Goal: Information Seeking & Learning: Learn about a topic

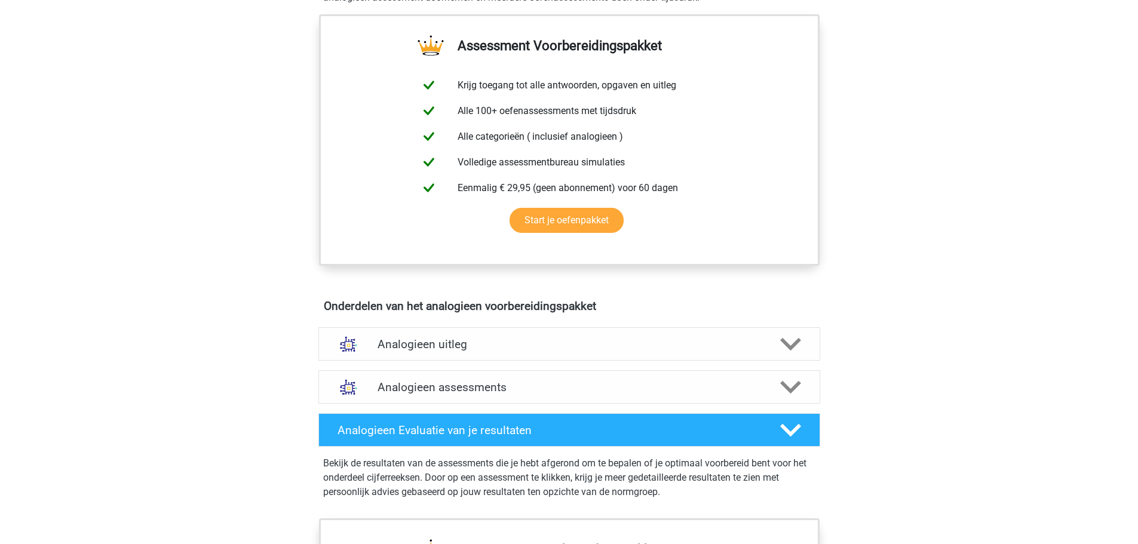
scroll to position [418, 0]
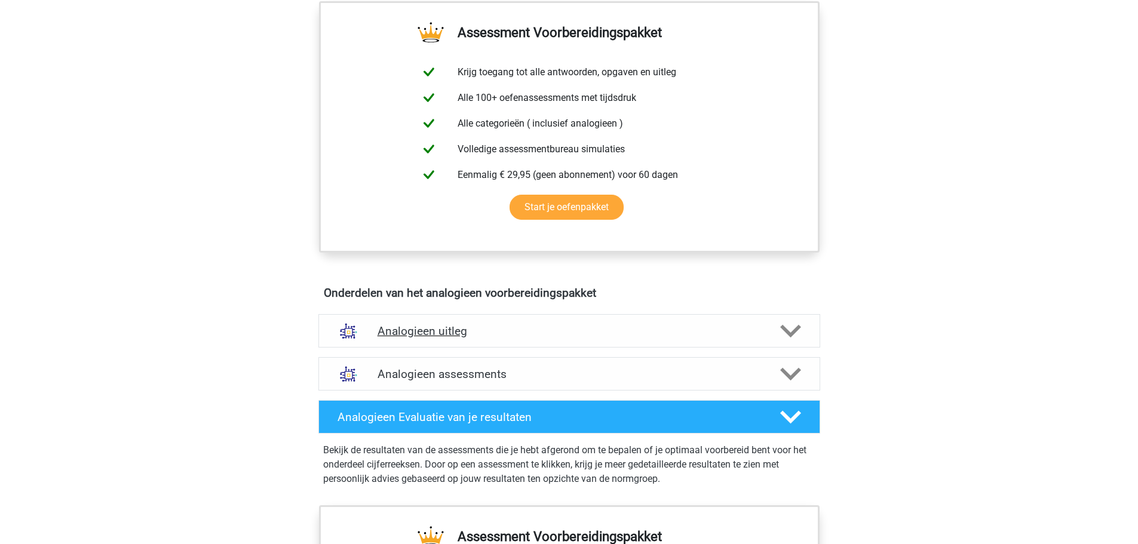
click at [795, 329] on polygon at bounding box center [790, 330] width 21 height 13
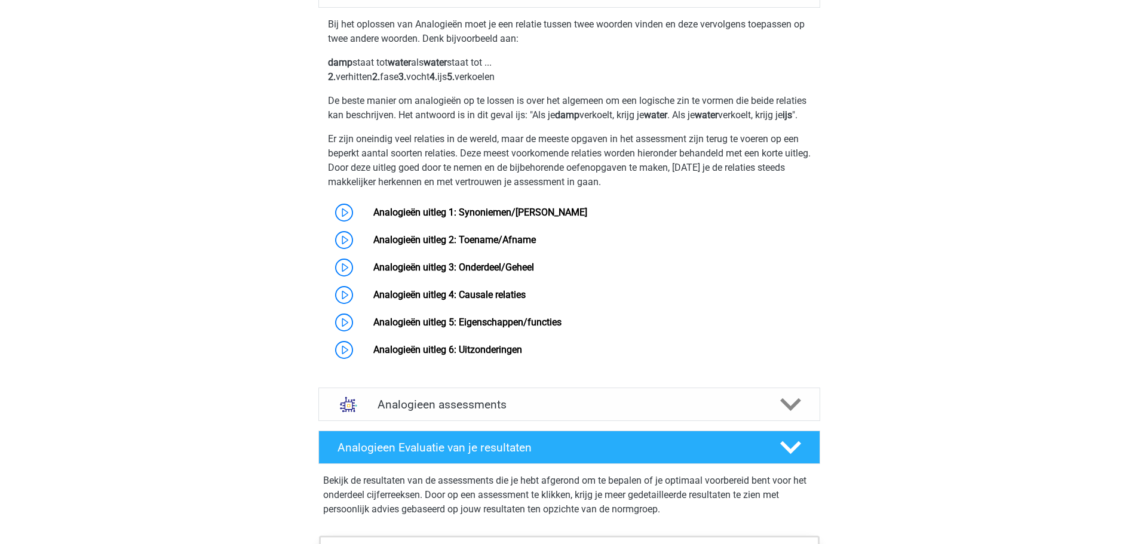
scroll to position [777, 0]
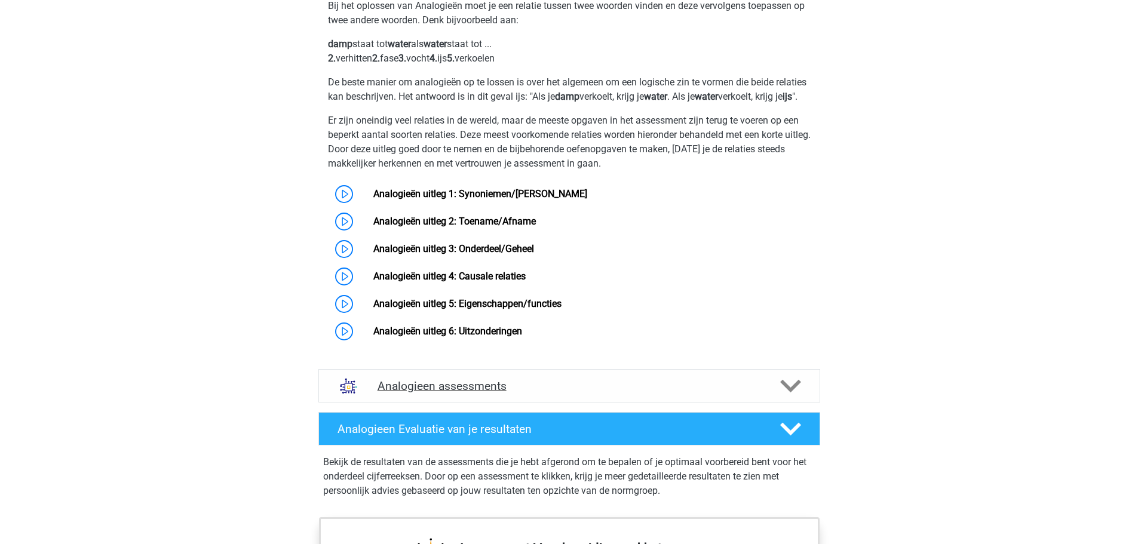
click at [407, 393] on h4 "Analogieen assessments" at bounding box center [570, 386] width 384 height 14
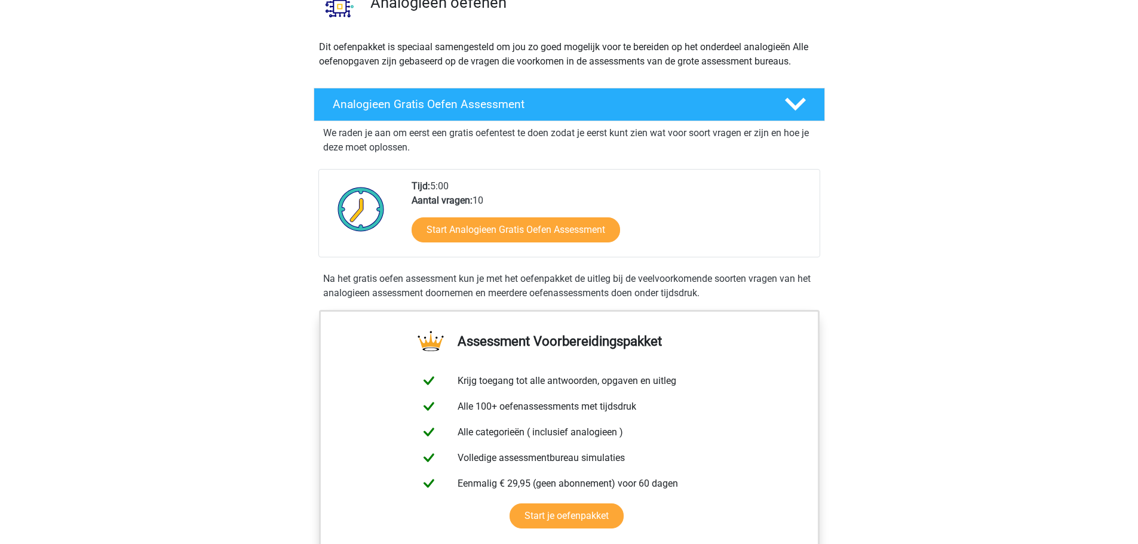
scroll to position [0, 0]
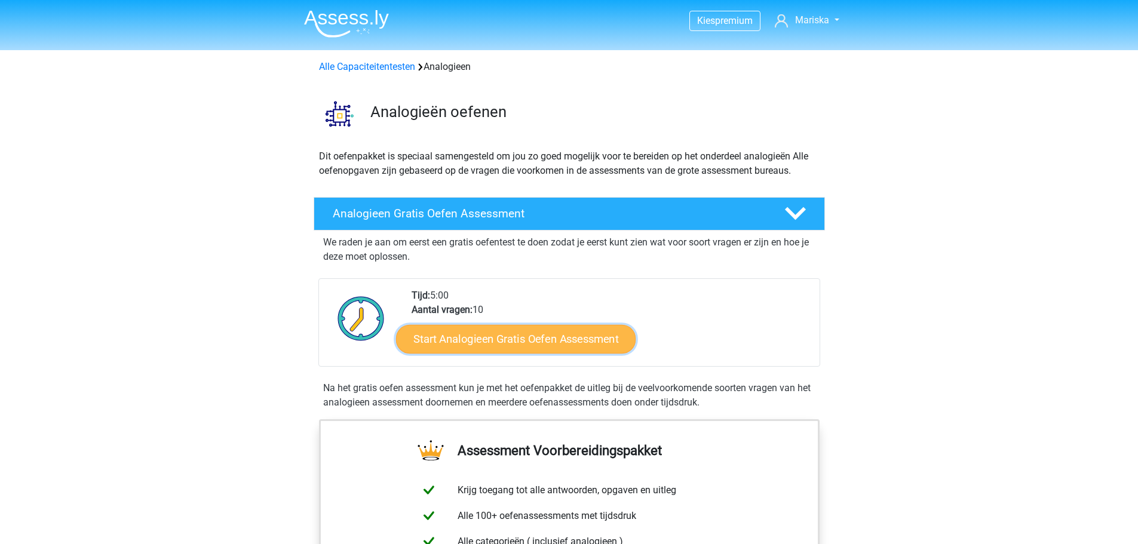
click at [493, 347] on link "Start Analogieen Gratis Oefen Assessment" at bounding box center [516, 338] width 240 height 29
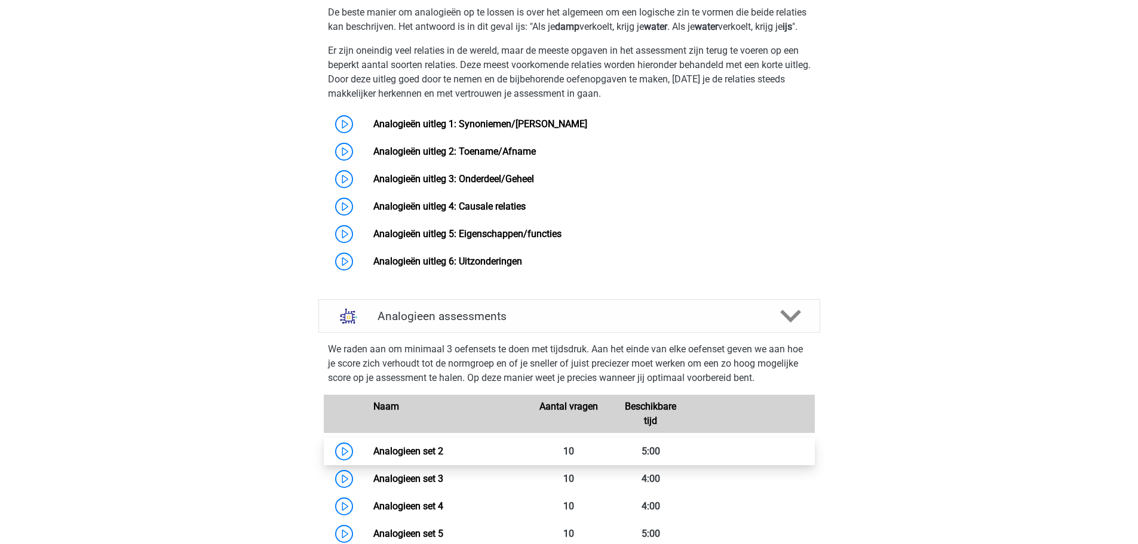
scroll to position [956, 0]
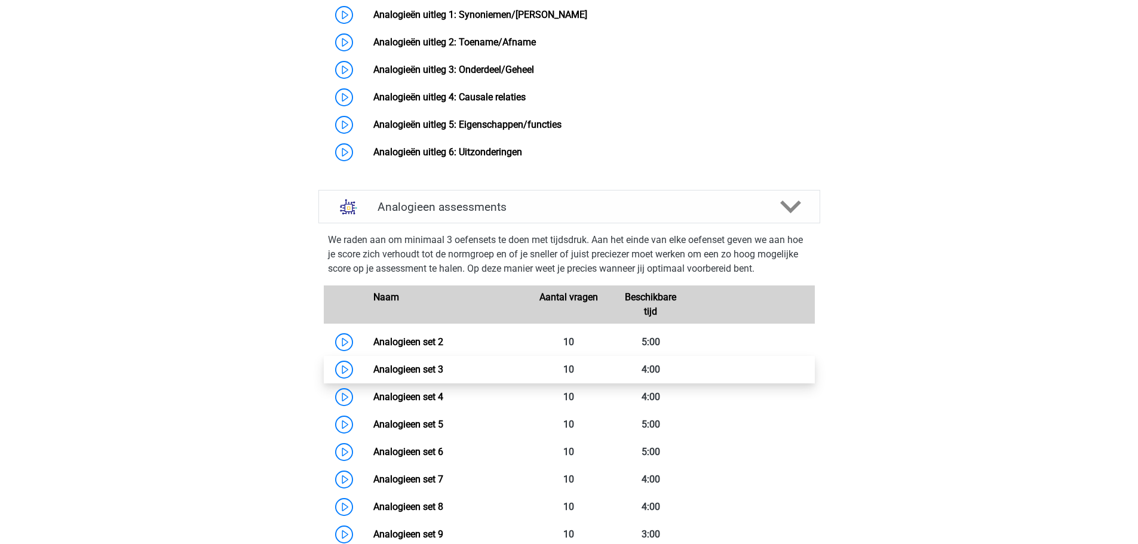
click at [373, 375] on link "Analogieen set 3" at bounding box center [408, 369] width 70 height 11
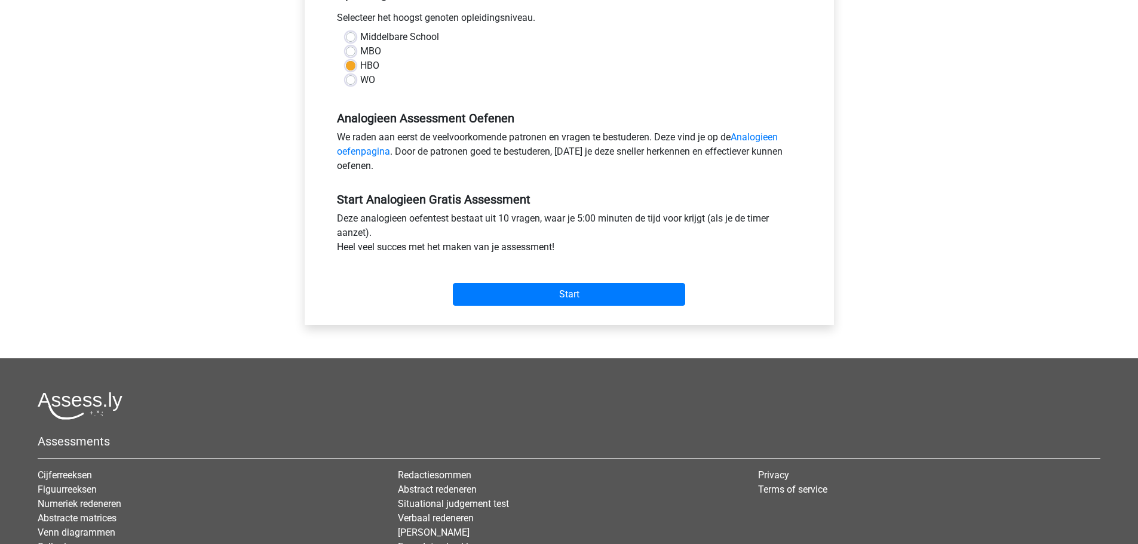
scroll to position [299, 0]
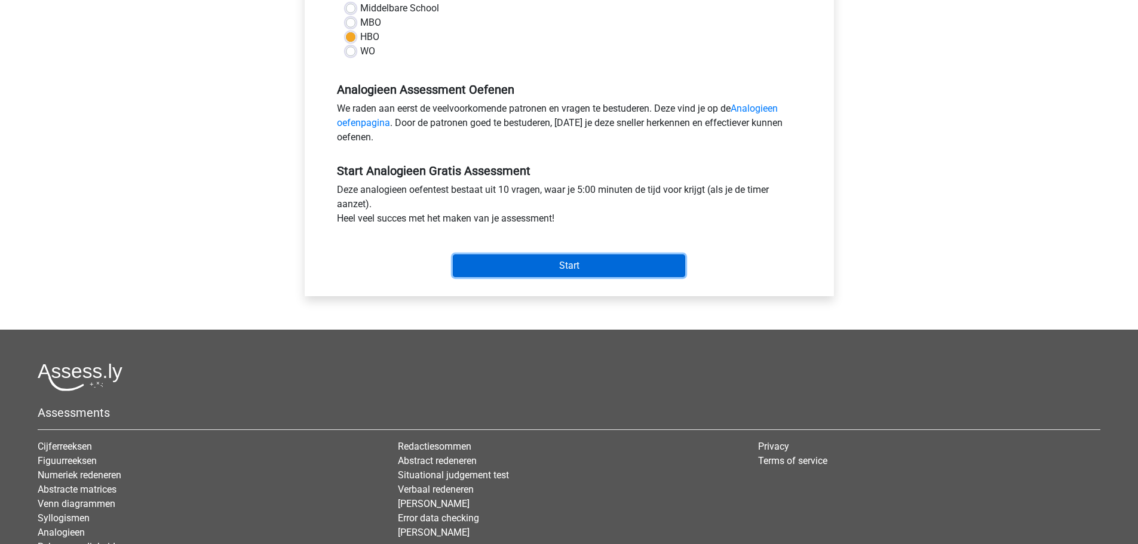
click at [540, 271] on input "Start" at bounding box center [569, 266] width 232 height 23
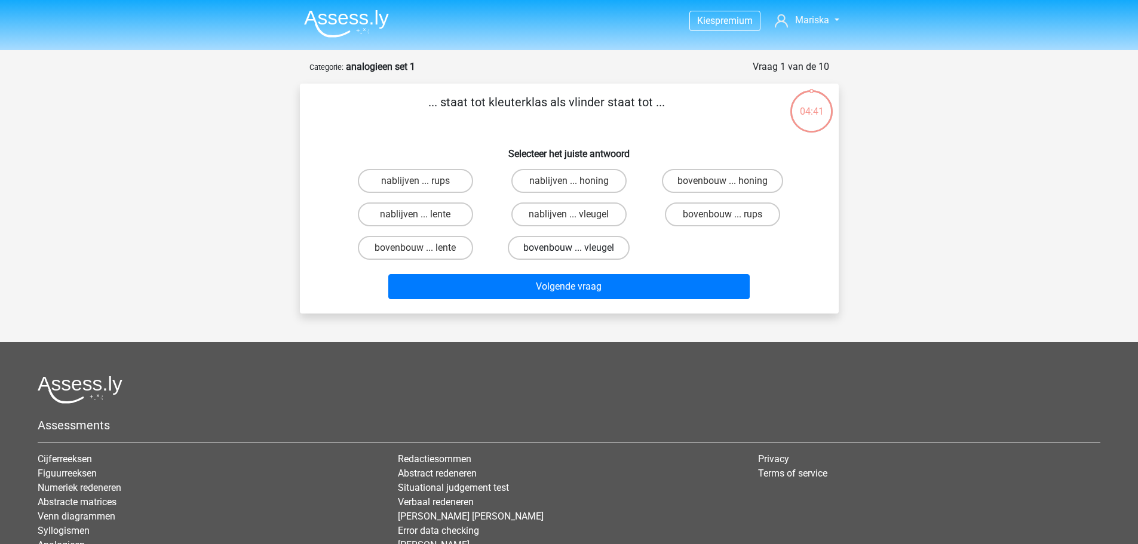
click at [554, 253] on label "bovenbouw ... vleugel" at bounding box center [569, 248] width 122 height 24
click at [569, 253] on input "bovenbouw ... vleugel" at bounding box center [573, 252] width 8 height 8
radio input "true"
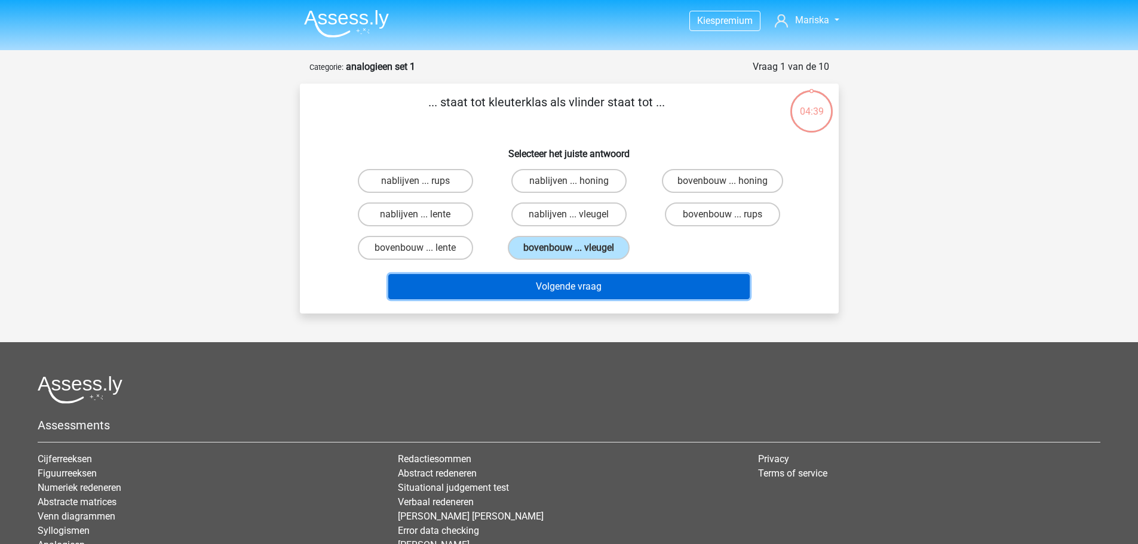
click at [550, 287] on button "Volgende vraag" at bounding box center [568, 286] width 361 height 25
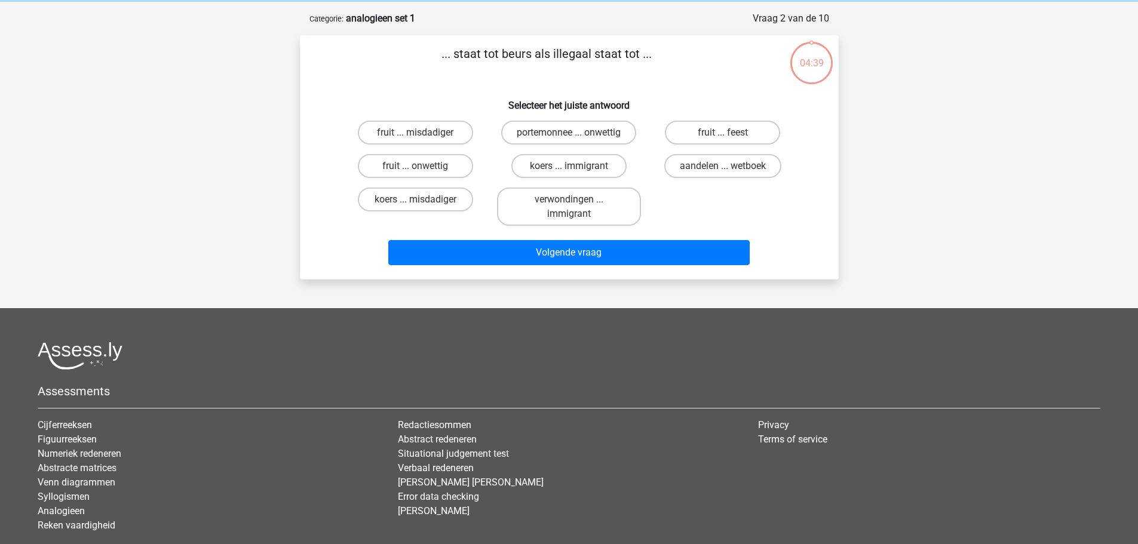
scroll to position [60, 0]
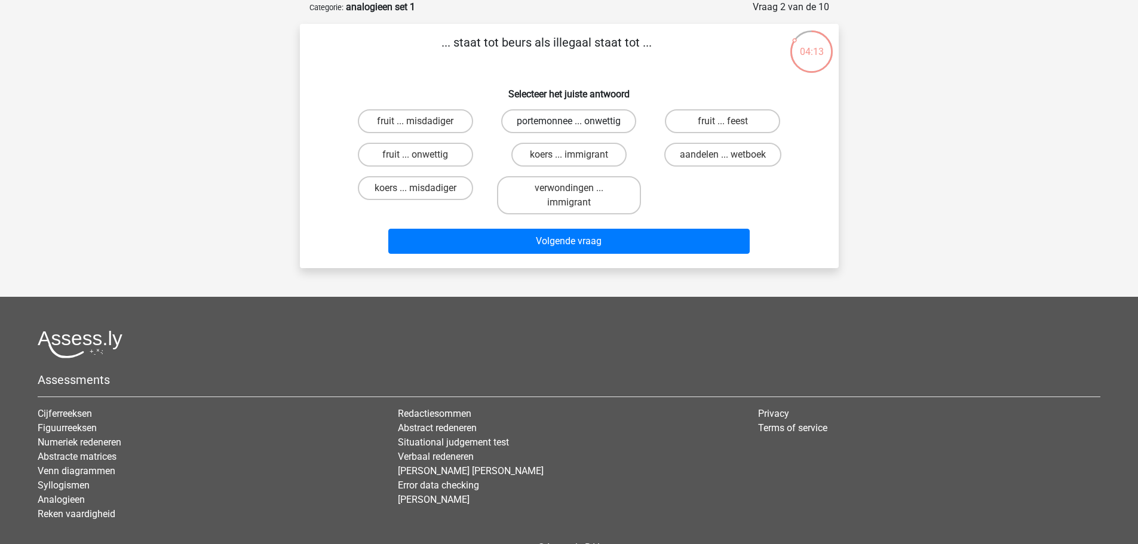
click at [567, 124] on label "portemonnee ... onwettig" at bounding box center [568, 121] width 135 height 24
click at [569, 124] on input "portemonnee ... onwettig" at bounding box center [573, 125] width 8 height 8
radio input "true"
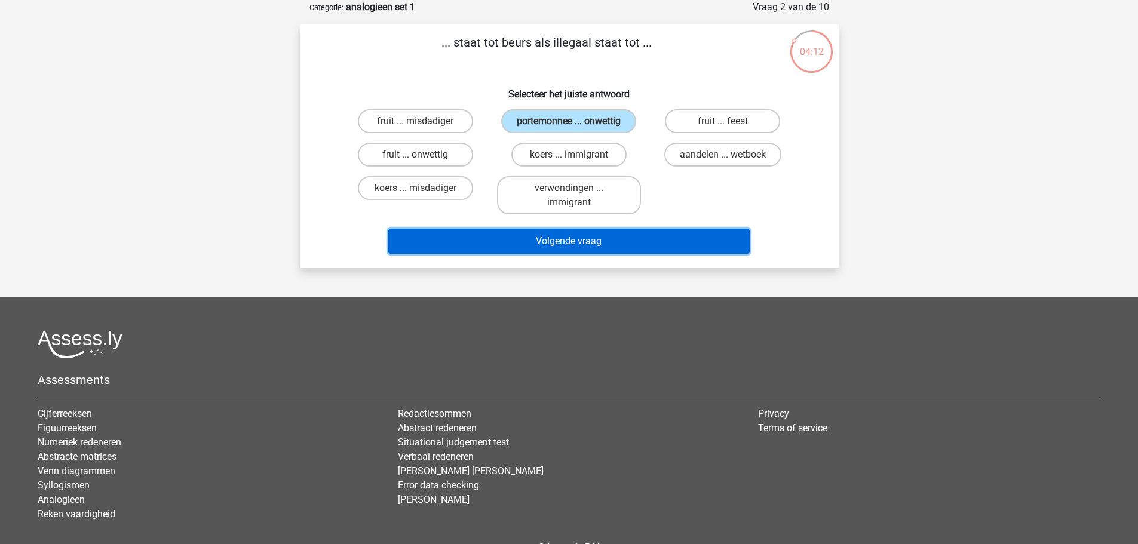
click at [510, 240] on button "Volgende vraag" at bounding box center [568, 241] width 361 height 25
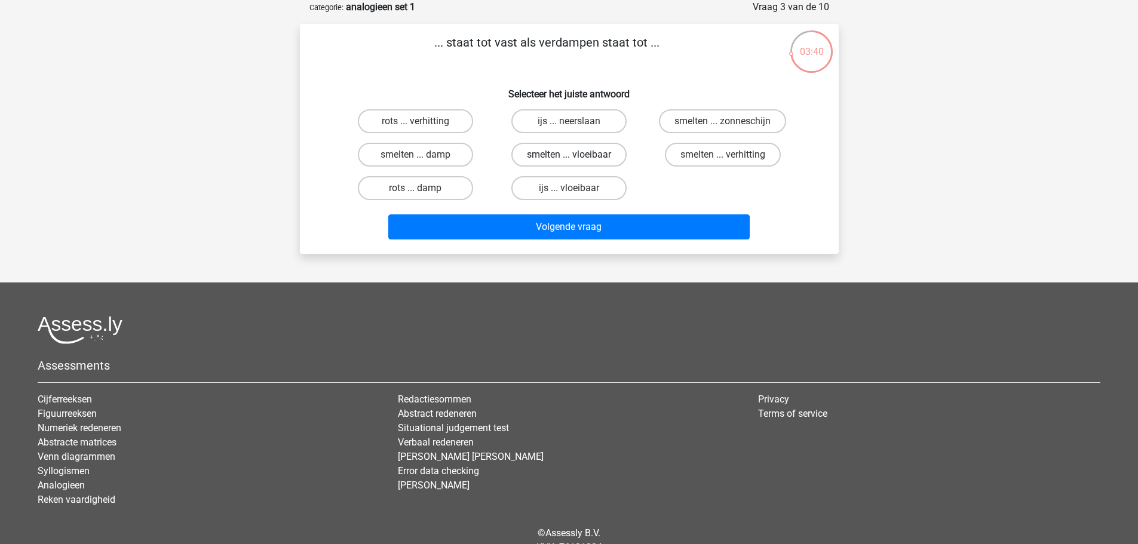
click at [530, 164] on label "smelten ... vloeibaar" at bounding box center [568, 155] width 115 height 24
click at [569, 163] on input "smelten ... vloeibaar" at bounding box center [573, 159] width 8 height 8
radio input "true"
click at [527, 178] on label "ijs ... vloeibaar" at bounding box center [568, 188] width 115 height 24
click at [569, 188] on input "ijs ... vloeibaar" at bounding box center [573, 192] width 8 height 8
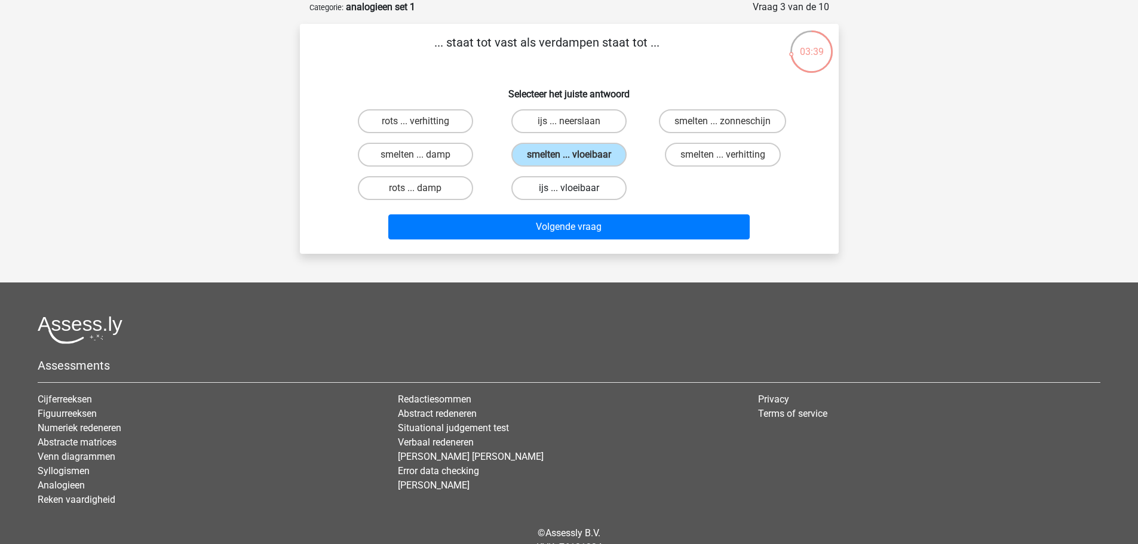
radio input "true"
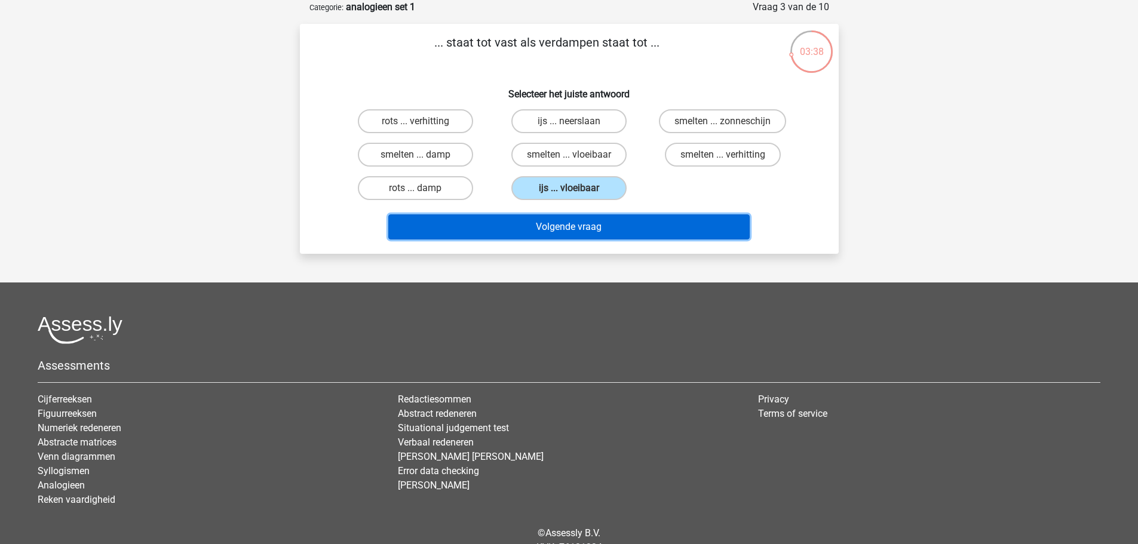
click at [543, 216] on button "Volgende vraag" at bounding box center [568, 226] width 361 height 25
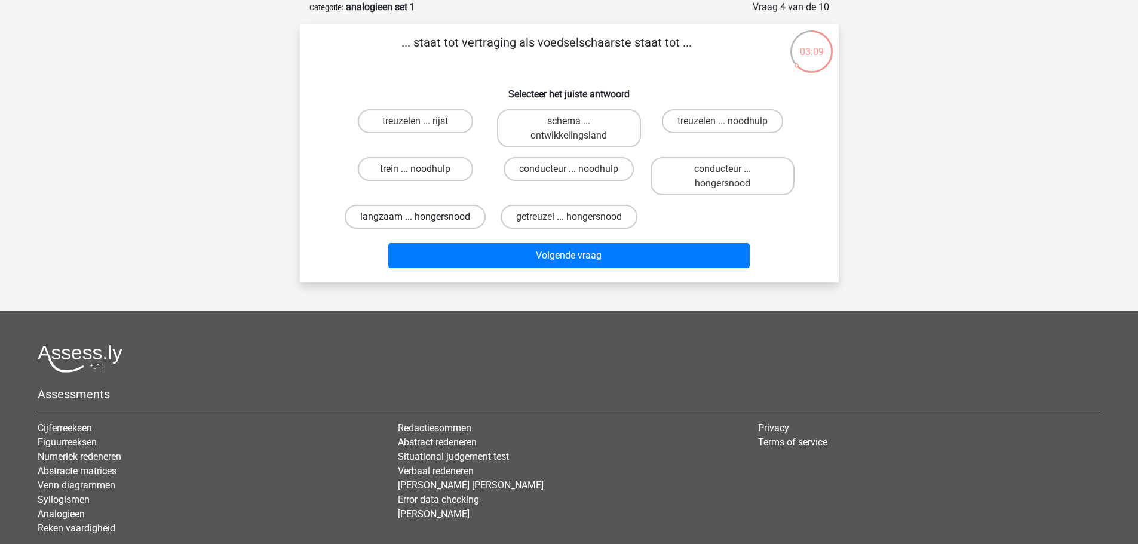
click at [404, 215] on label "langzaam ... hongersnood" at bounding box center [415, 217] width 141 height 24
click at [415, 217] on input "langzaam ... hongersnood" at bounding box center [419, 221] width 8 height 8
radio input "true"
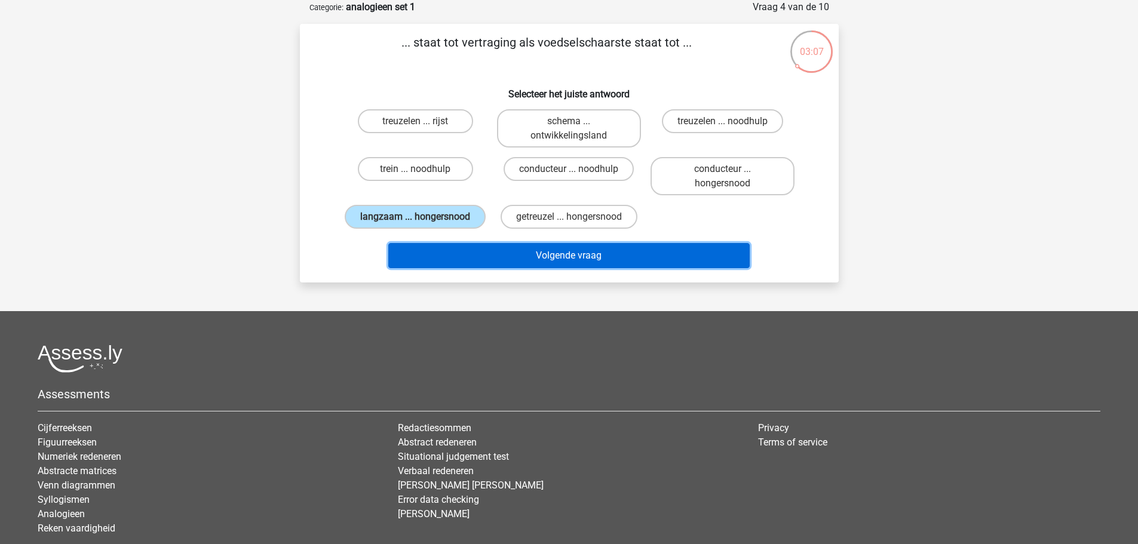
click at [470, 257] on button "Volgende vraag" at bounding box center [568, 255] width 361 height 25
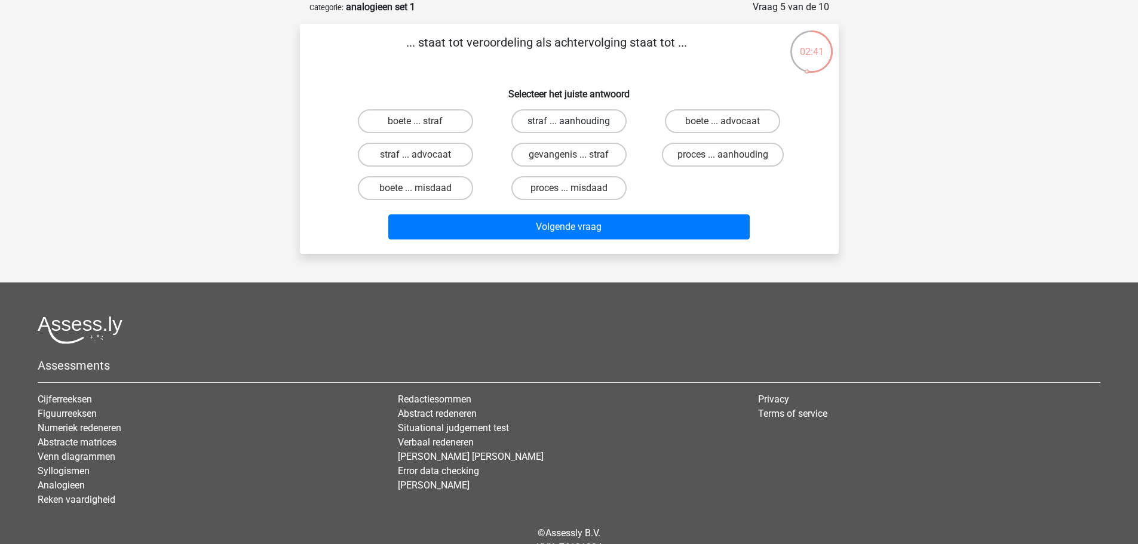
click at [565, 120] on label "straf ... aanhouding" at bounding box center [568, 121] width 115 height 24
click at [569, 121] on input "straf ... aanhouding" at bounding box center [573, 125] width 8 height 8
radio input "true"
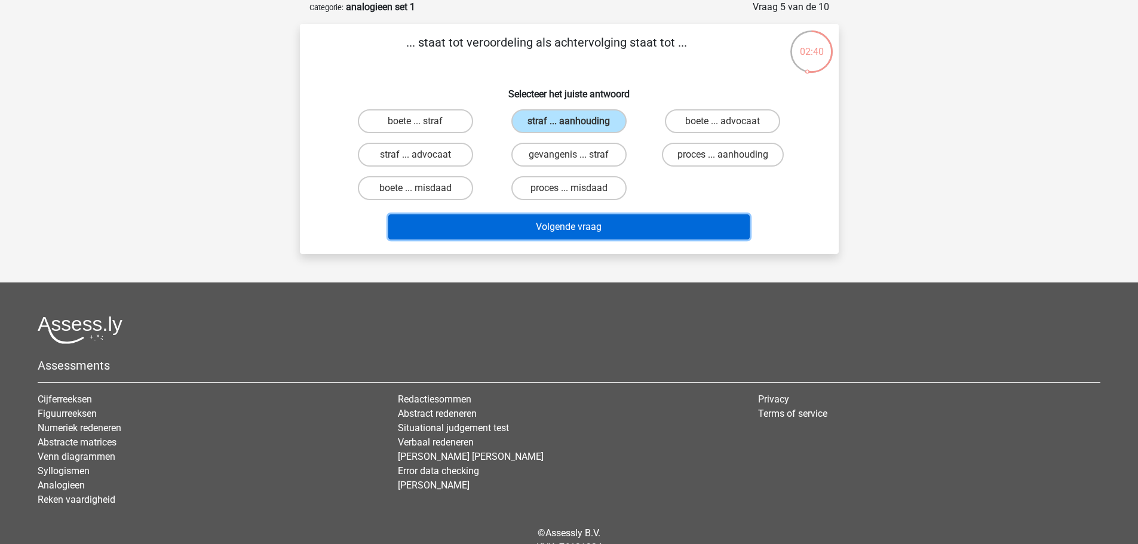
click at [556, 221] on button "Volgende vraag" at bounding box center [568, 226] width 361 height 25
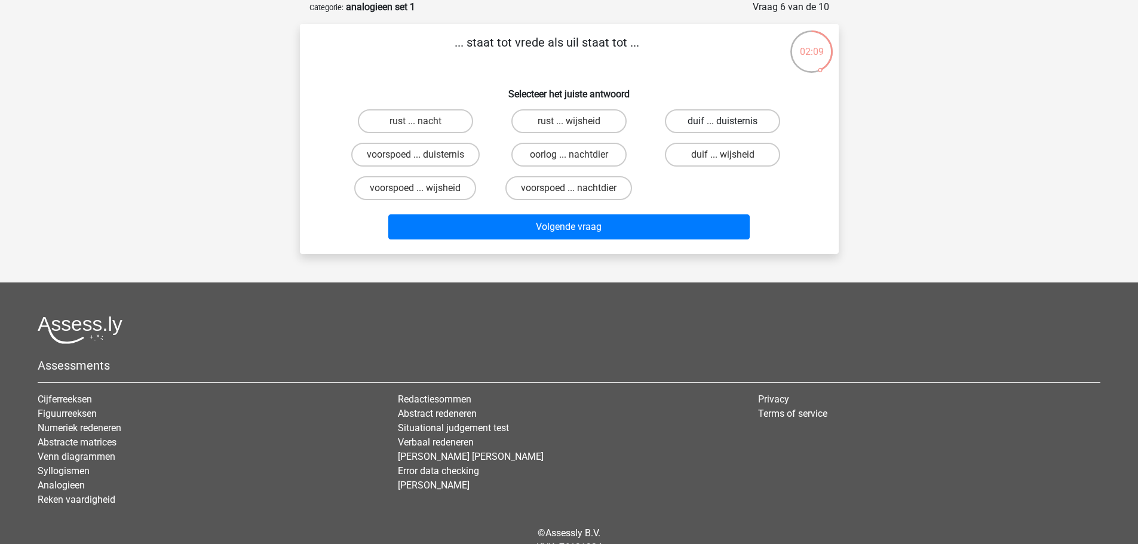
click at [705, 123] on label "duif ... duisternis" at bounding box center [722, 121] width 115 height 24
click at [723, 123] on input "duif ... duisternis" at bounding box center [727, 125] width 8 height 8
radio input "true"
click at [688, 159] on label "duif ... wijsheid" at bounding box center [722, 155] width 115 height 24
click at [723, 159] on input "duif ... wijsheid" at bounding box center [727, 159] width 8 height 8
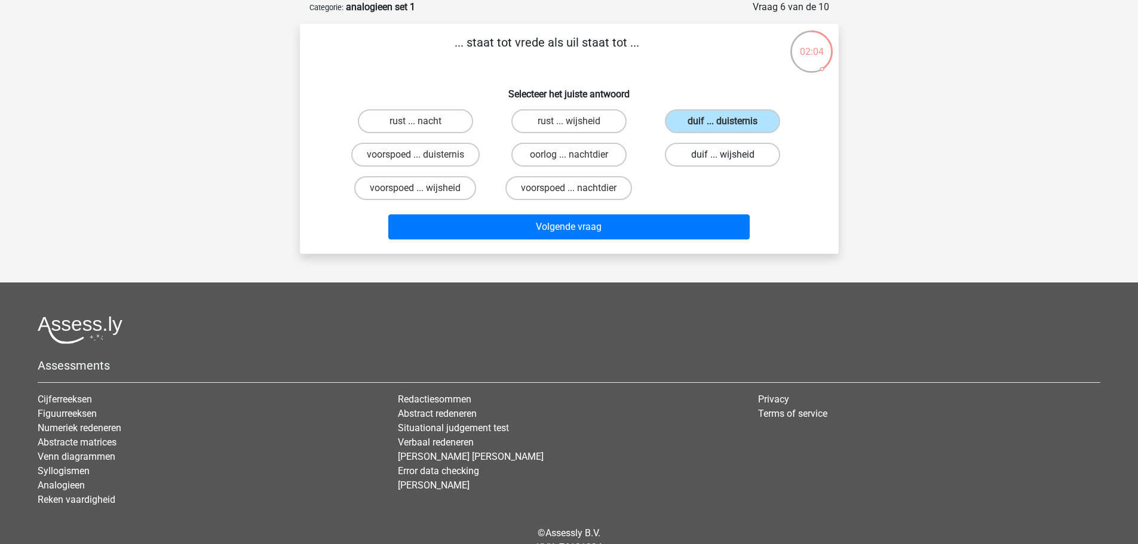
radio input "true"
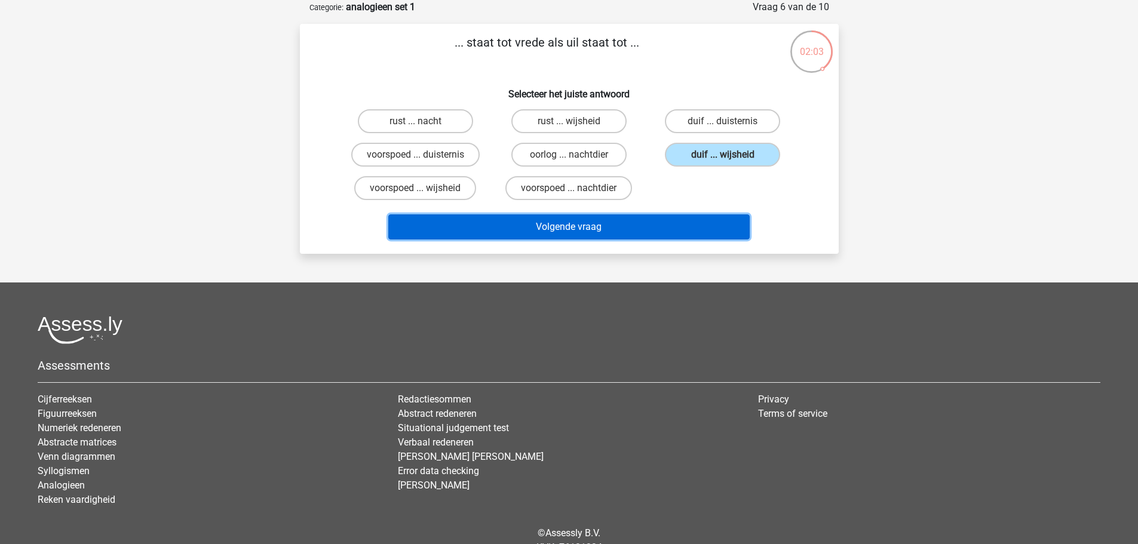
click at [557, 221] on button "Volgende vraag" at bounding box center [568, 226] width 361 height 25
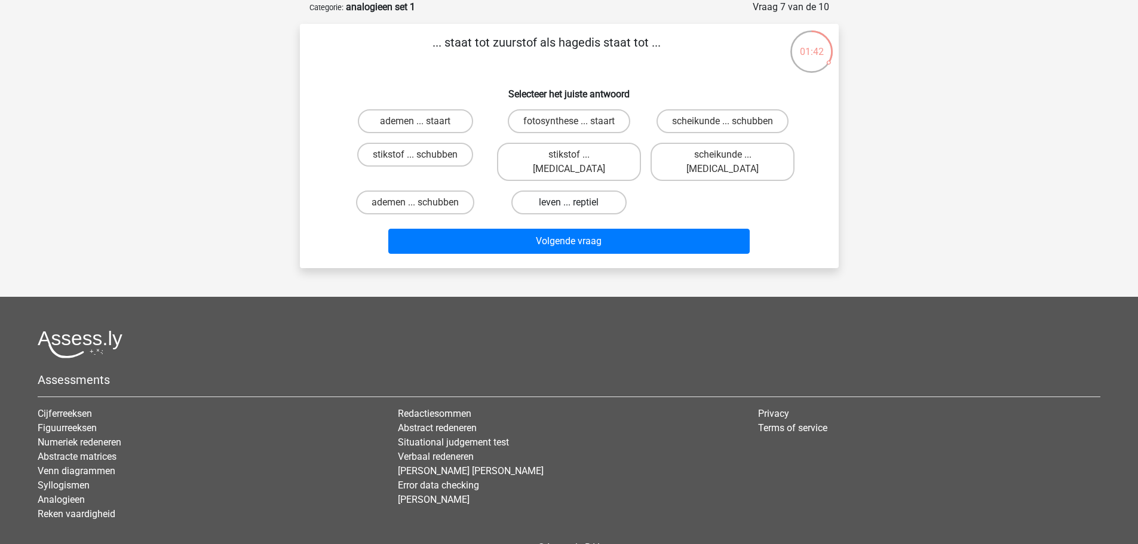
click at [546, 191] on label "leven ... reptiel" at bounding box center [568, 203] width 115 height 24
click at [569, 203] on input "leven ... reptiel" at bounding box center [573, 207] width 8 height 8
radio input "true"
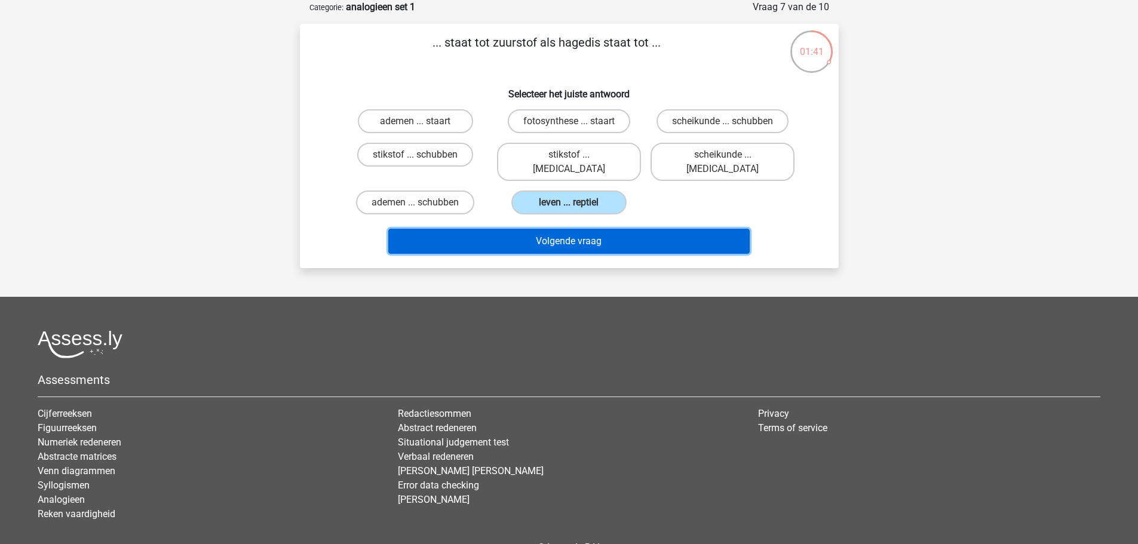
click at [535, 229] on button "Volgende vraag" at bounding box center [568, 241] width 361 height 25
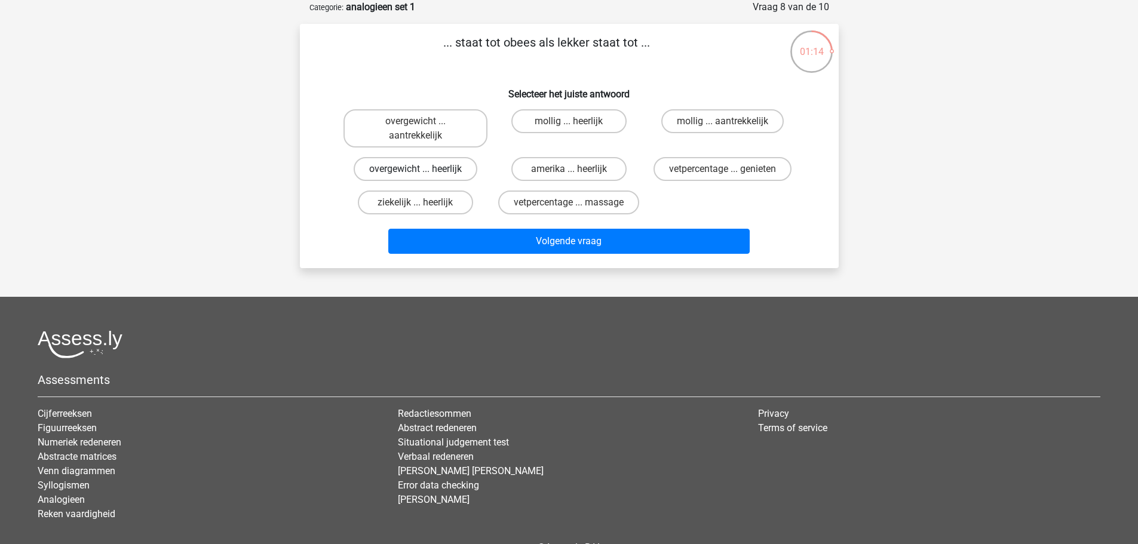
click at [409, 165] on label "overgewicht ... heerlijk" at bounding box center [416, 169] width 124 height 24
click at [415, 169] on input "overgewicht ... heerlijk" at bounding box center [419, 173] width 8 height 8
radio input "true"
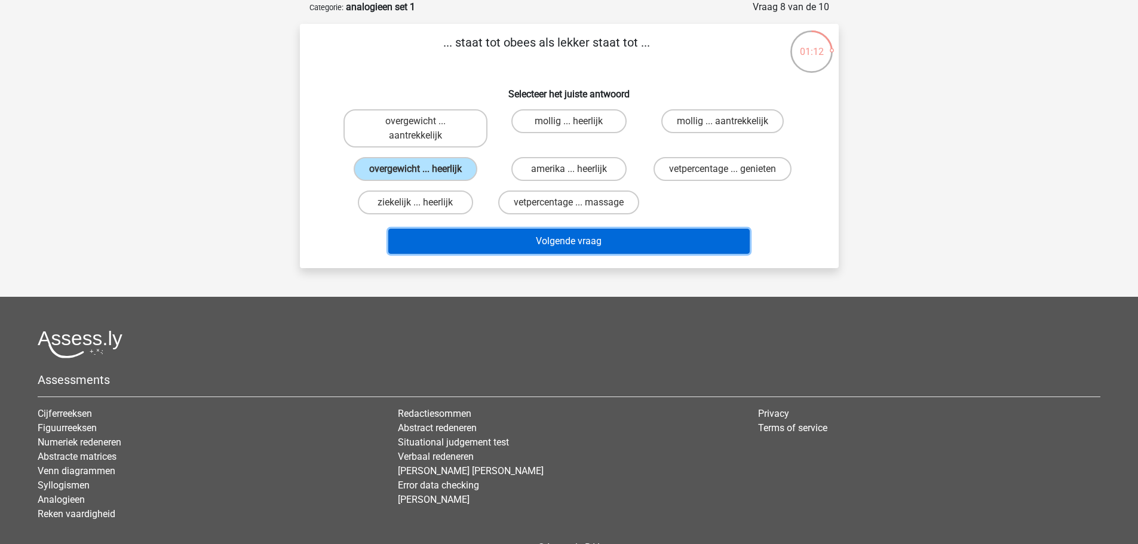
click at [495, 253] on button "Volgende vraag" at bounding box center [568, 241] width 361 height 25
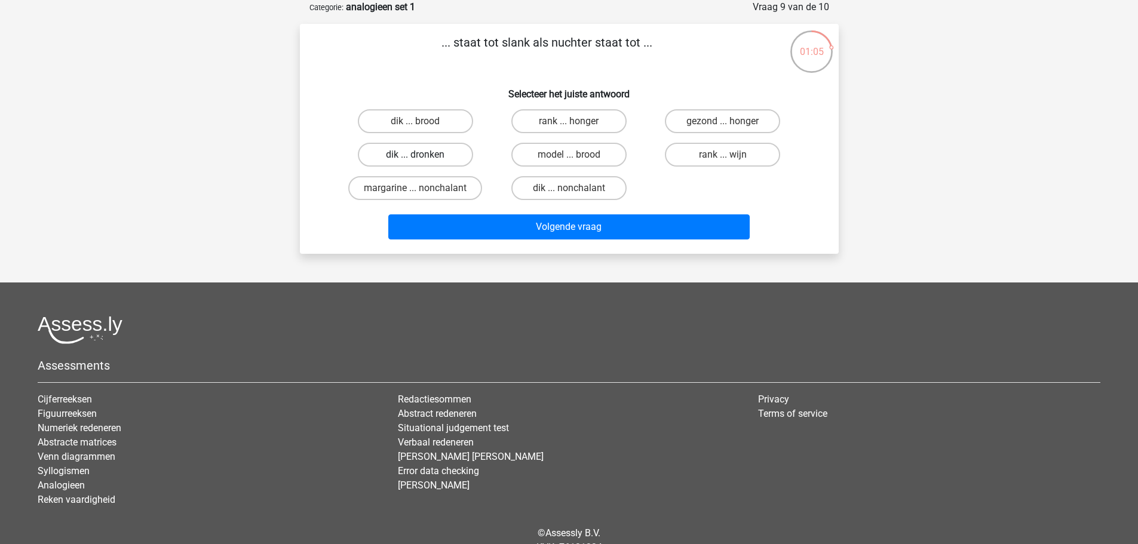
click at [376, 156] on label "dik ... dronken" at bounding box center [415, 155] width 115 height 24
click at [415, 156] on input "dik ... dronken" at bounding box center [419, 159] width 8 height 8
radio input "true"
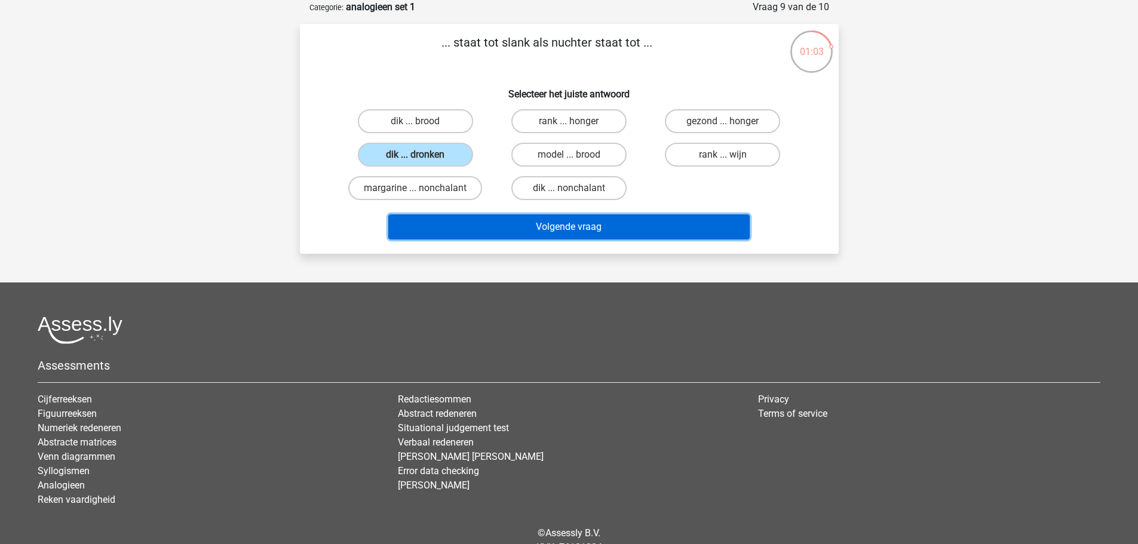
click at [525, 220] on button "Volgende vraag" at bounding box center [568, 226] width 361 height 25
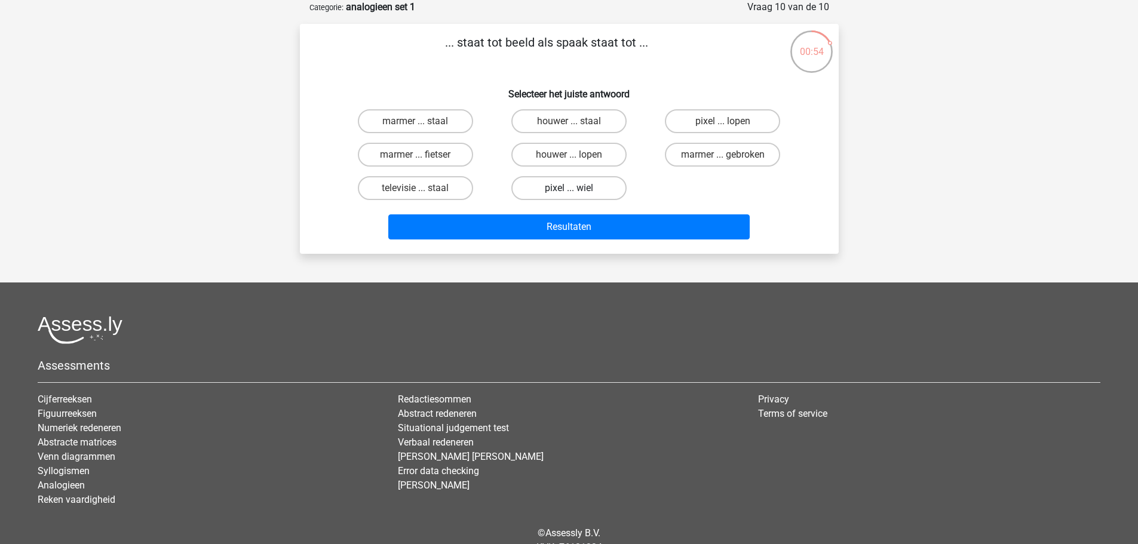
click at [598, 192] on label "pixel ... wiel" at bounding box center [568, 188] width 115 height 24
click at [577, 192] on input "pixel ... wiel" at bounding box center [573, 192] width 8 height 8
radio input "true"
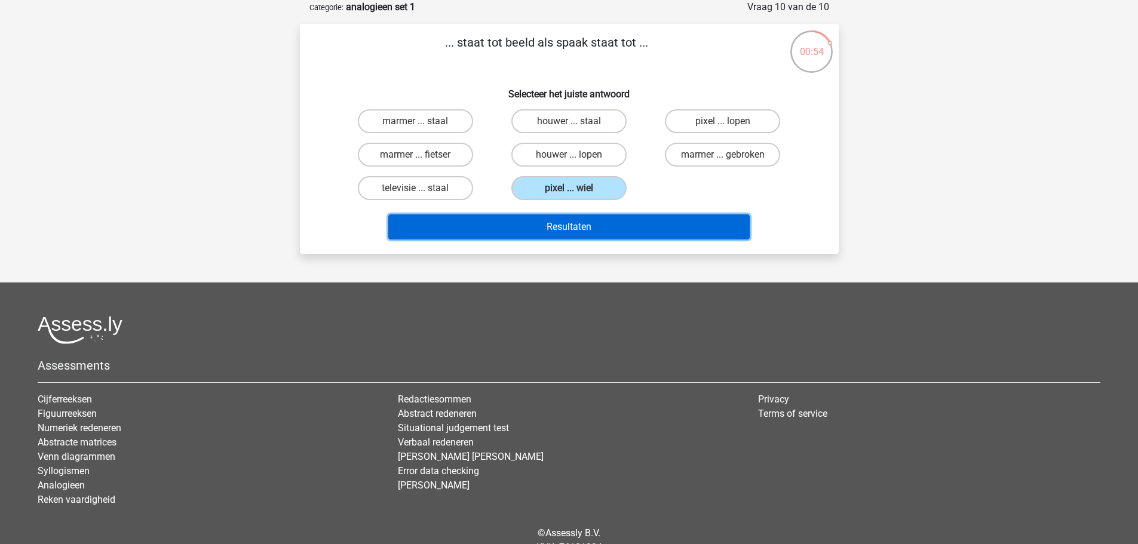
click at [585, 234] on button "Resultaten" at bounding box center [568, 226] width 361 height 25
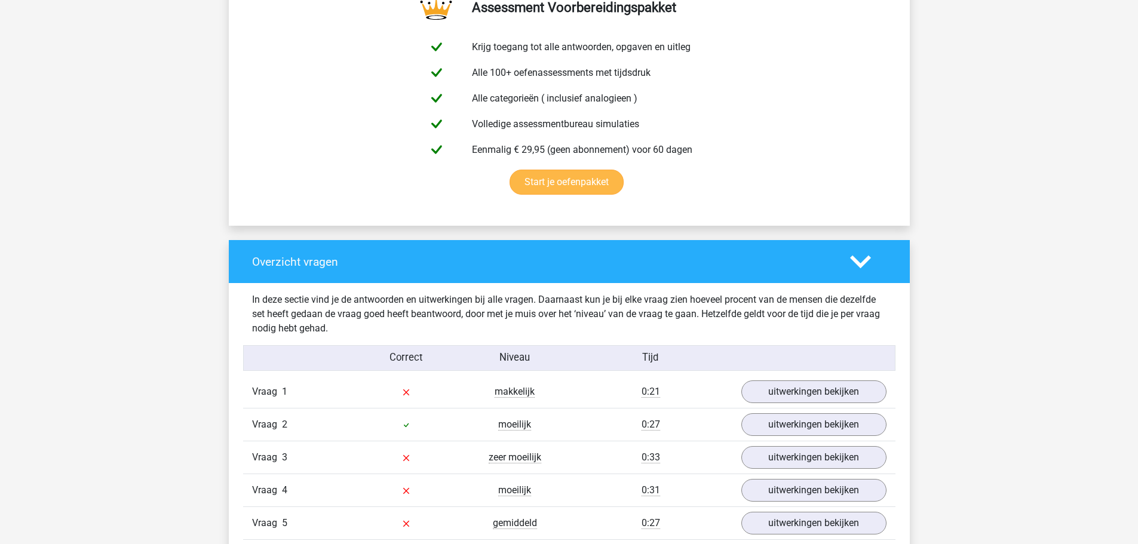
scroll to position [717, 0]
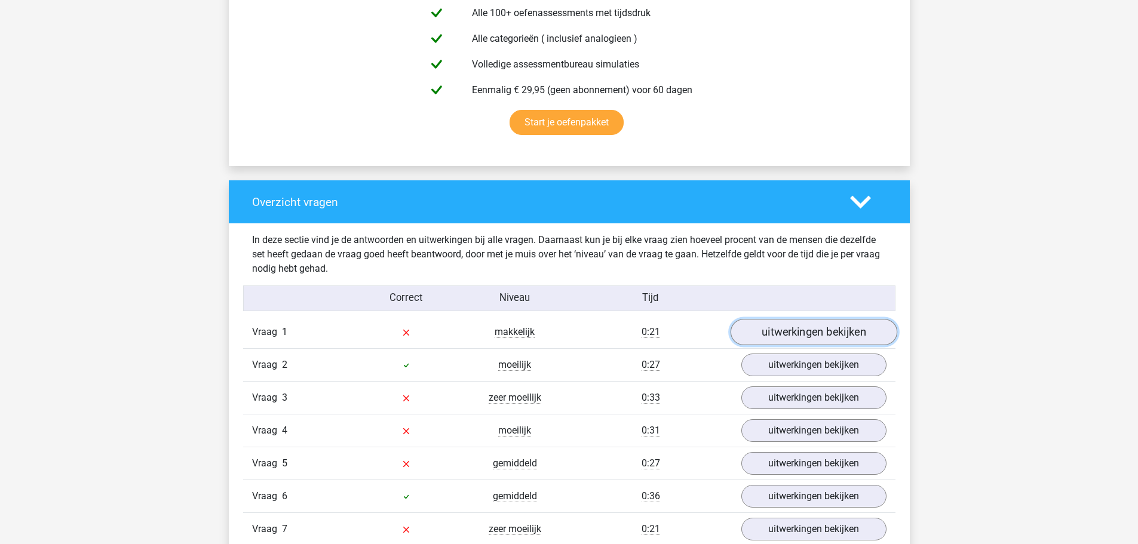
click at [769, 335] on link "uitwerkingen bekijken" at bounding box center [813, 333] width 167 height 26
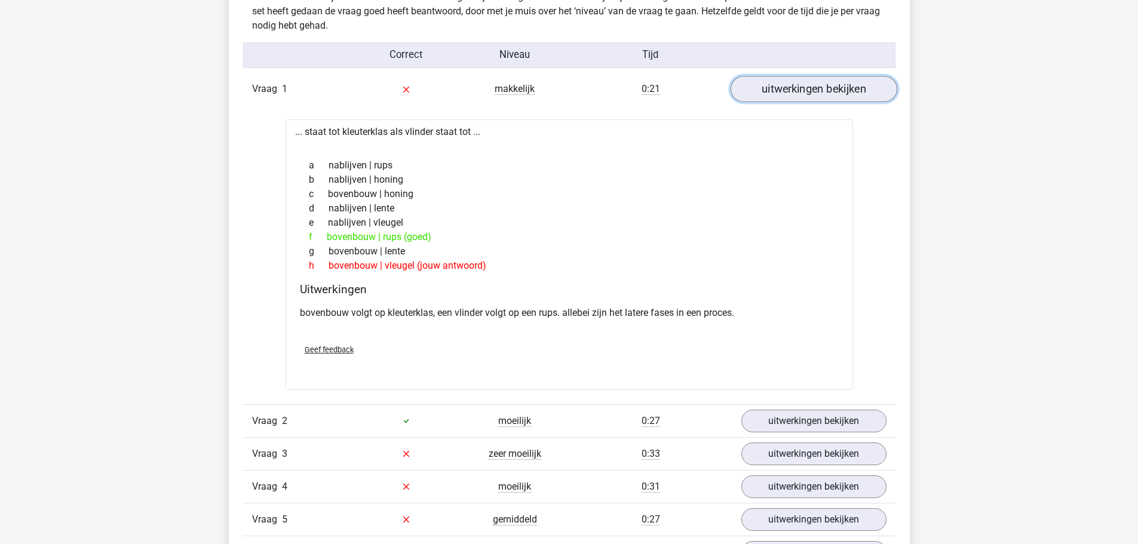
scroll to position [1075, 0]
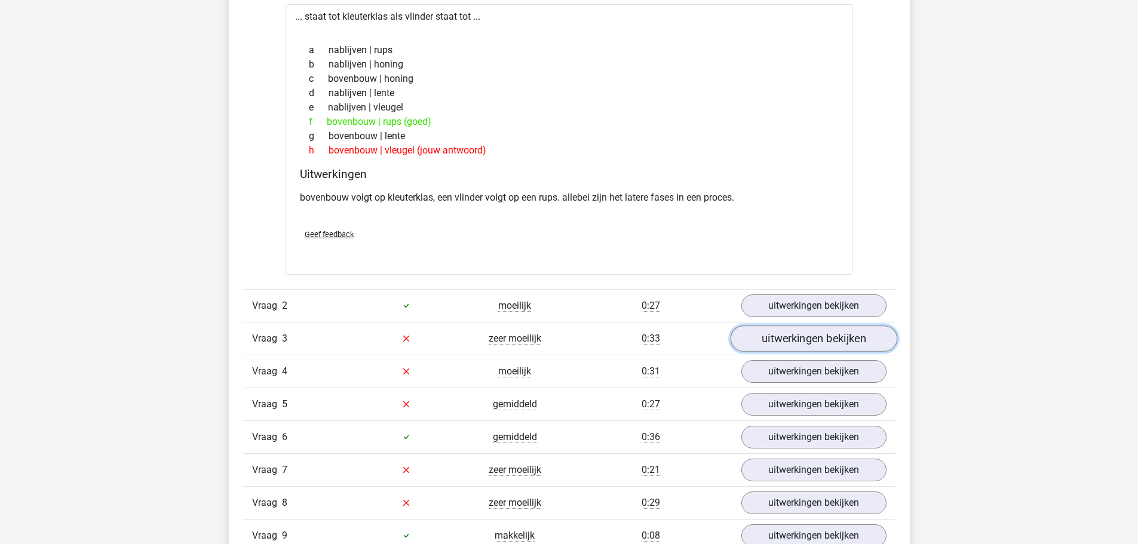
click at [761, 337] on link "uitwerkingen bekijken" at bounding box center [813, 339] width 167 height 26
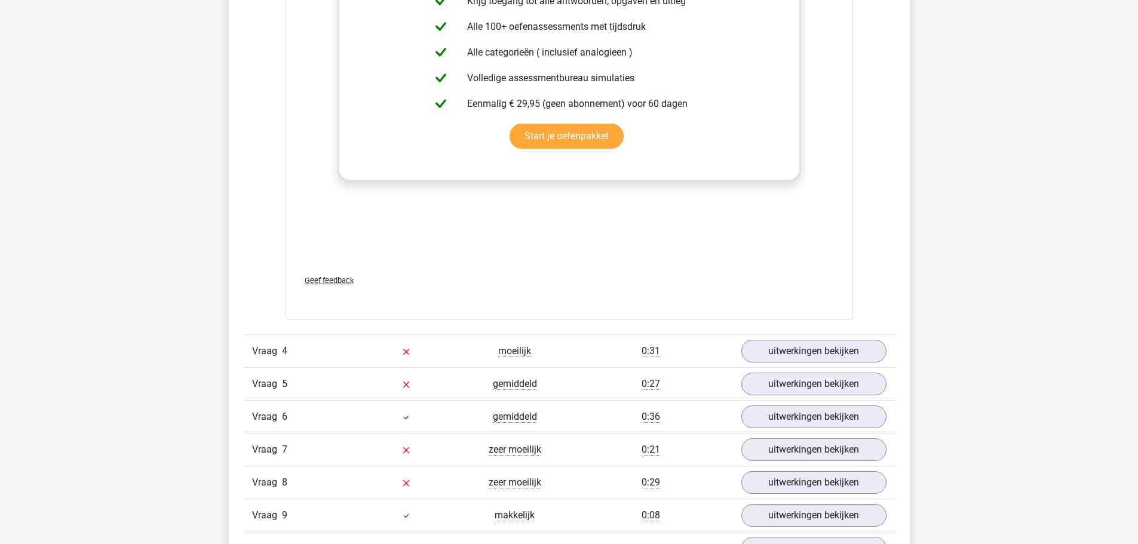
scroll to position [1733, 0]
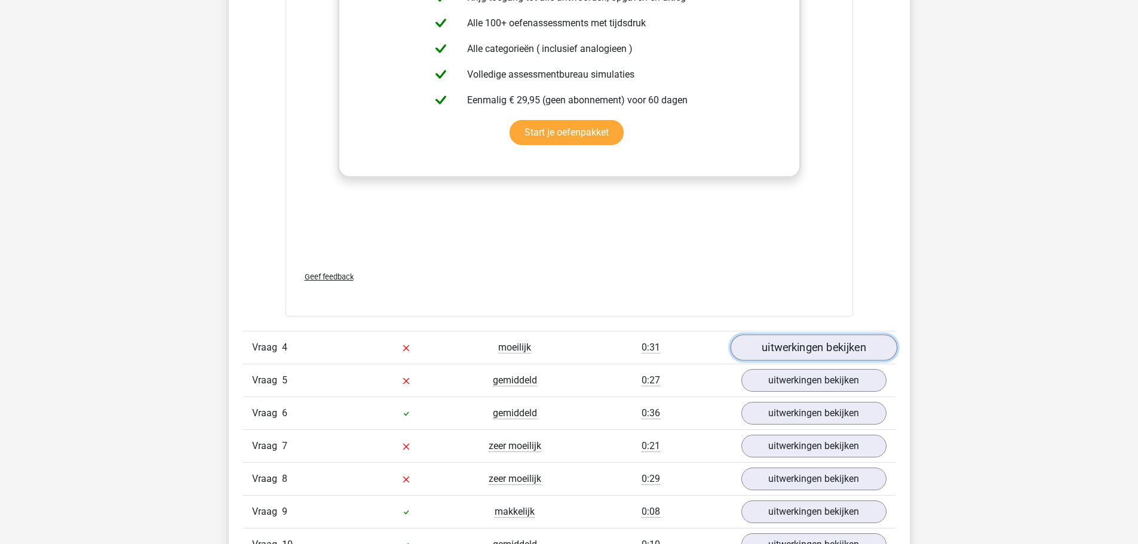
click at [764, 344] on link "uitwerkingen bekijken" at bounding box center [813, 348] width 167 height 26
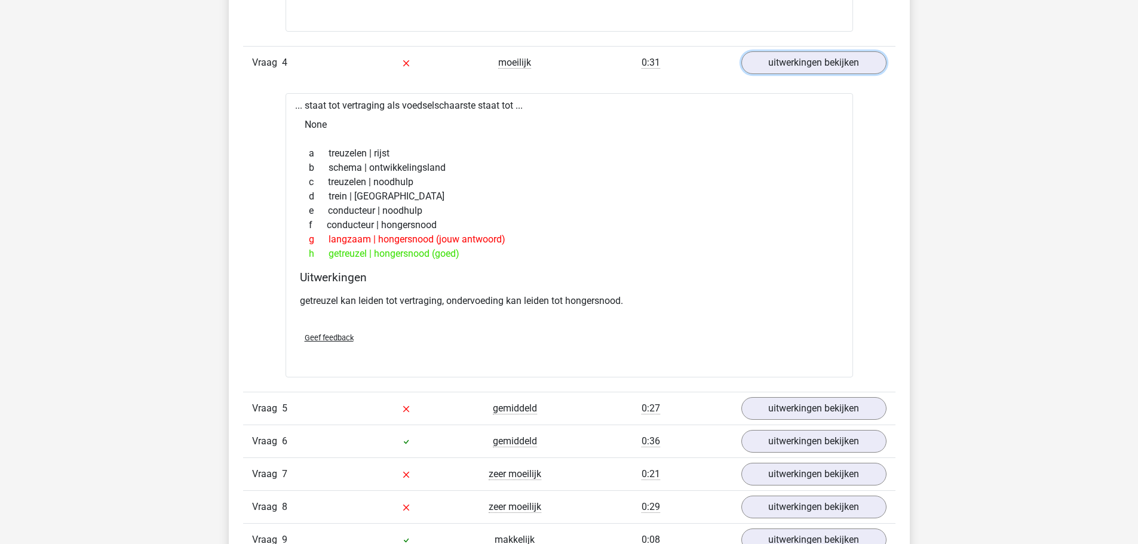
scroll to position [2031, 0]
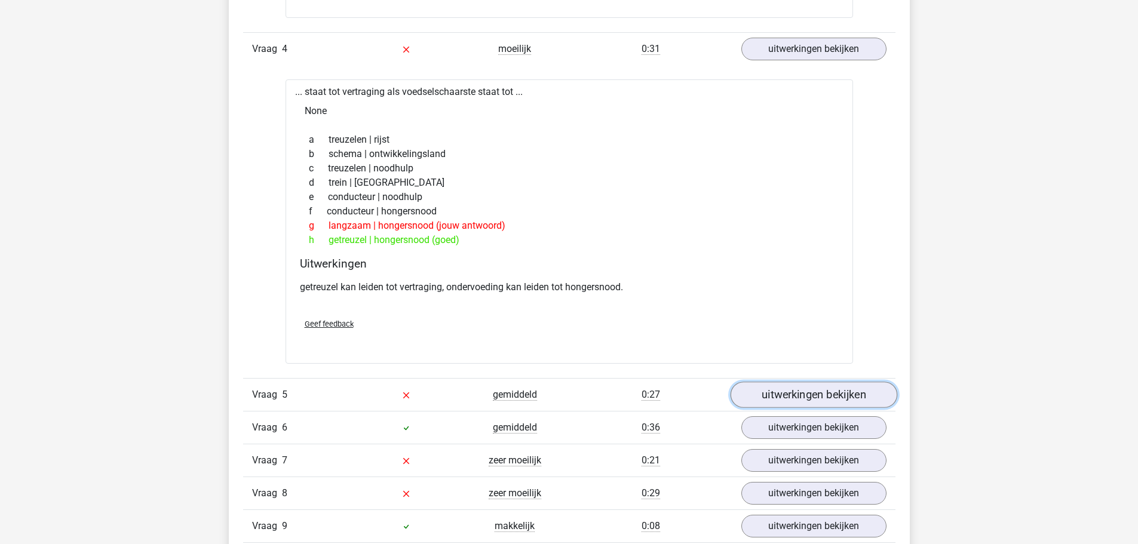
click at [830, 388] on link "uitwerkingen bekijken" at bounding box center [813, 395] width 167 height 26
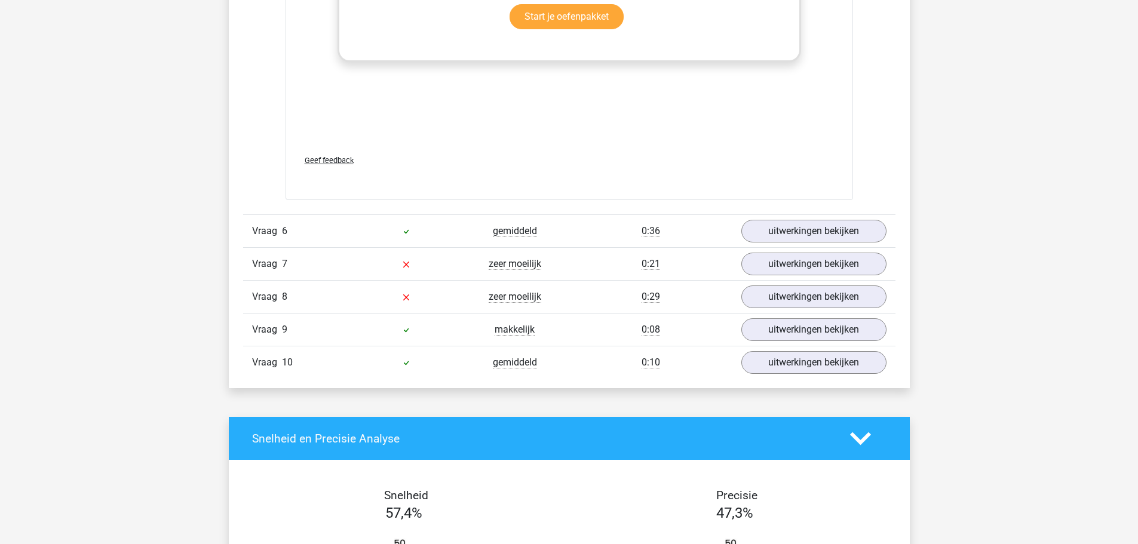
scroll to position [2868, 0]
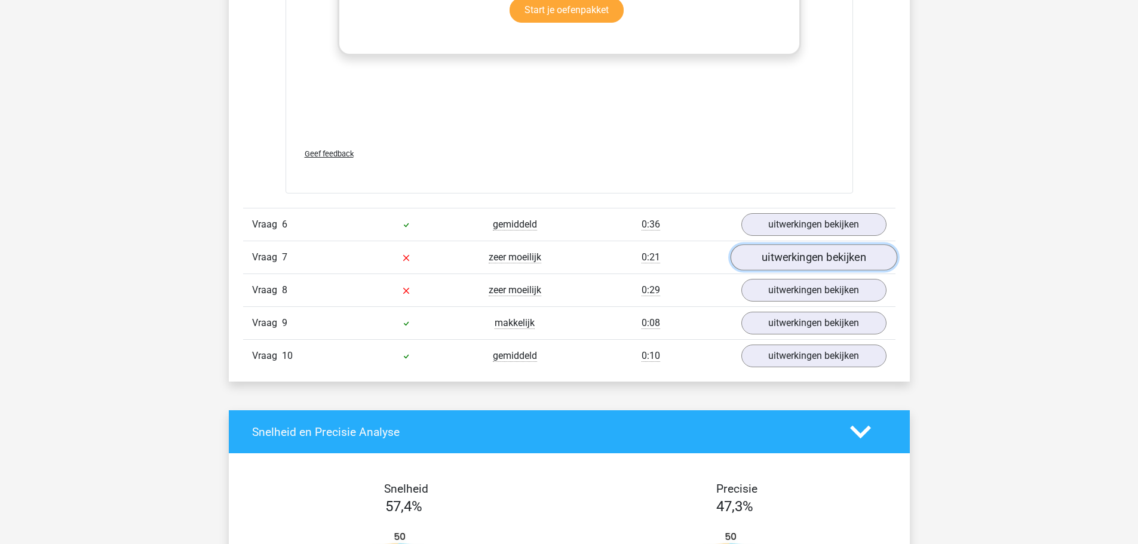
click at [778, 252] on link "uitwerkingen bekijken" at bounding box center [813, 257] width 167 height 26
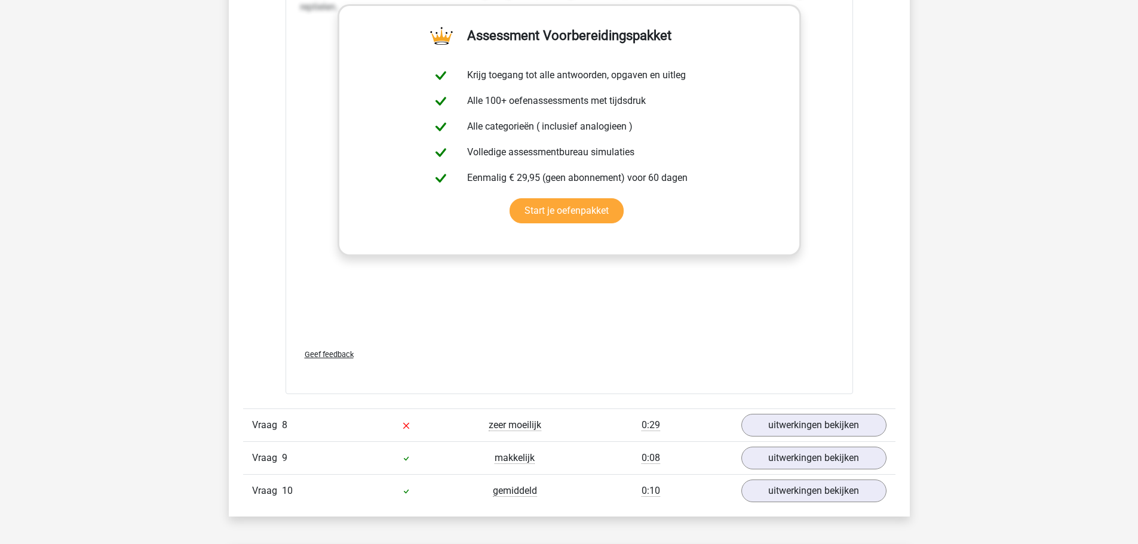
scroll to position [3346, 0]
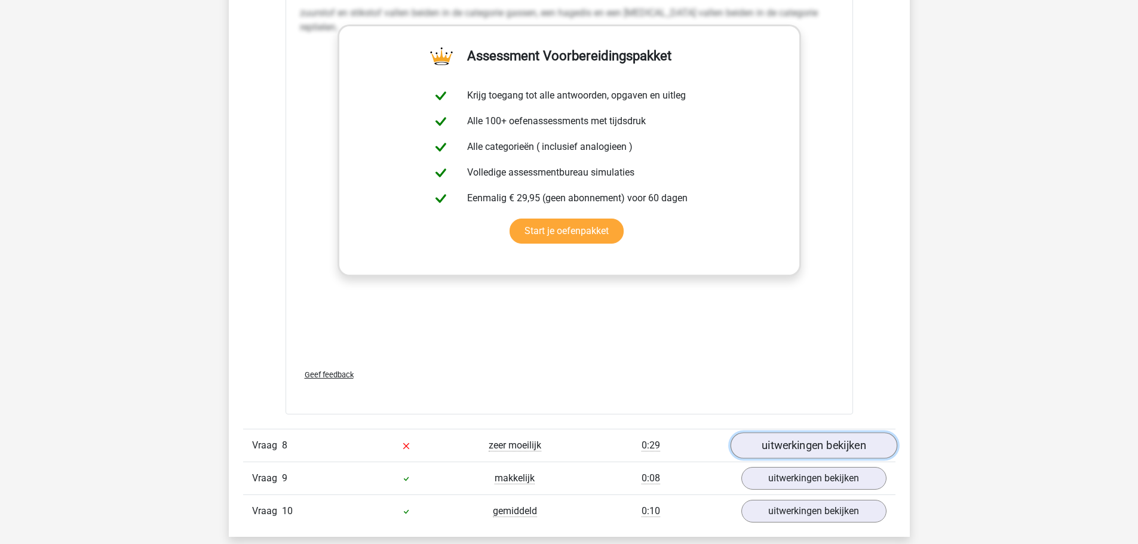
click at [817, 441] on link "uitwerkingen bekijken" at bounding box center [813, 446] width 167 height 26
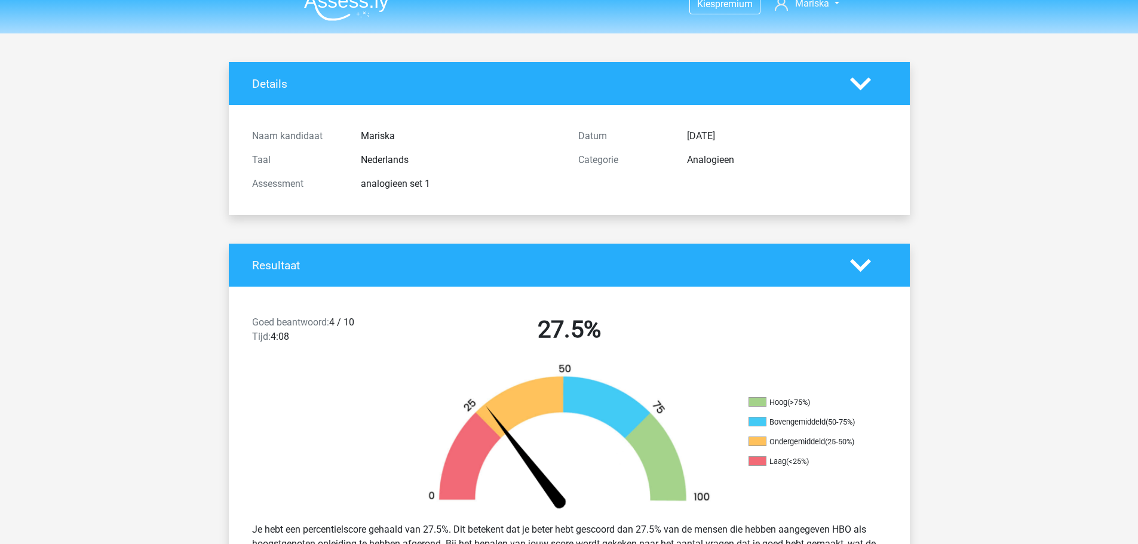
scroll to position [0, 0]
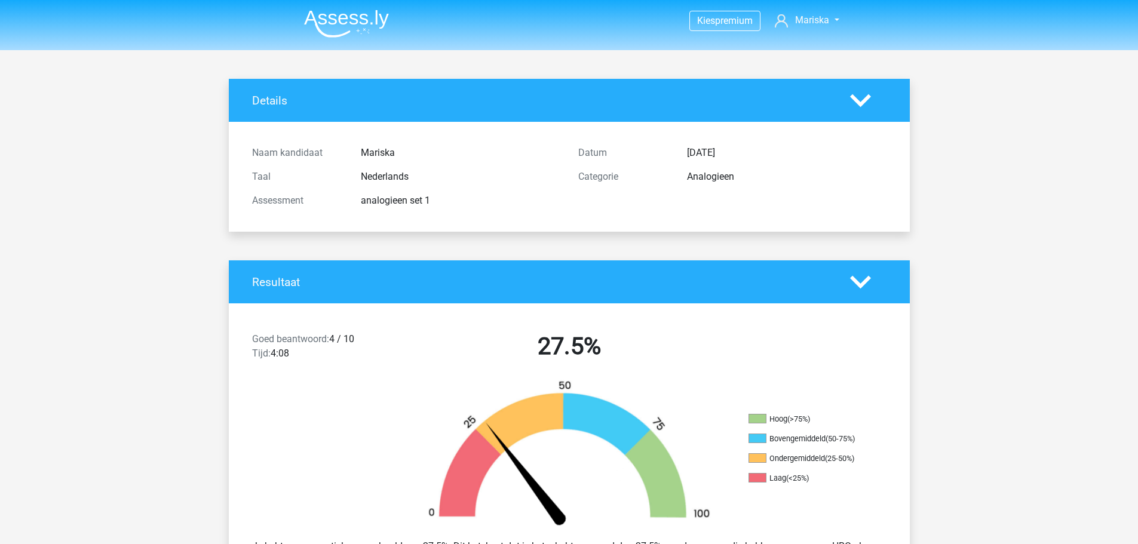
click at [859, 102] on polygon at bounding box center [860, 100] width 21 height 13
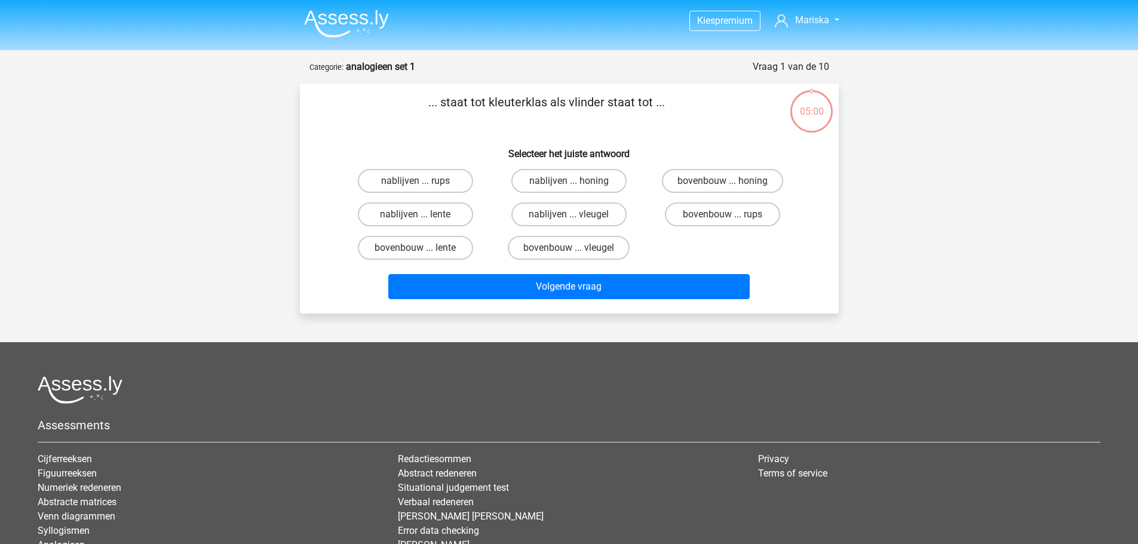
scroll to position [60, 0]
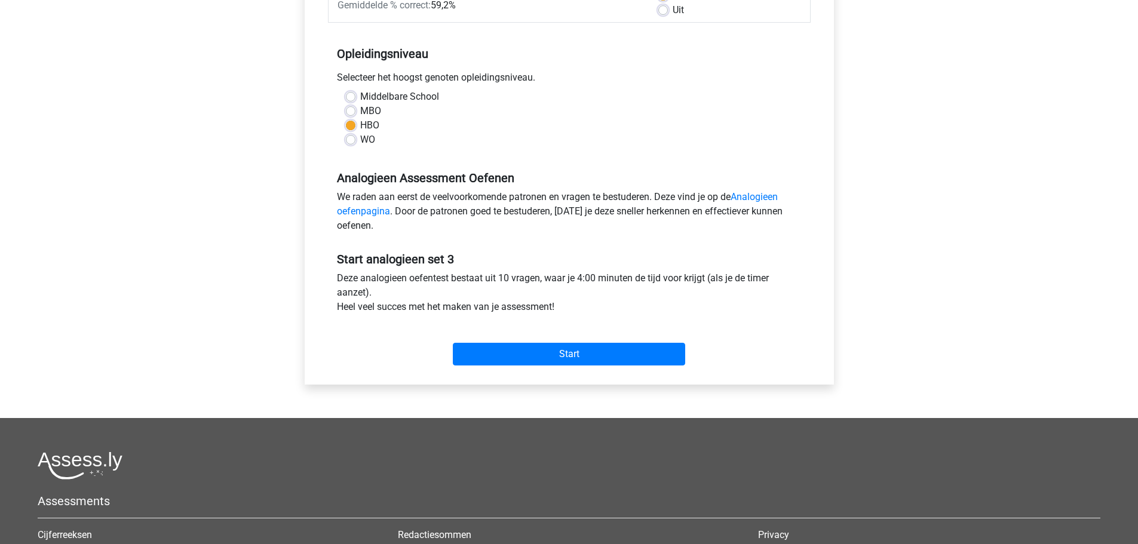
scroll to position [239, 0]
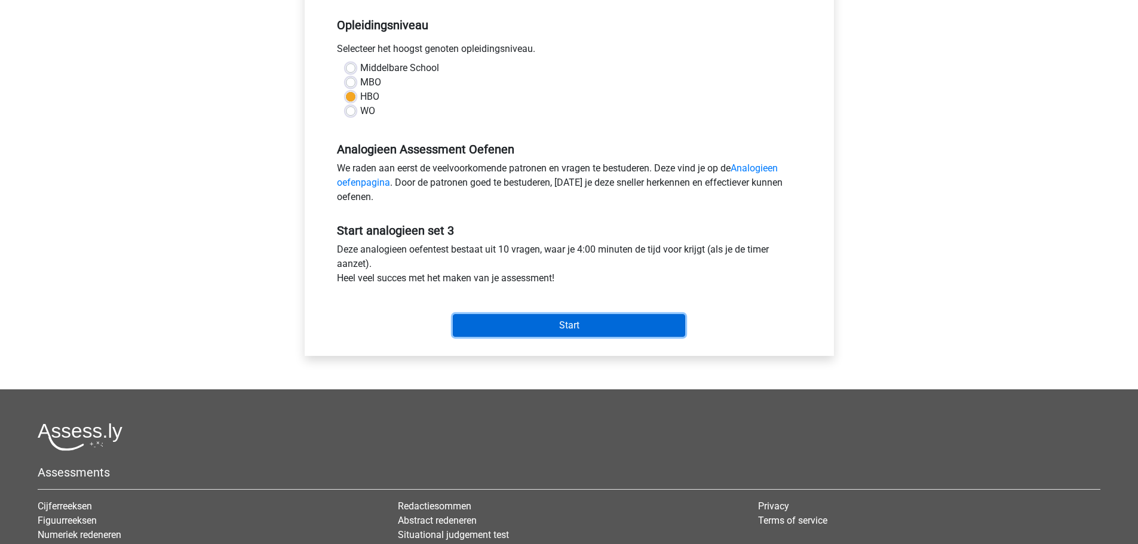
click at [585, 337] on input "Start" at bounding box center [569, 325] width 232 height 23
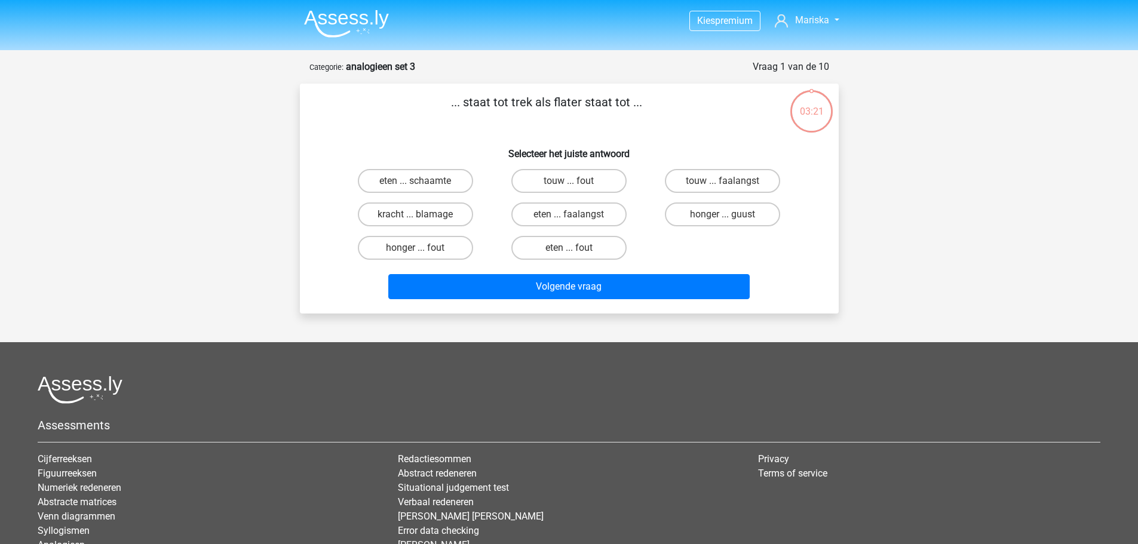
click at [420, 250] on input "honger ... fout" at bounding box center [419, 252] width 8 height 8
radio input "true"
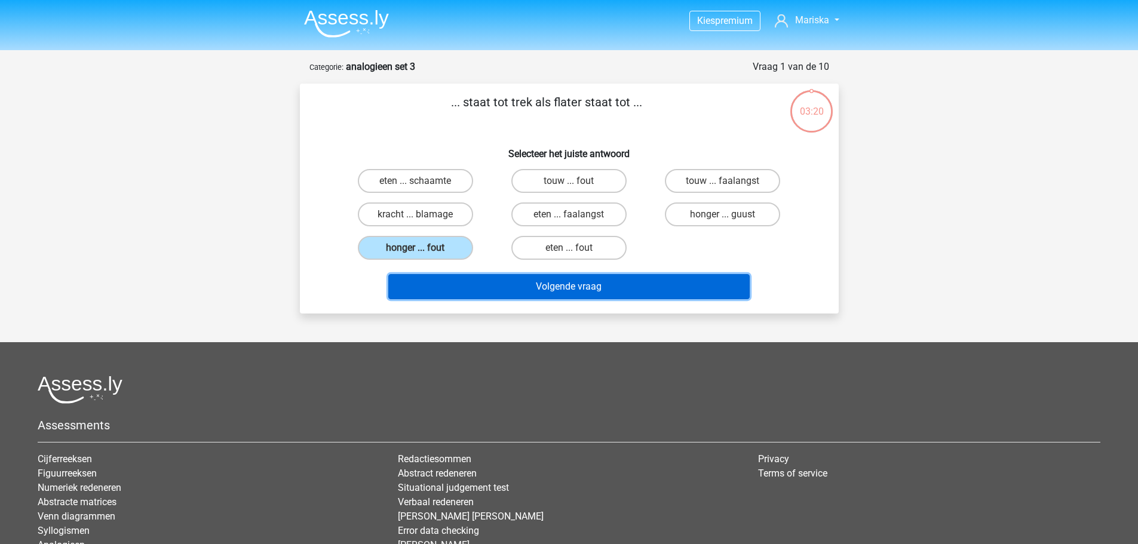
click at [478, 293] on button "Volgende vraag" at bounding box center [568, 286] width 361 height 25
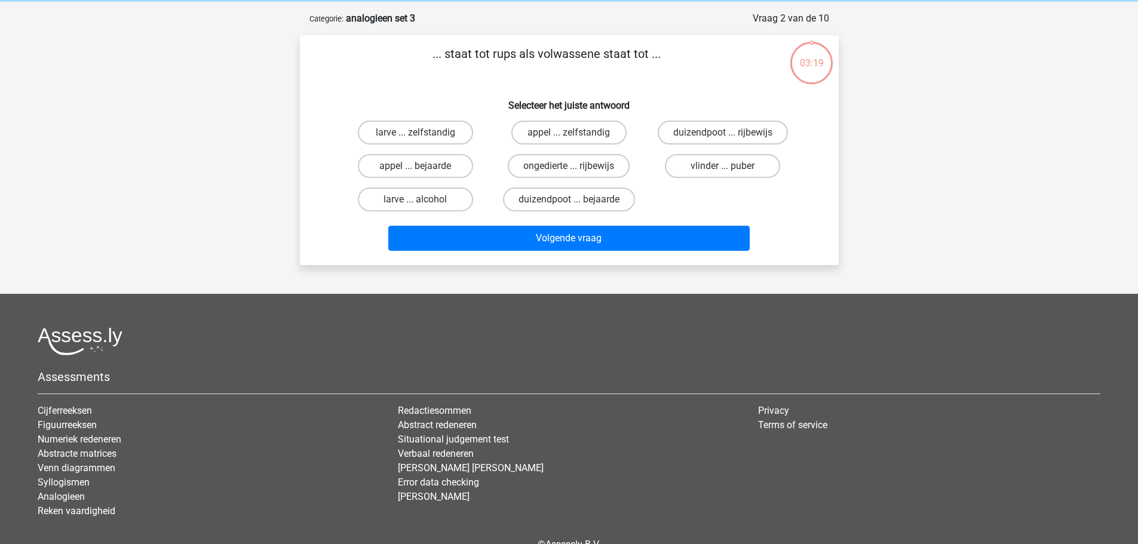
scroll to position [60, 0]
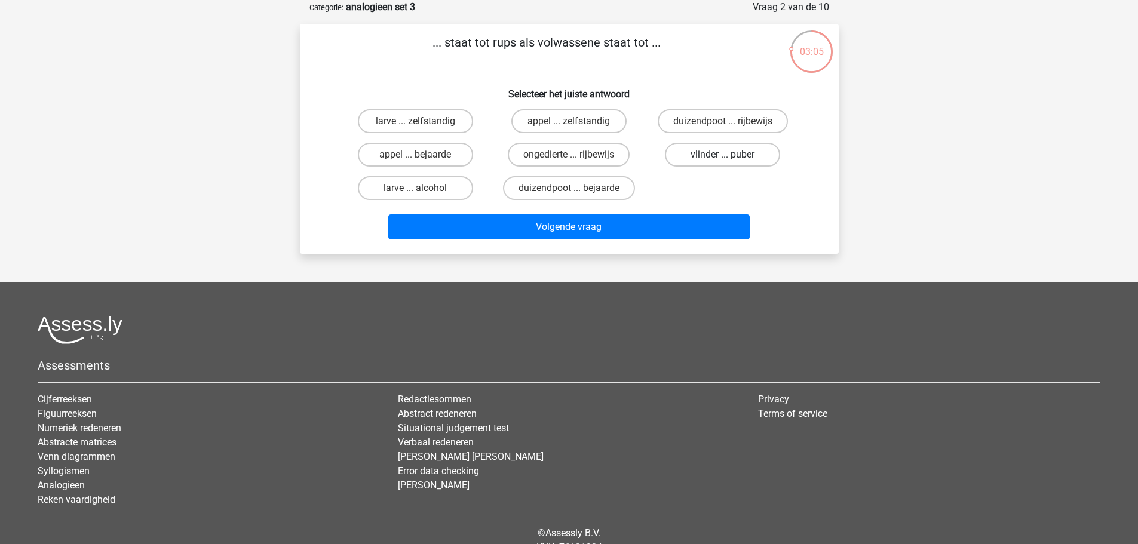
click at [727, 154] on label "vlinder ... puber" at bounding box center [722, 155] width 115 height 24
click at [727, 155] on input "vlinder ... puber" at bounding box center [727, 159] width 8 height 8
radio input "true"
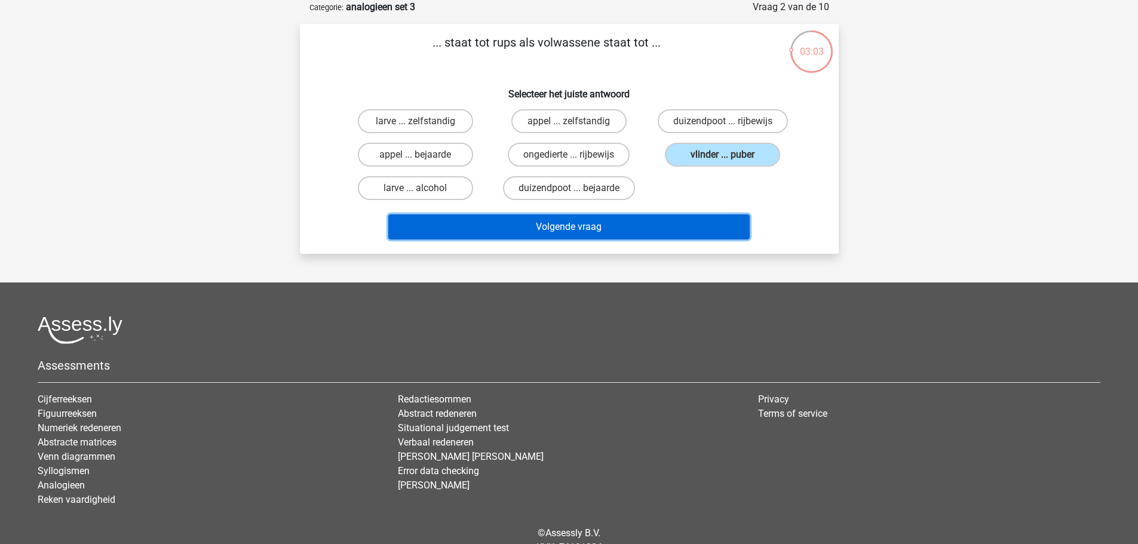
click at [589, 223] on button "Volgende vraag" at bounding box center [568, 226] width 361 height 25
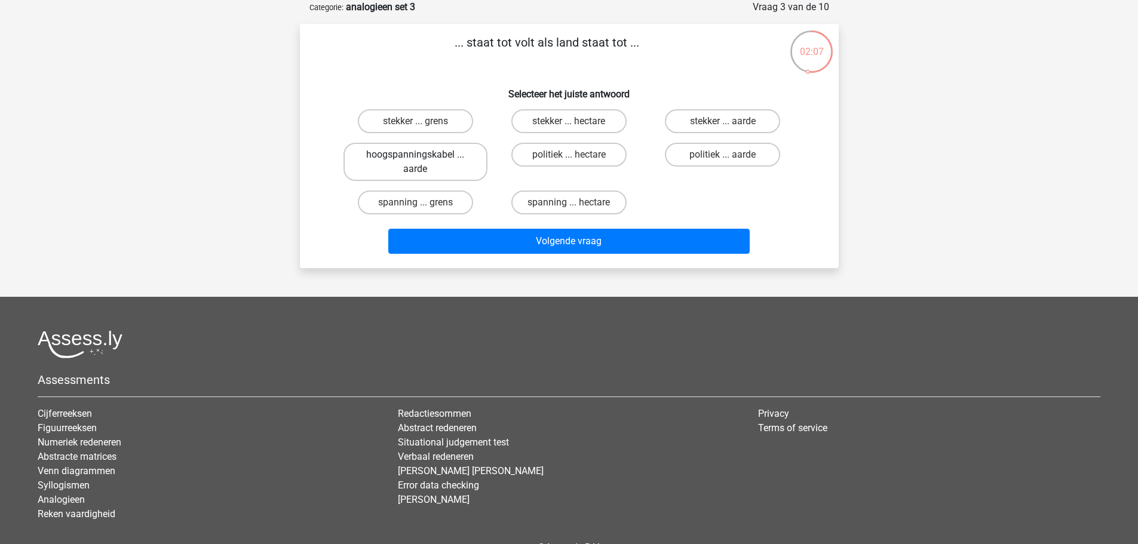
click at [439, 168] on label "hoogspanningskabel ... aarde" at bounding box center [416, 162] width 144 height 38
click at [423, 163] on input "hoogspanningskabel ... aarde" at bounding box center [419, 159] width 8 height 8
radio input "true"
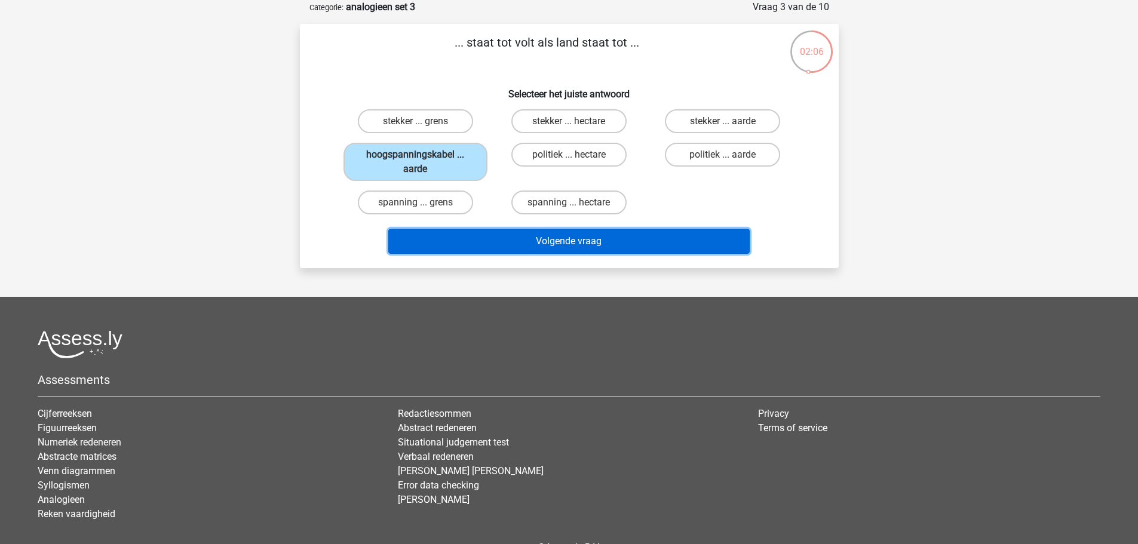
click at [504, 237] on button "Volgende vraag" at bounding box center [568, 241] width 361 height 25
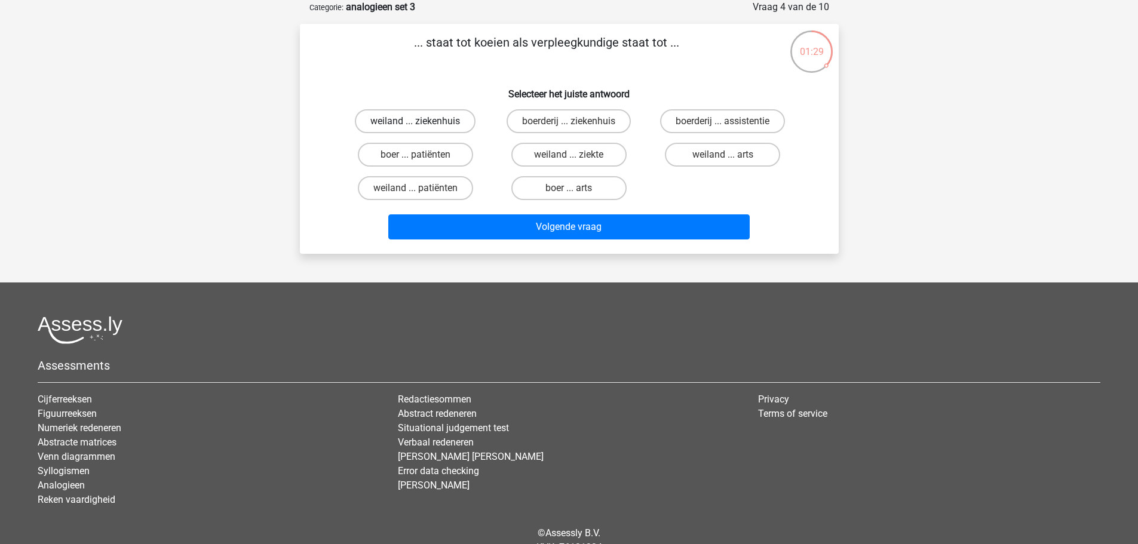
click at [370, 117] on label "weiland ... ziekenhuis" at bounding box center [415, 121] width 121 height 24
click at [415, 121] on input "weiland ... ziekenhuis" at bounding box center [419, 125] width 8 height 8
radio input "true"
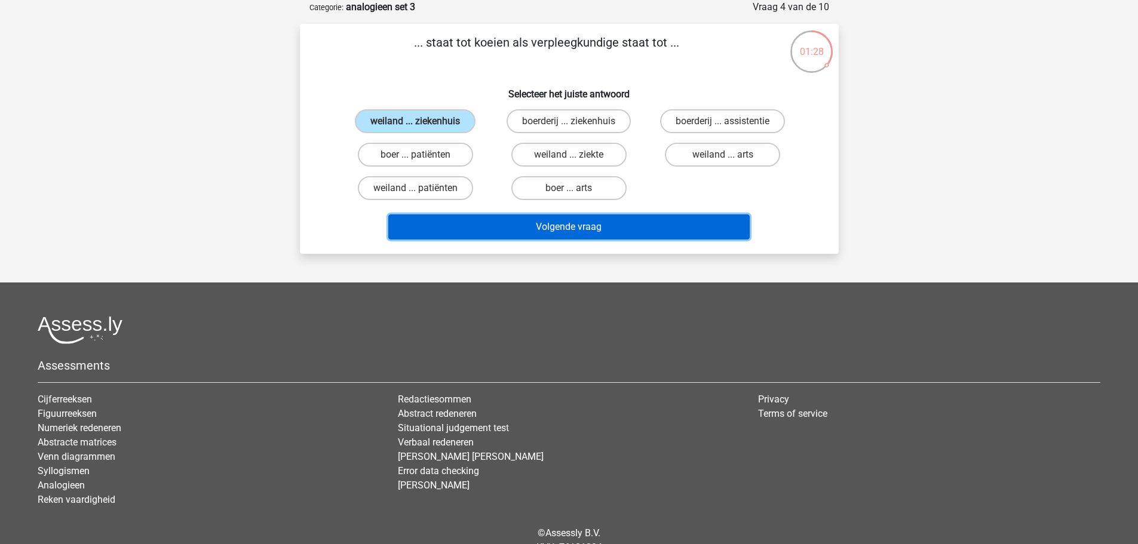
click at [573, 235] on button "Volgende vraag" at bounding box center [568, 226] width 361 height 25
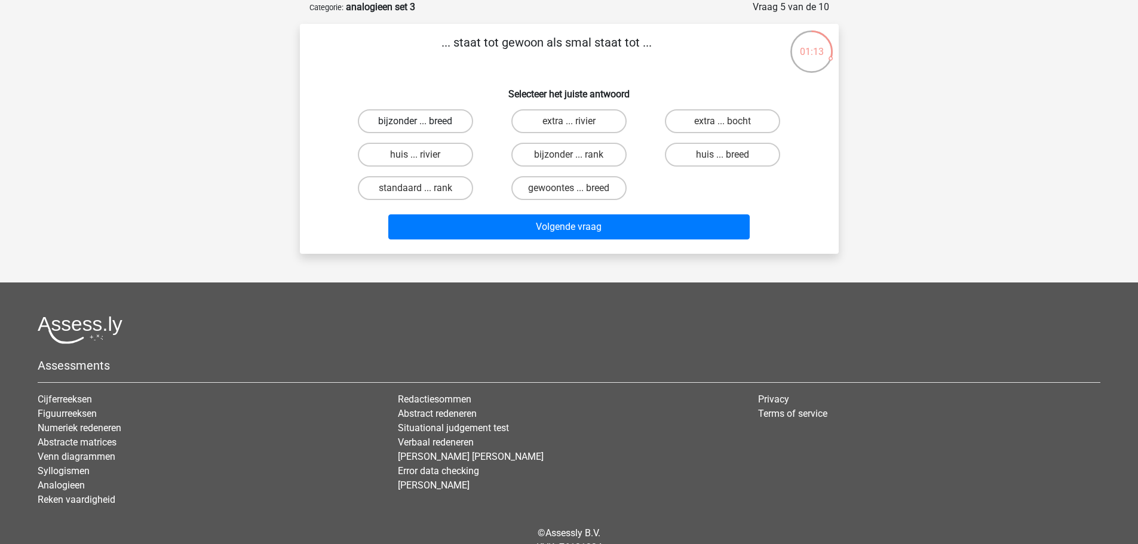
click at [367, 123] on label "bijzonder ... breed" at bounding box center [415, 121] width 115 height 24
click at [415, 123] on input "bijzonder ... breed" at bounding box center [419, 125] width 8 height 8
radio input "true"
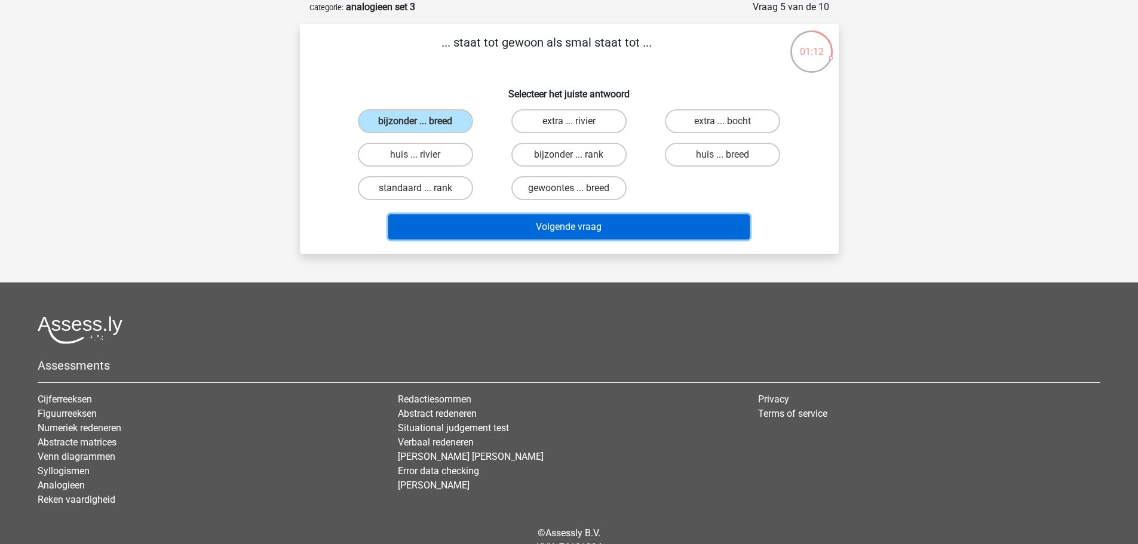
click at [466, 220] on button "Volgende vraag" at bounding box center [568, 226] width 361 height 25
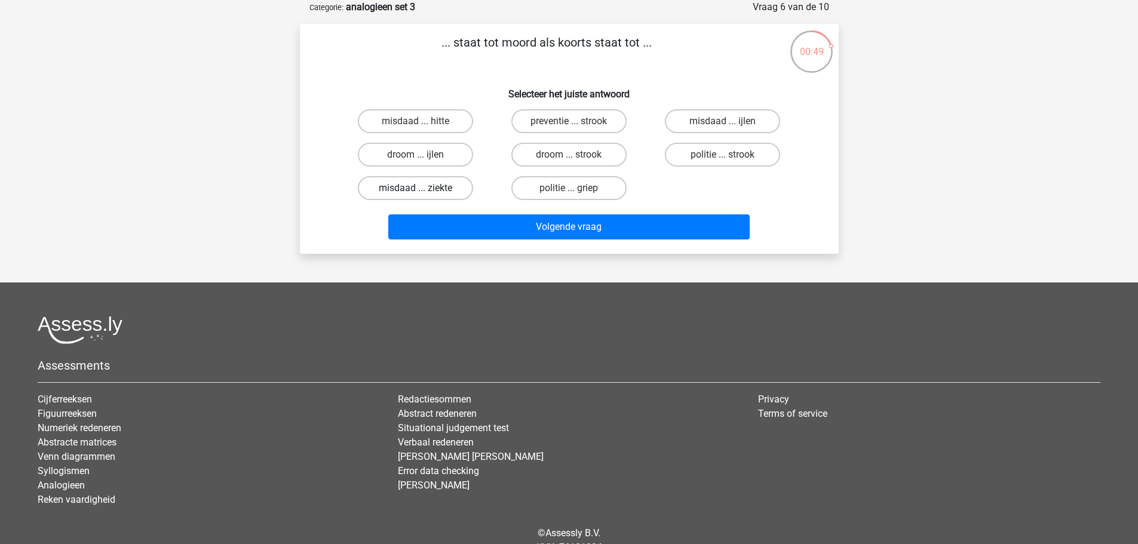
click at [401, 191] on label "misdaad ... ziekte" at bounding box center [415, 188] width 115 height 24
click at [415, 191] on input "misdaad ... ziekte" at bounding box center [419, 192] width 8 height 8
radio input "true"
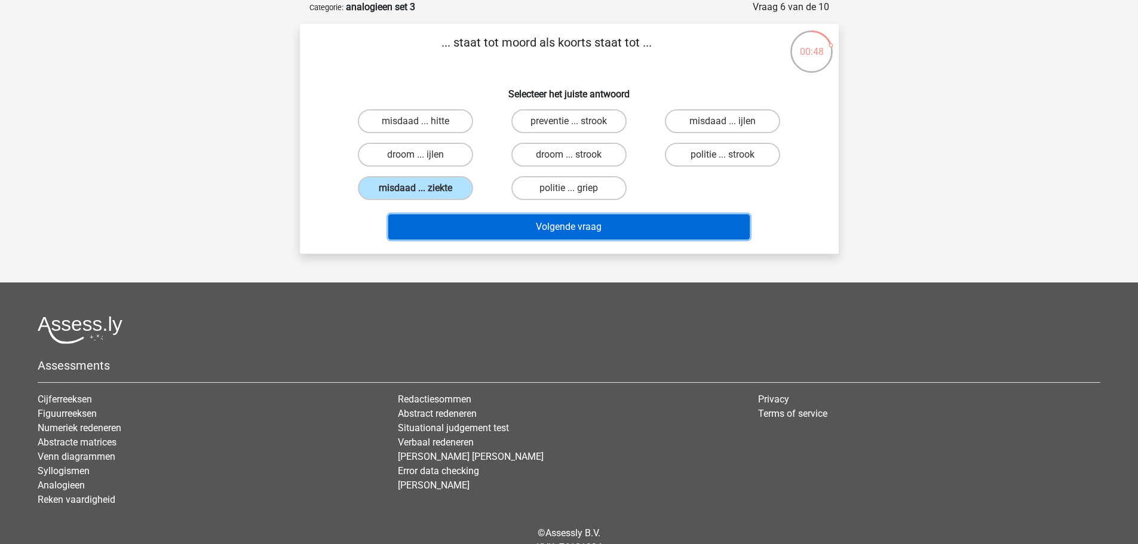
click at [510, 228] on button "Volgende vraag" at bounding box center [568, 226] width 361 height 25
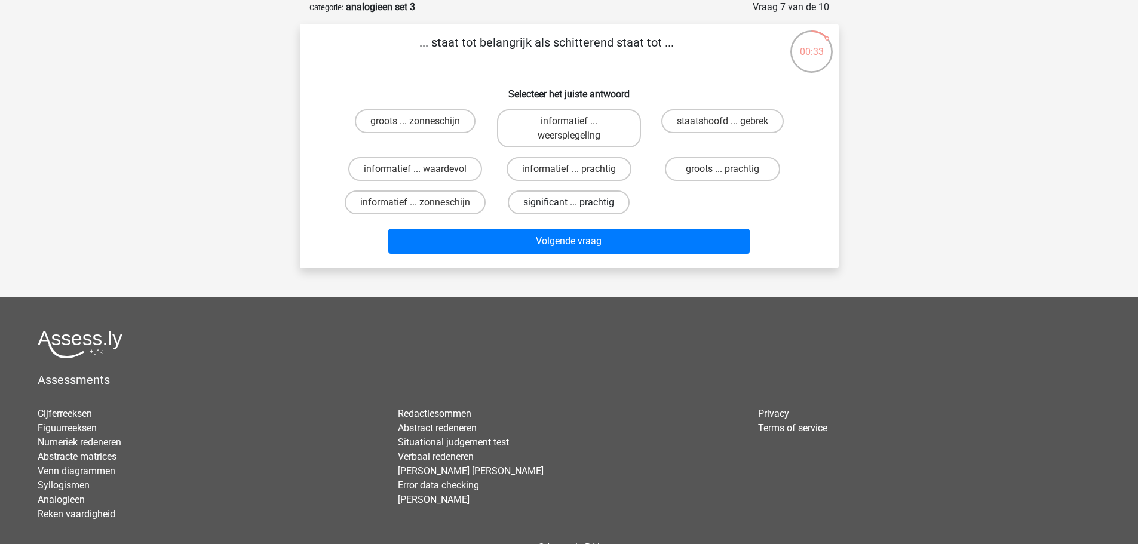
click at [564, 206] on label "significant ... prachtig" at bounding box center [569, 203] width 122 height 24
click at [569, 206] on input "significant ... prachtig" at bounding box center [573, 207] width 8 height 8
radio input "true"
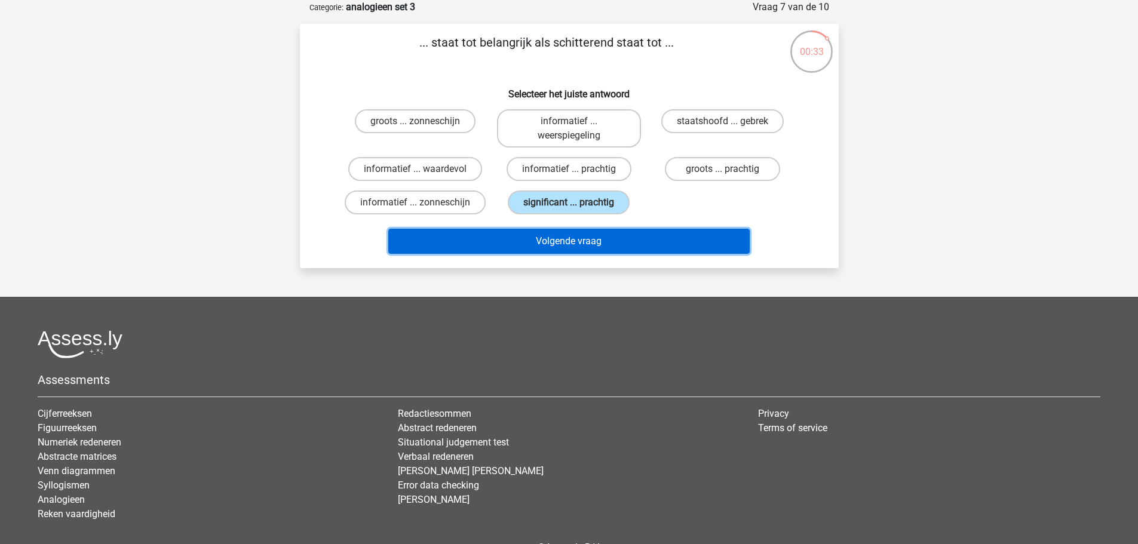
click at [522, 239] on button "Volgende vraag" at bounding box center [568, 241] width 361 height 25
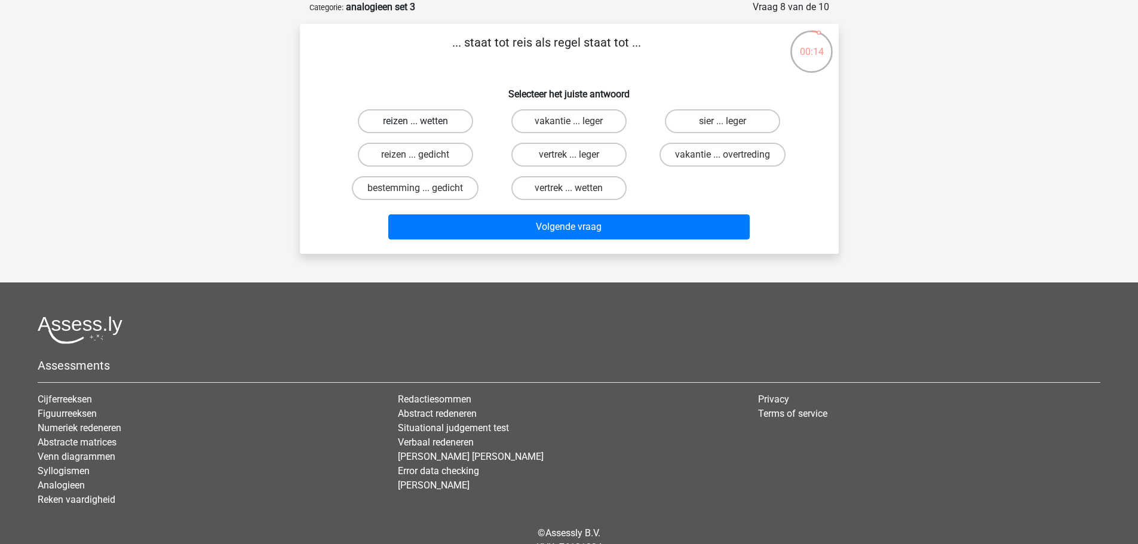
click at [440, 125] on label "reizen ... wetten" at bounding box center [415, 121] width 115 height 24
click at [423, 125] on input "reizen ... wetten" at bounding box center [419, 125] width 8 height 8
radio input "true"
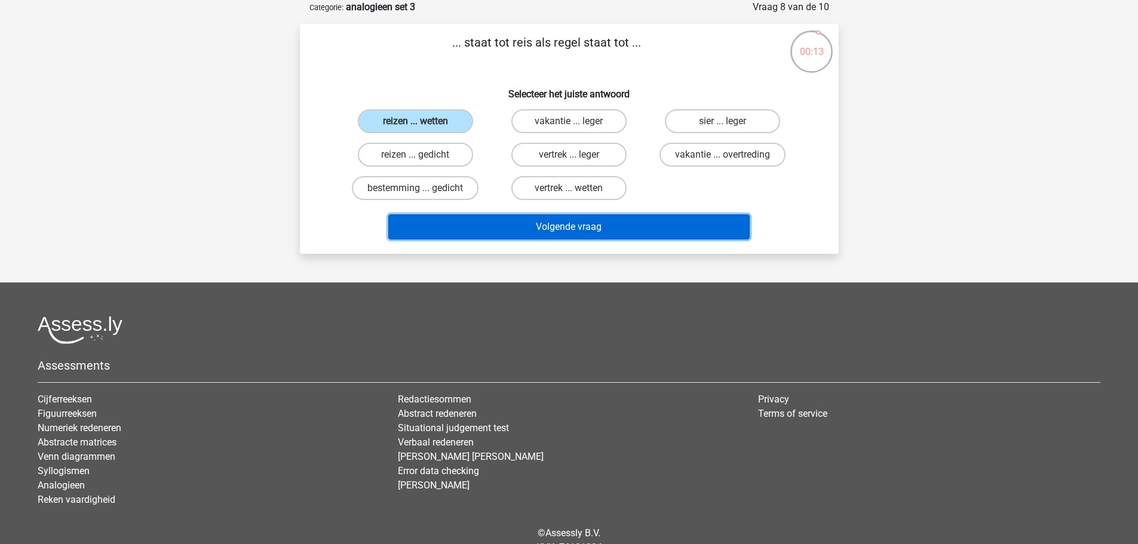
click at [578, 235] on button "Volgende vraag" at bounding box center [568, 226] width 361 height 25
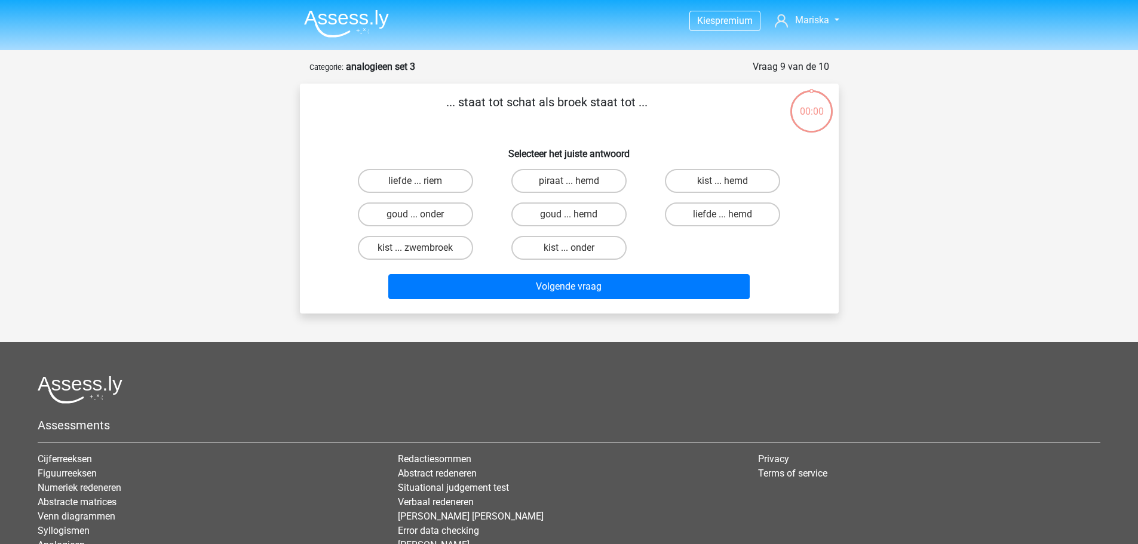
scroll to position [60, 0]
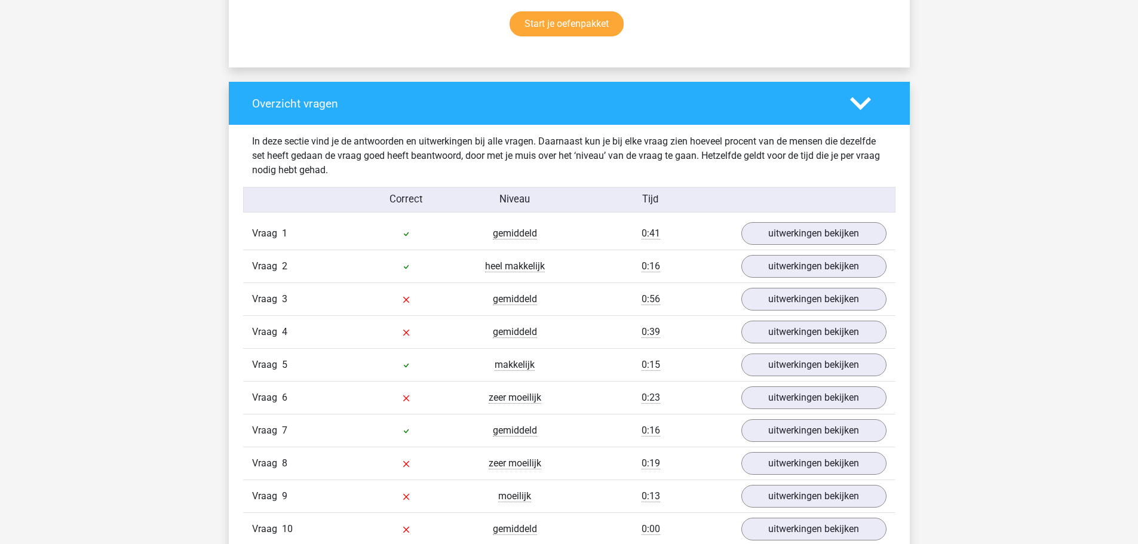
scroll to position [896, 0]
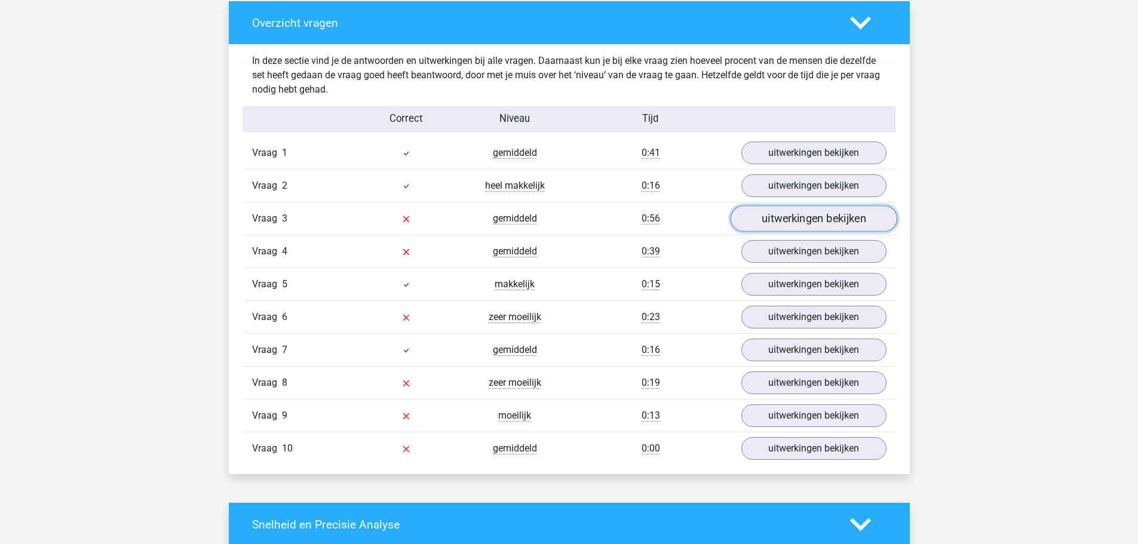
click at [788, 211] on link "uitwerkingen bekijken" at bounding box center [813, 219] width 167 height 26
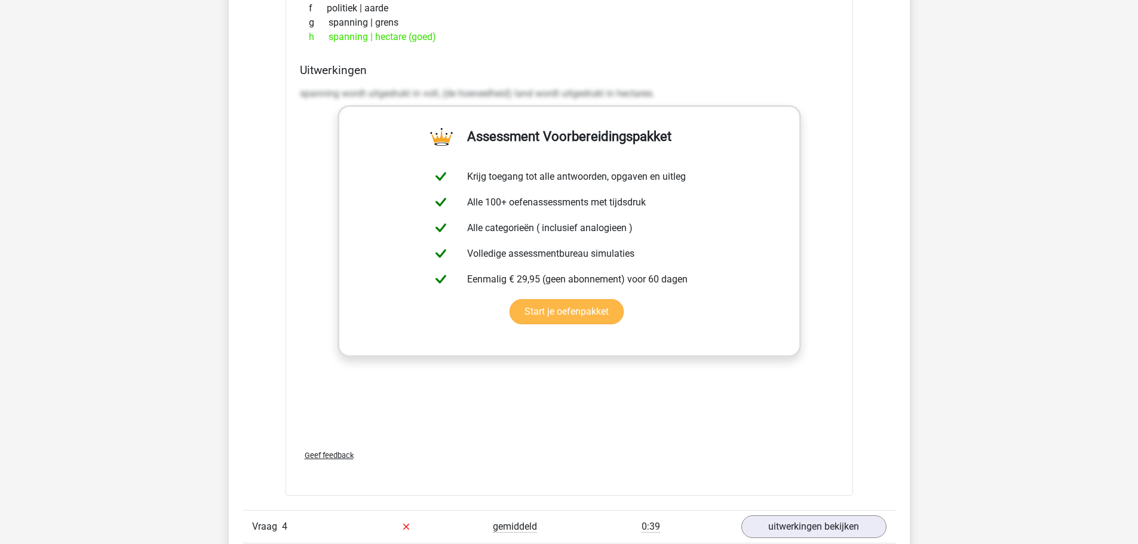
scroll to position [1434, 0]
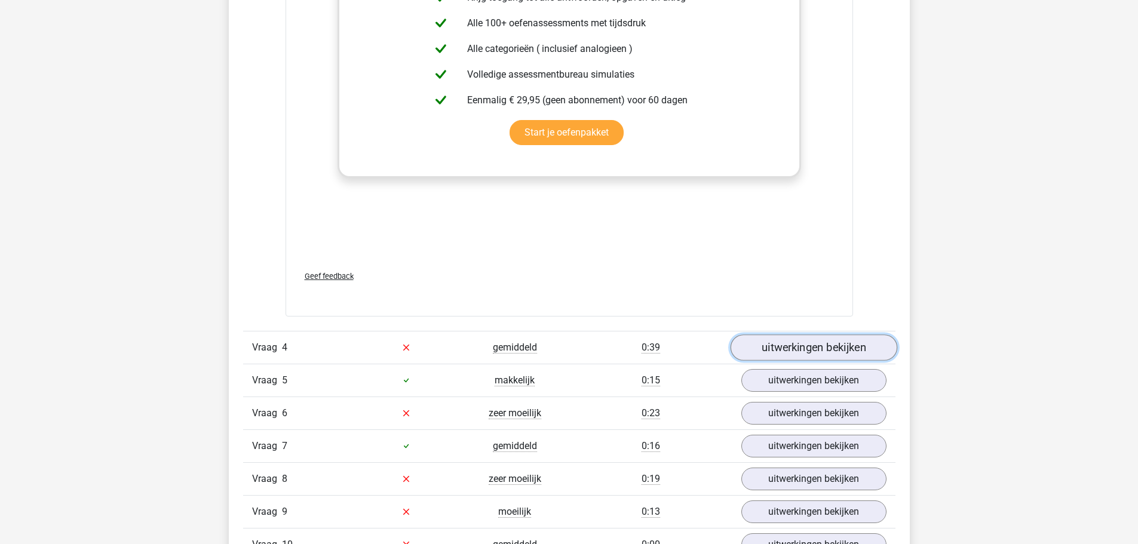
click at [808, 342] on link "uitwerkingen bekijken" at bounding box center [813, 348] width 167 height 26
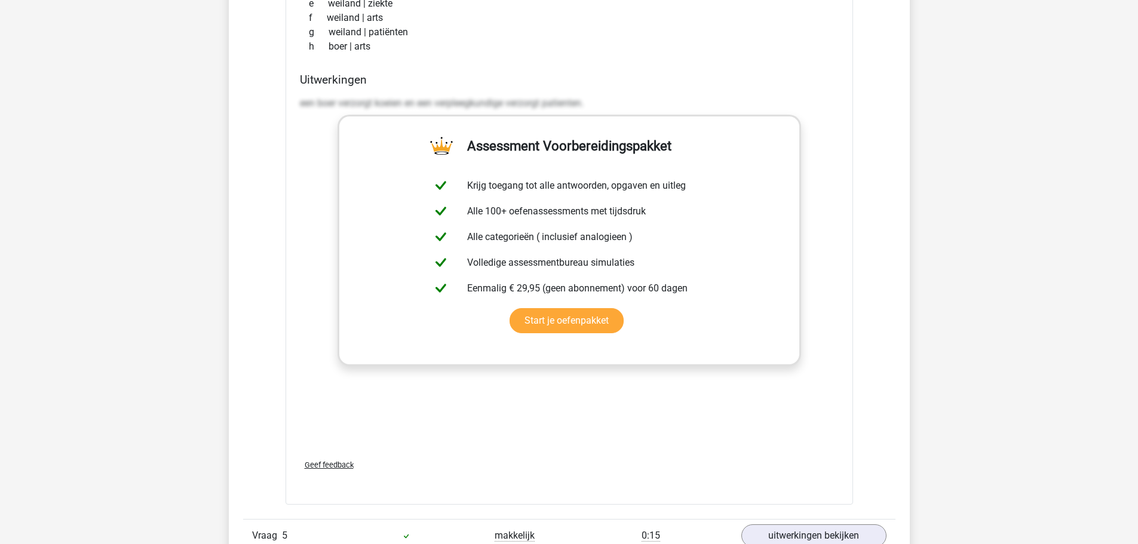
scroll to position [2031, 0]
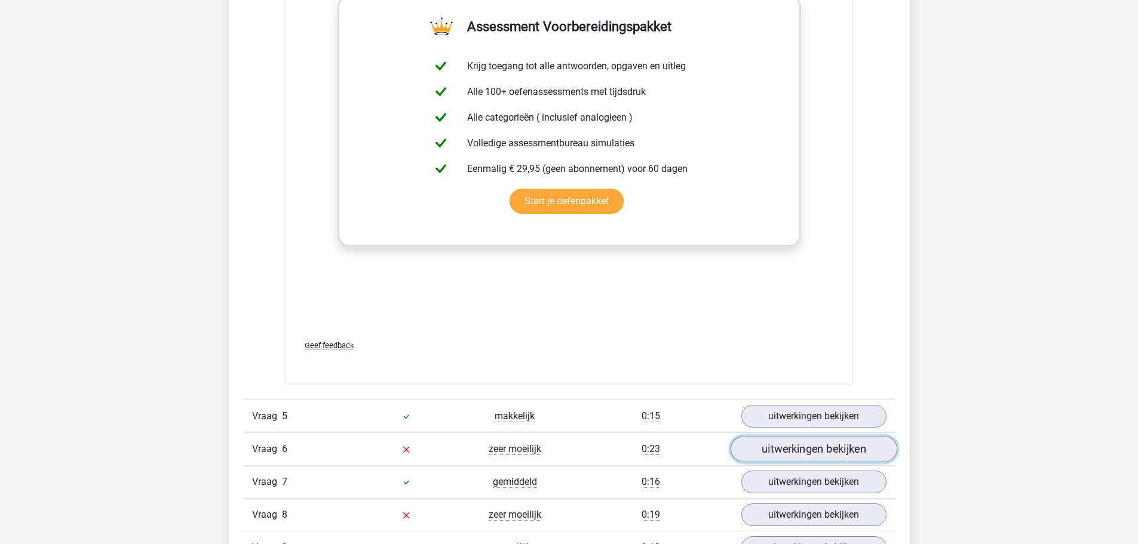
click at [790, 446] on link "uitwerkingen bekijken" at bounding box center [813, 449] width 167 height 26
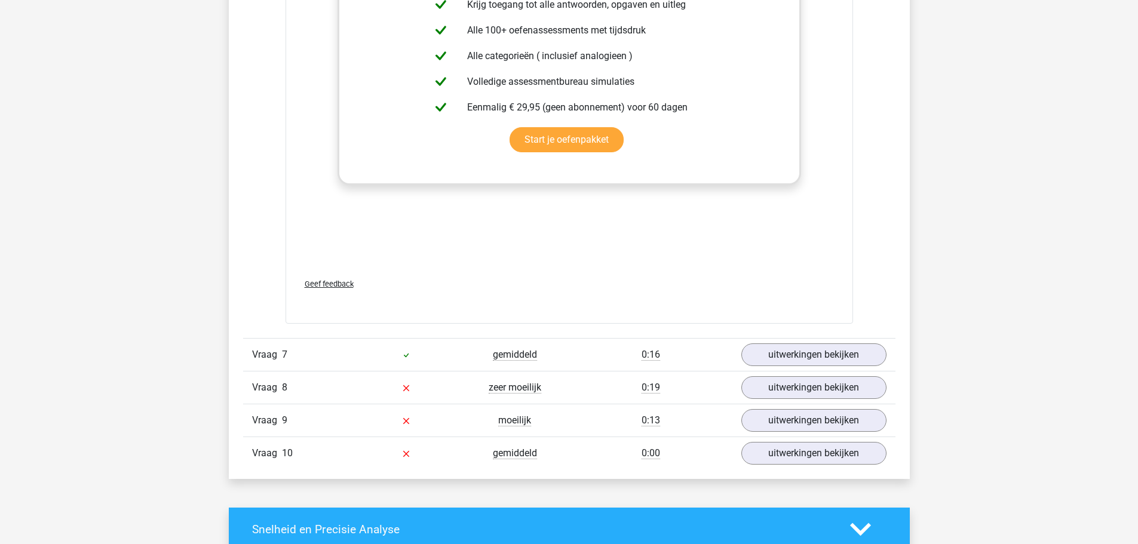
scroll to position [2808, 0]
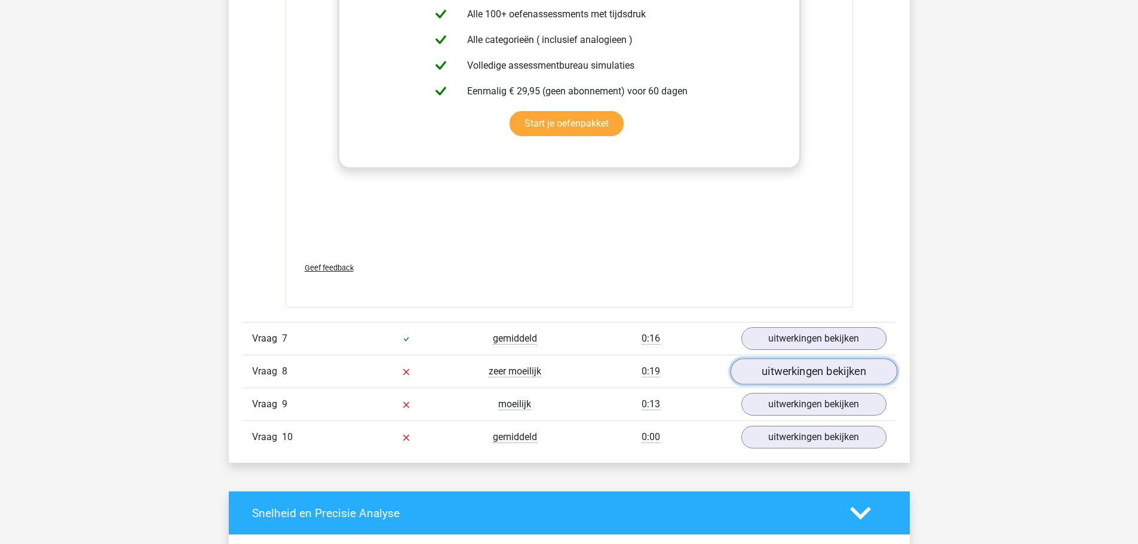
click at [813, 375] on link "uitwerkingen bekijken" at bounding box center [813, 371] width 167 height 26
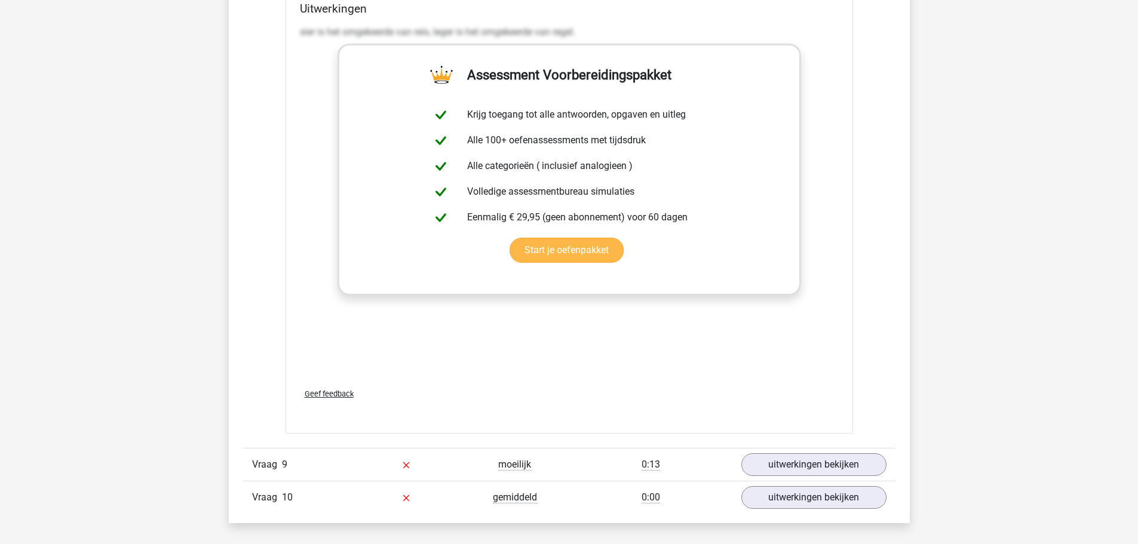
scroll to position [3525, 0]
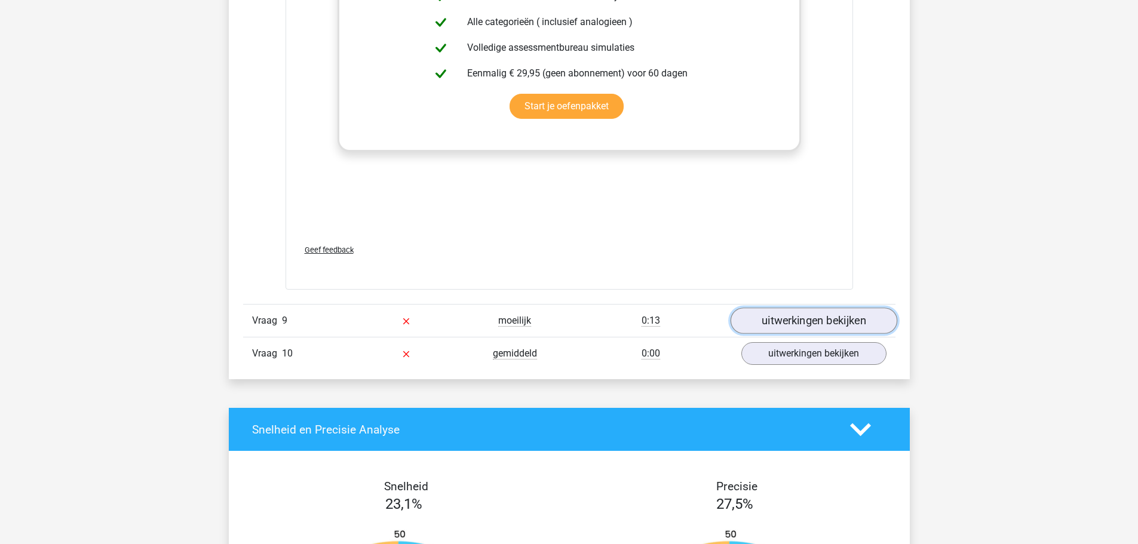
click at [833, 327] on link "uitwerkingen bekijken" at bounding box center [813, 321] width 167 height 26
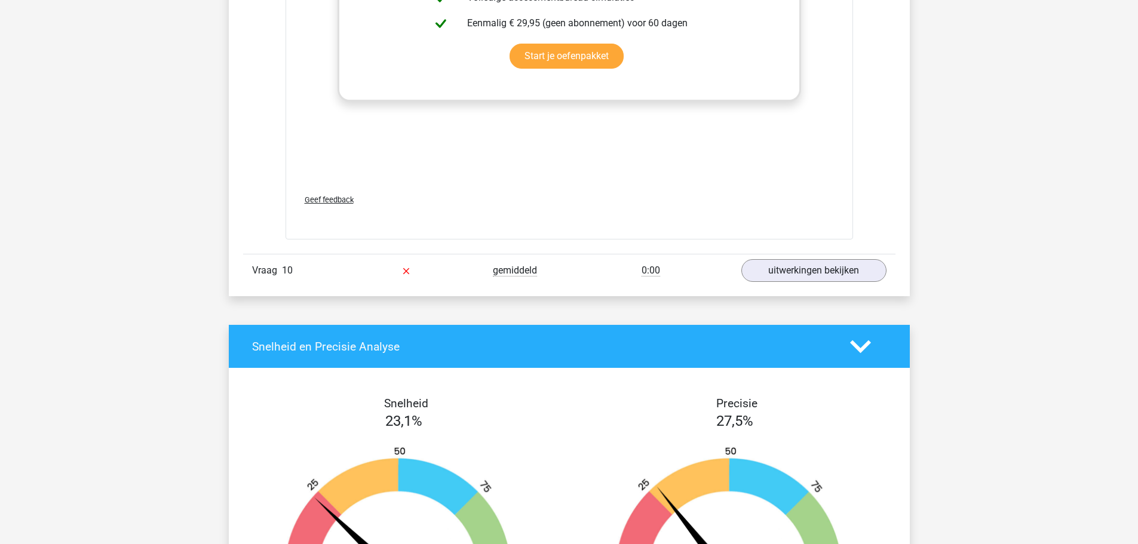
scroll to position [4242, 0]
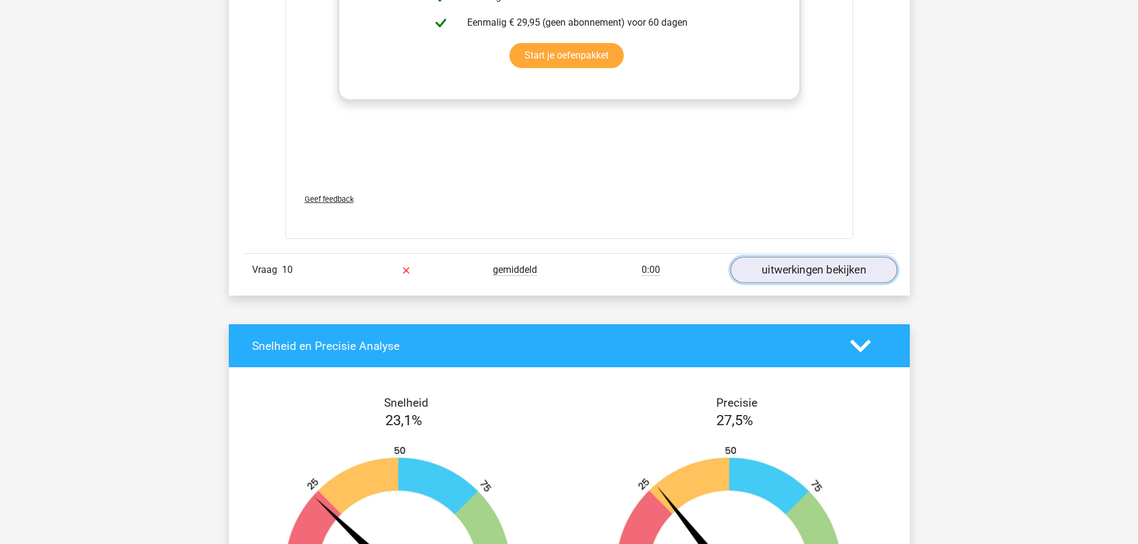
click at [789, 268] on link "uitwerkingen bekijken" at bounding box center [813, 270] width 167 height 26
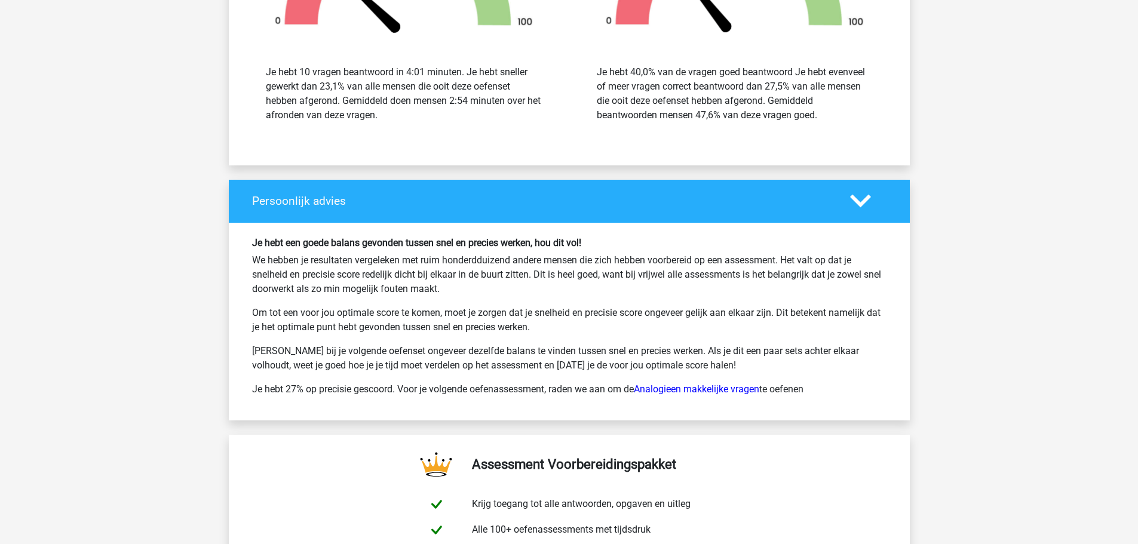
scroll to position [5437, 0]
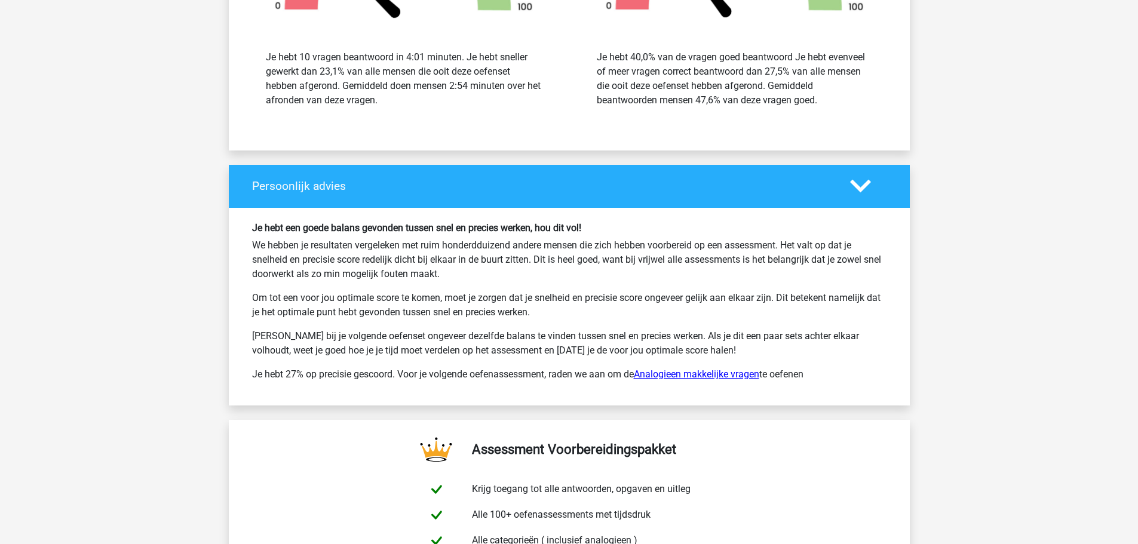
click at [718, 376] on link "Analogieen makkelijke vragen" at bounding box center [696, 374] width 125 height 11
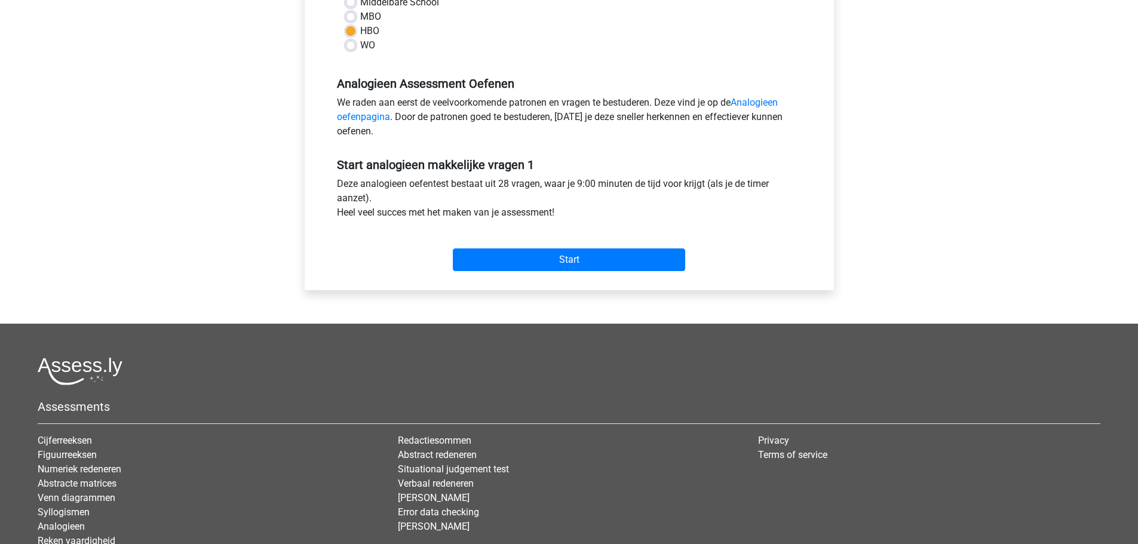
scroll to position [358, 0]
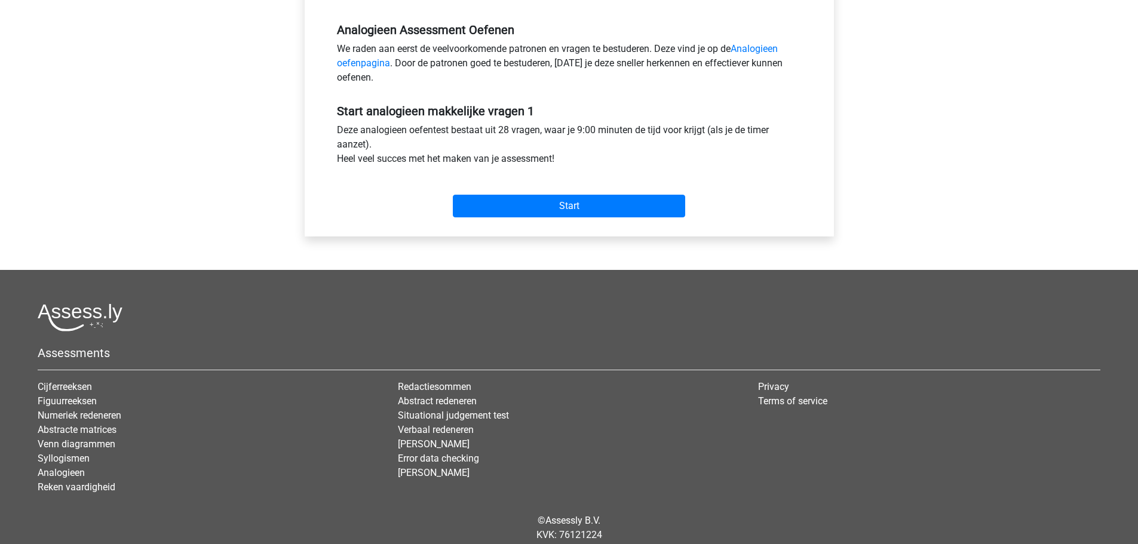
click at [580, 218] on div "Start" at bounding box center [569, 196] width 483 height 51
click at [581, 209] on input "Start" at bounding box center [569, 206] width 232 height 23
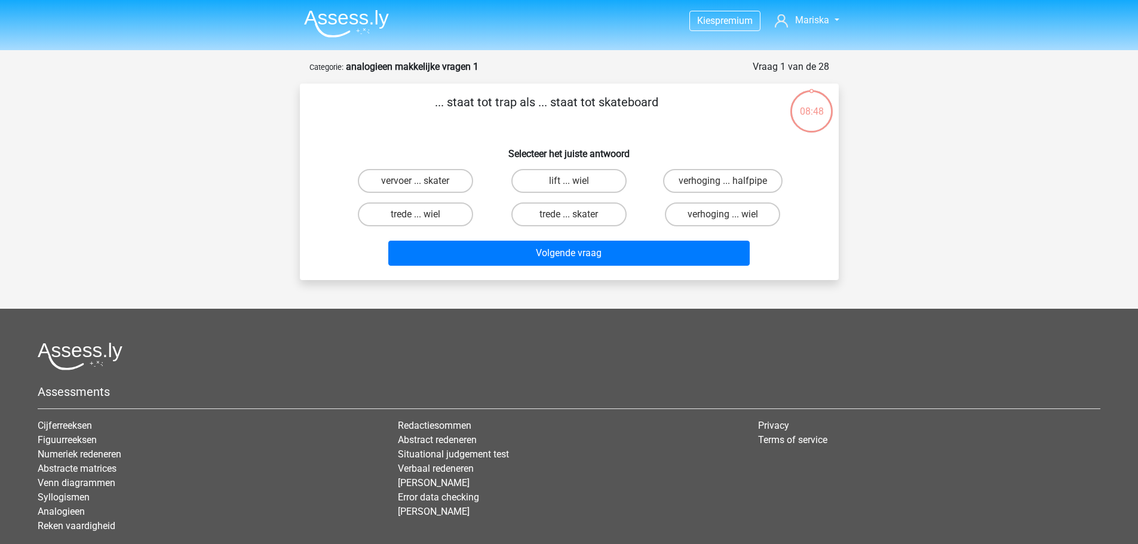
click at [416, 220] on input "trede ... wiel" at bounding box center [419, 218] width 8 height 8
radio input "true"
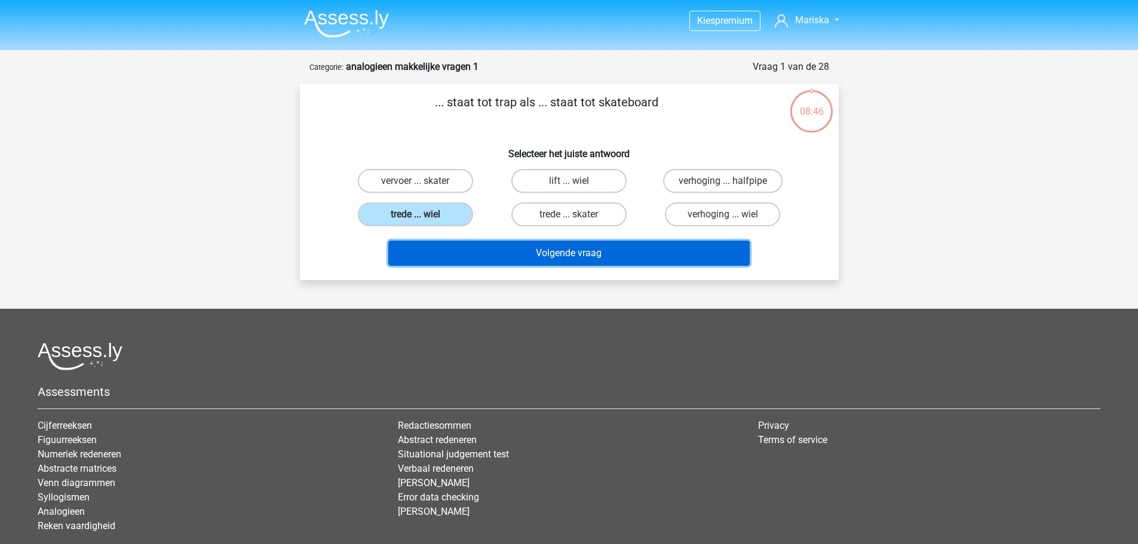
click at [491, 265] on button "Volgende vraag" at bounding box center [568, 253] width 361 height 25
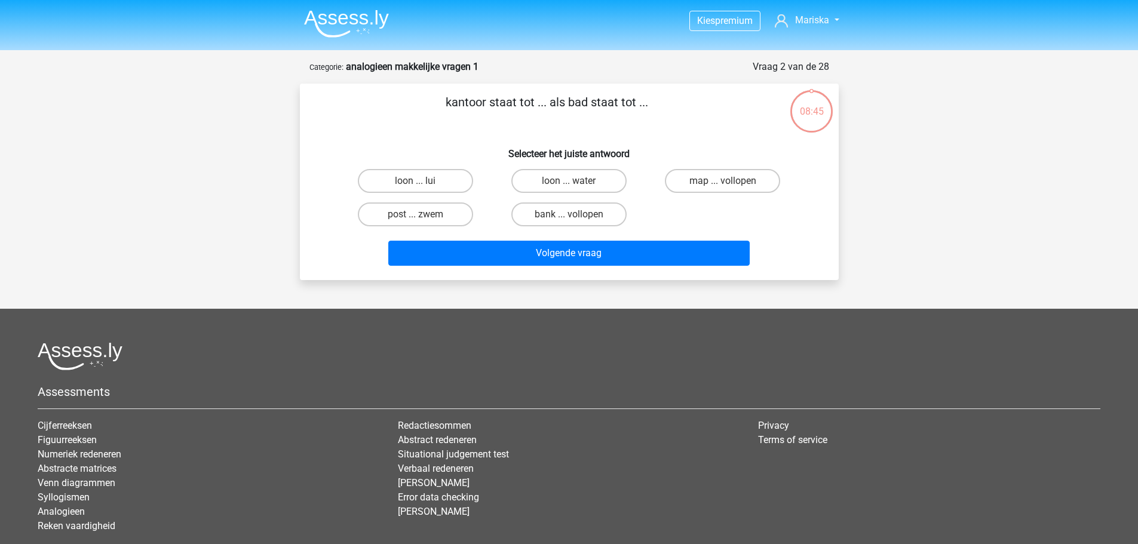
scroll to position [60, 0]
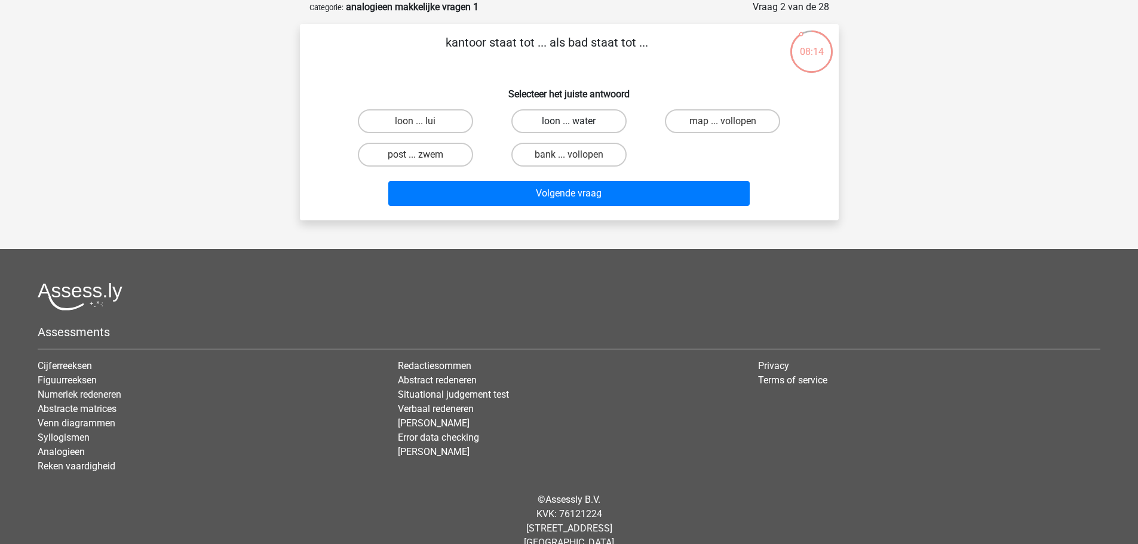
click at [532, 123] on label "loon ... water" at bounding box center [568, 121] width 115 height 24
click at [569, 123] on input "loon ... water" at bounding box center [573, 125] width 8 height 8
radio input "true"
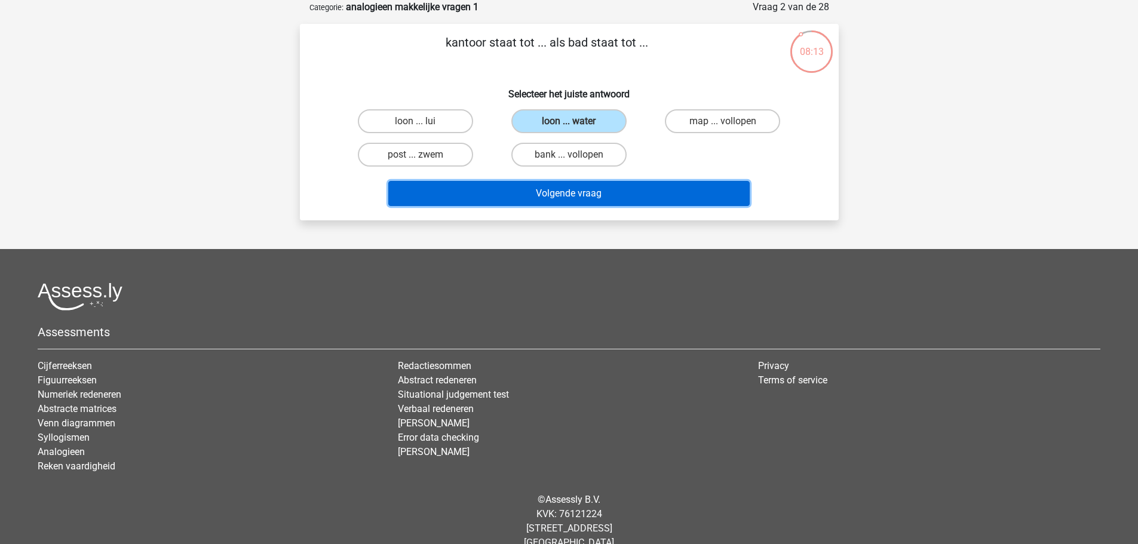
click at [526, 188] on button "Volgende vraag" at bounding box center [568, 193] width 361 height 25
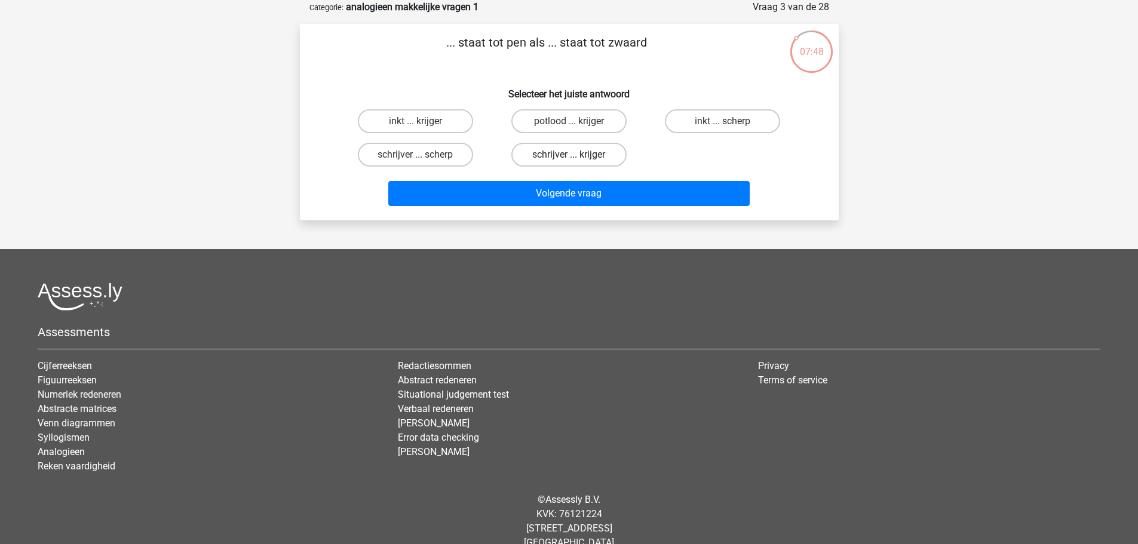
click at [550, 165] on label "schrijver ... krijger" at bounding box center [568, 155] width 115 height 24
click at [569, 163] on input "schrijver ... krijger" at bounding box center [573, 159] width 8 height 8
radio input "true"
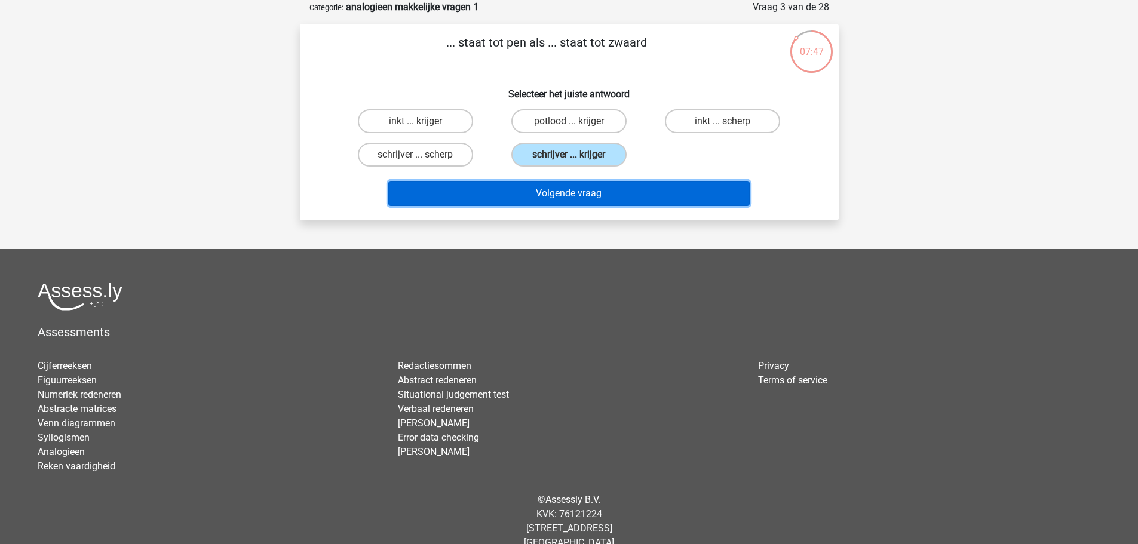
click at [507, 186] on button "Volgende vraag" at bounding box center [568, 193] width 361 height 25
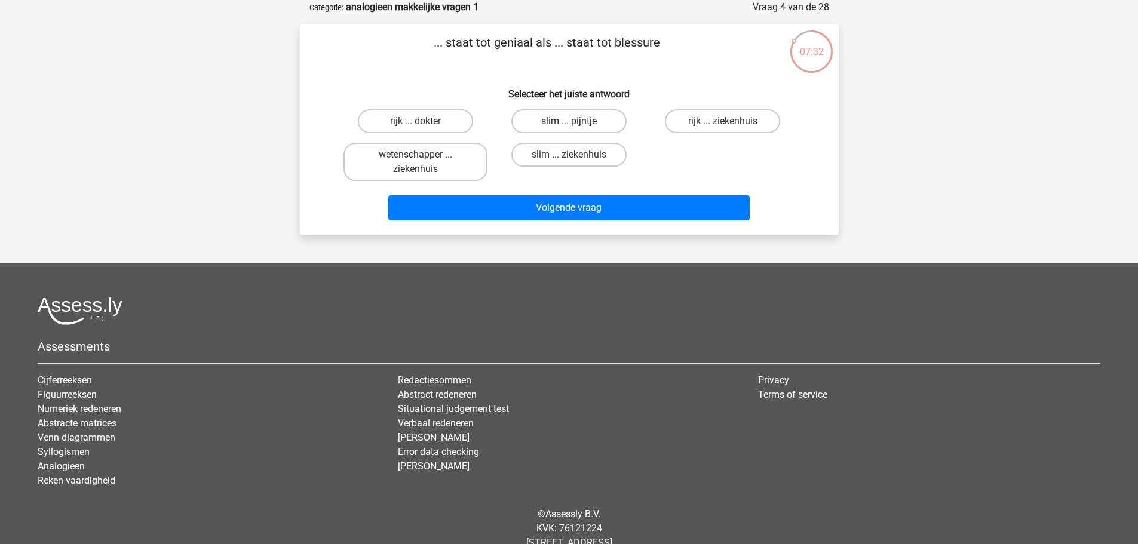
click at [522, 122] on label "slim ... pijntje" at bounding box center [568, 121] width 115 height 24
click at [569, 122] on input "slim ... pijntje" at bounding box center [573, 125] width 8 height 8
radio input "true"
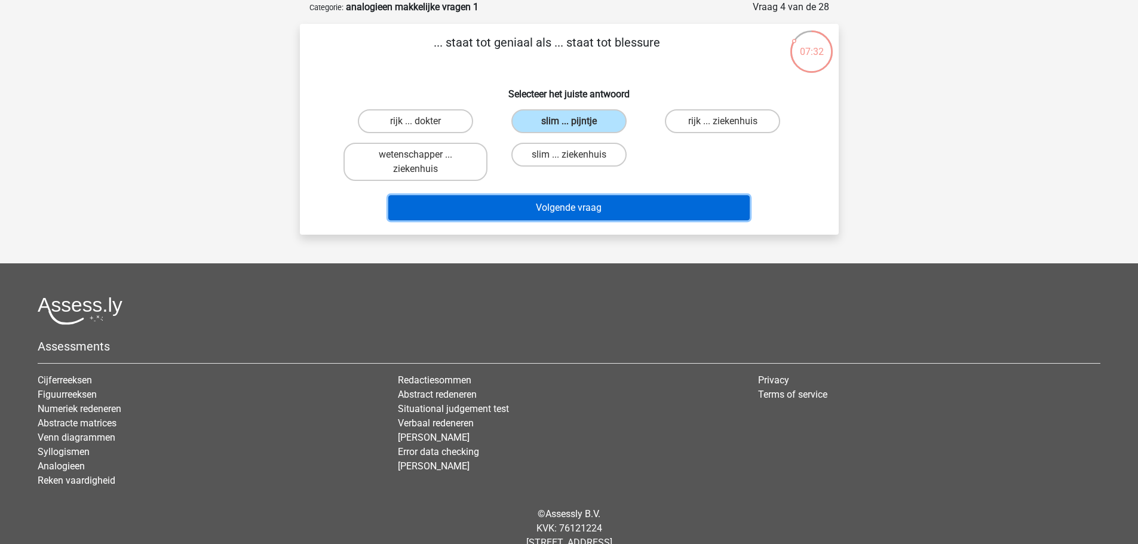
click at [540, 201] on button "Volgende vraag" at bounding box center [568, 207] width 361 height 25
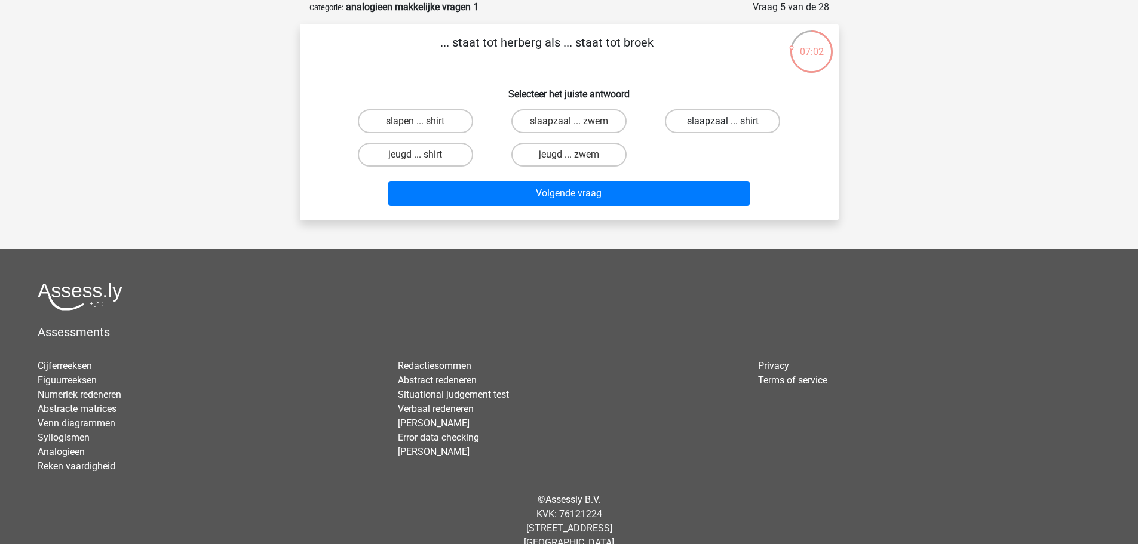
click at [704, 122] on label "slaapzaal ... shirt" at bounding box center [722, 121] width 115 height 24
click at [723, 122] on input "slaapzaal ... shirt" at bounding box center [727, 125] width 8 height 8
radio input "true"
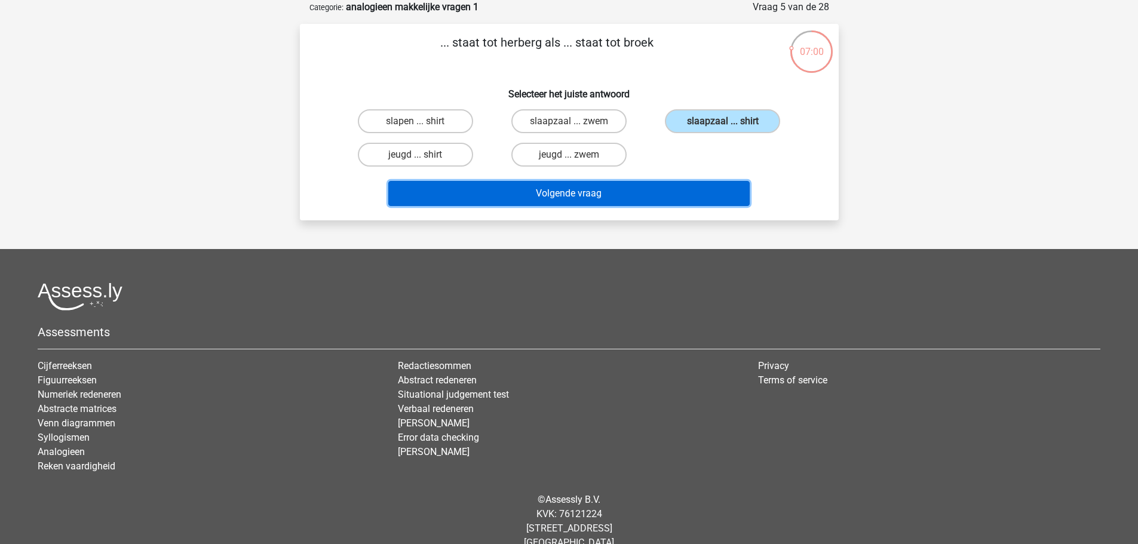
click at [550, 192] on button "Volgende vraag" at bounding box center [568, 193] width 361 height 25
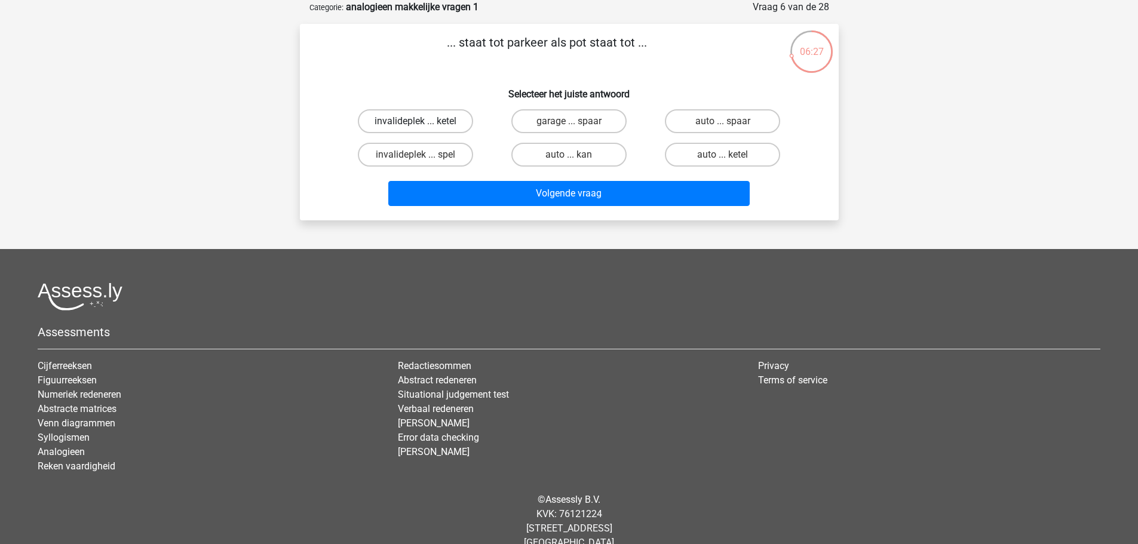
click at [381, 125] on label "invalideplek ... ketel" at bounding box center [415, 121] width 115 height 24
click at [415, 125] on input "invalideplek ... ketel" at bounding box center [419, 125] width 8 height 8
radio input "true"
click at [400, 167] on label "invalideplek ... spel" at bounding box center [415, 155] width 115 height 24
click at [415, 163] on input "invalideplek ... spel" at bounding box center [419, 159] width 8 height 8
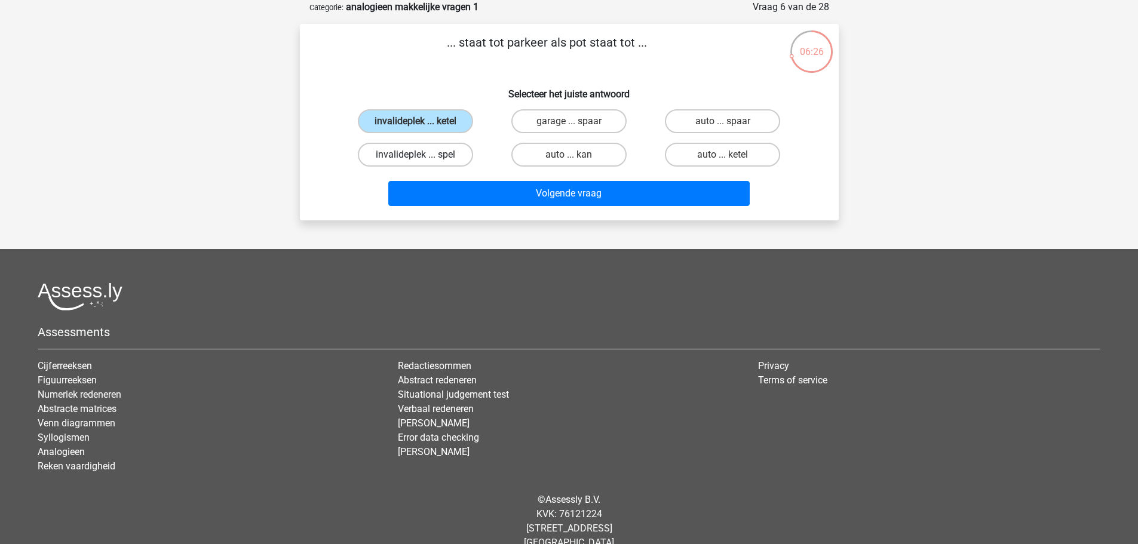
radio input "true"
click at [422, 110] on label "invalideplek ... ketel" at bounding box center [415, 121] width 115 height 24
click at [422, 121] on input "invalideplek ... ketel" at bounding box center [419, 125] width 8 height 8
radio input "true"
click at [497, 208] on div "Volgende vraag" at bounding box center [569, 196] width 461 height 30
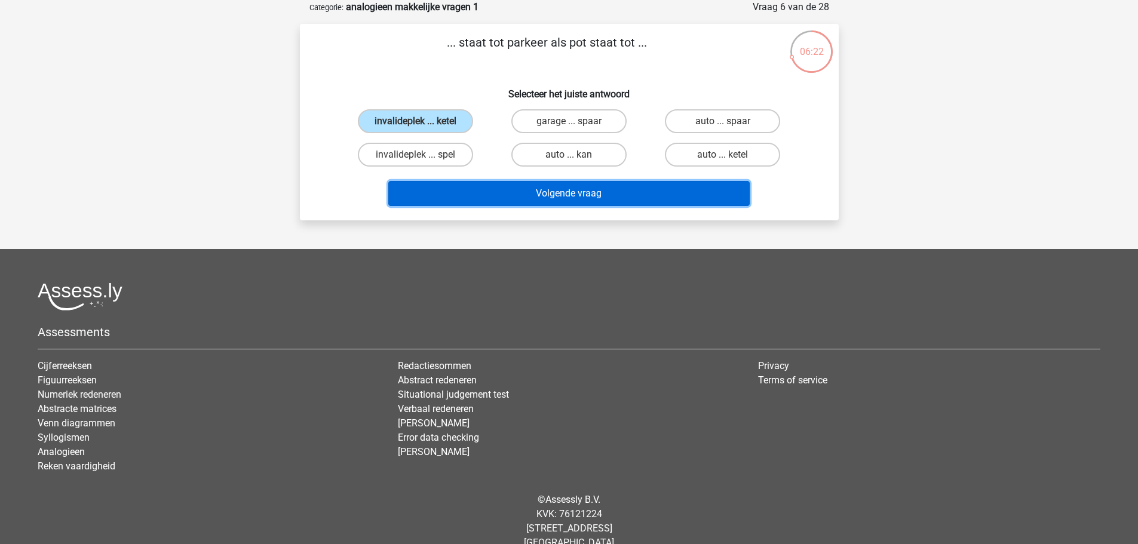
click at [544, 194] on button "Volgende vraag" at bounding box center [568, 193] width 361 height 25
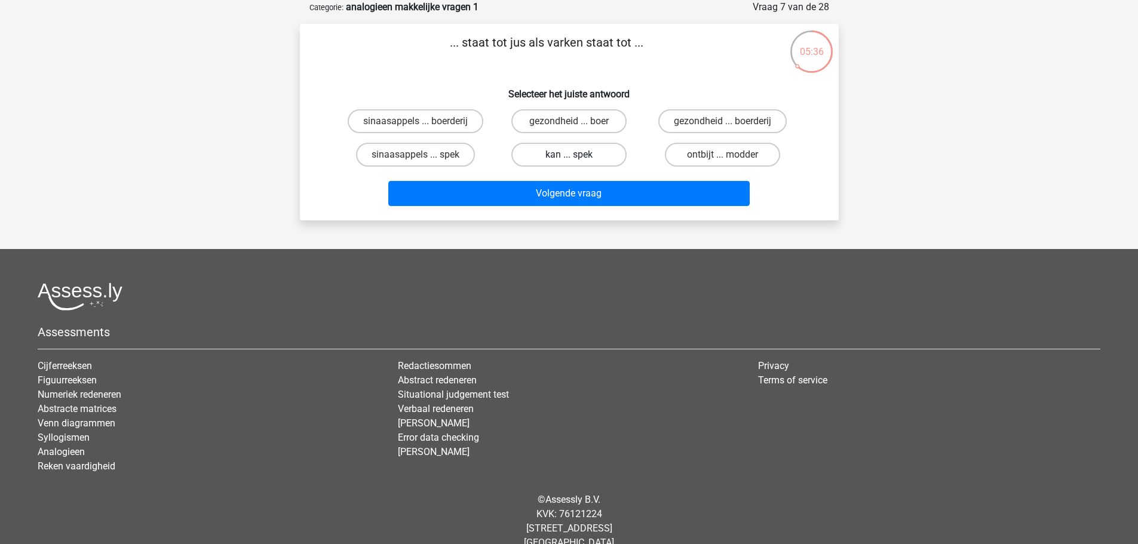
click at [569, 150] on label "kan ... spek" at bounding box center [568, 155] width 115 height 24
click at [569, 155] on input "kan ... spek" at bounding box center [573, 159] width 8 height 8
radio input "true"
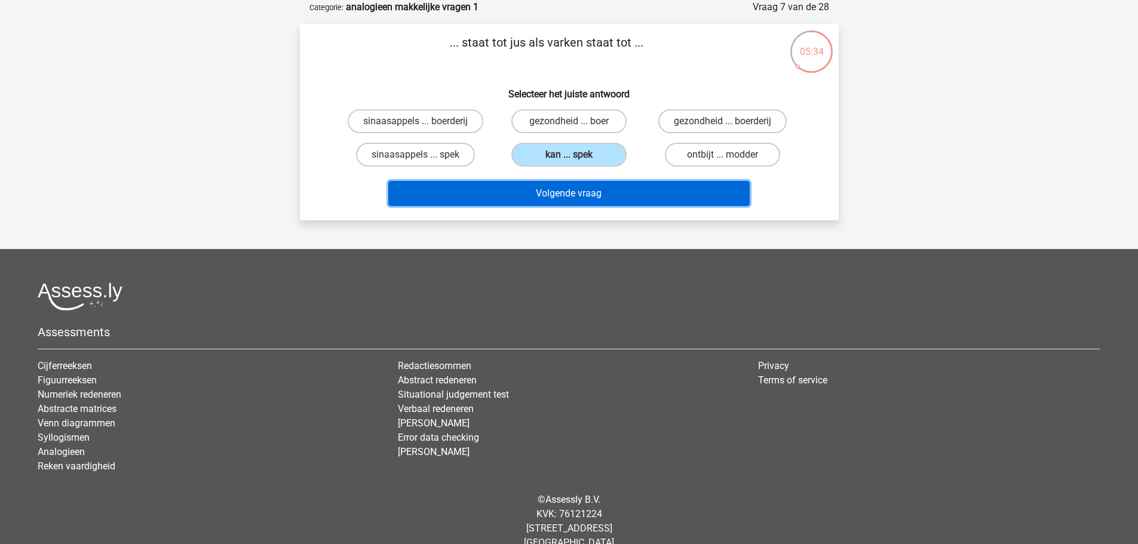
click at [528, 193] on button "Volgende vraag" at bounding box center [568, 193] width 361 height 25
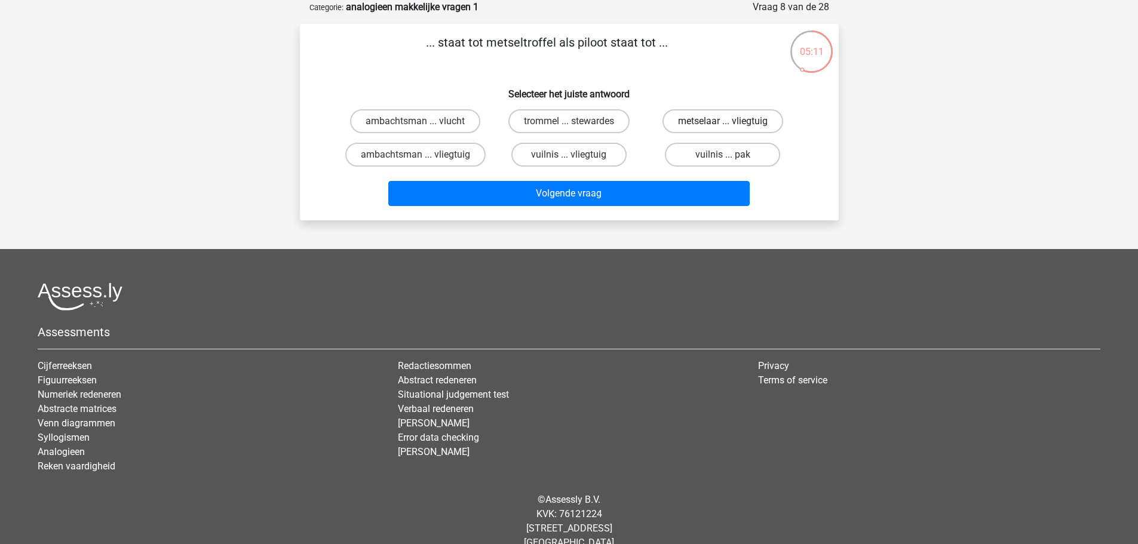
click at [692, 125] on label "metselaar ... vliegtuig" at bounding box center [723, 121] width 121 height 24
click at [723, 125] on input "metselaar ... vliegtuig" at bounding box center [727, 125] width 8 height 8
radio input "true"
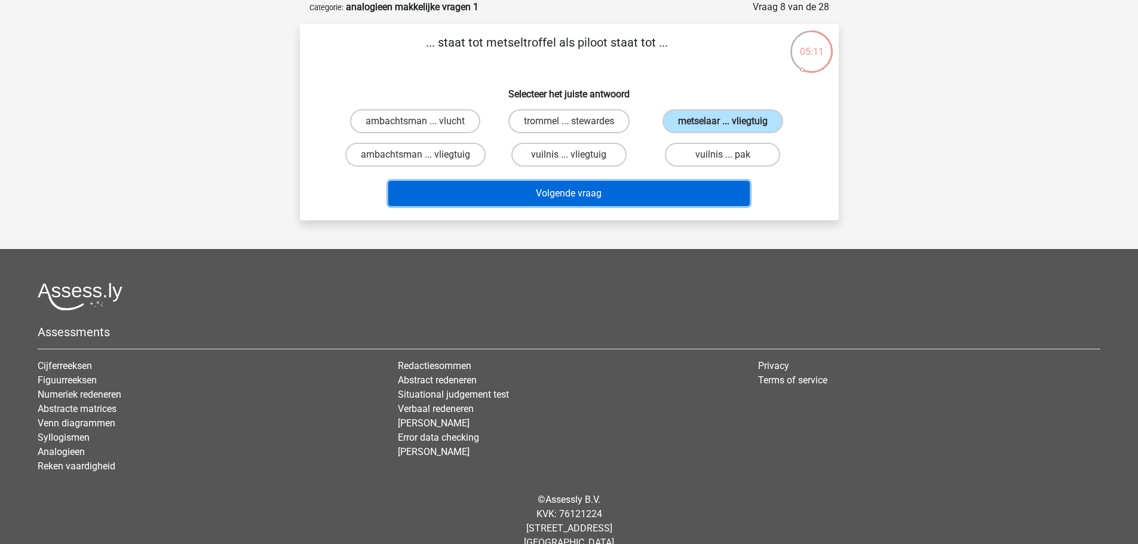
click at [609, 194] on button "Volgende vraag" at bounding box center [568, 193] width 361 height 25
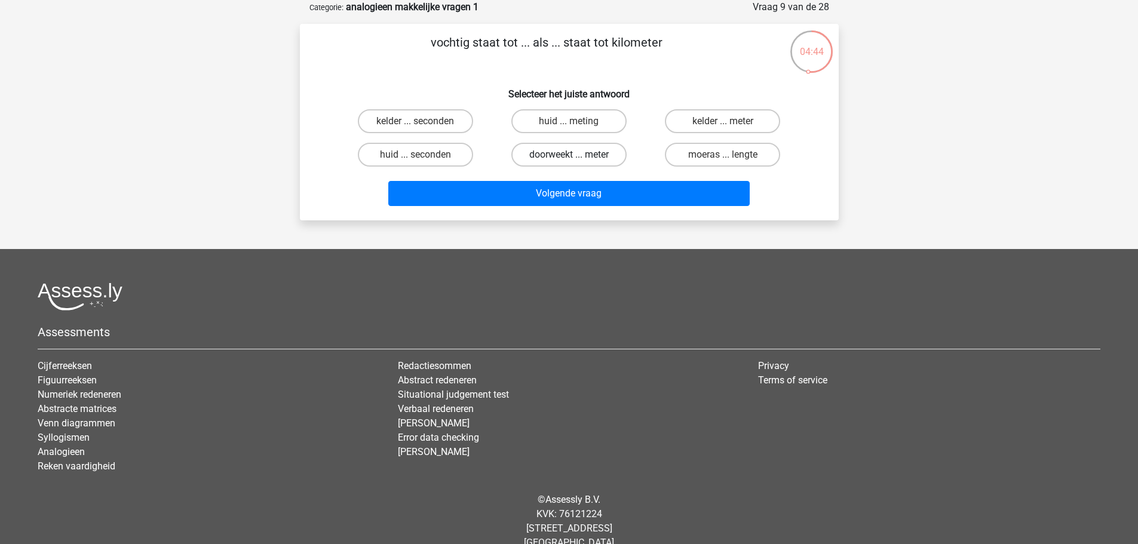
click at [583, 163] on label "doorweekt ... meter" at bounding box center [568, 155] width 115 height 24
click at [577, 163] on input "doorweekt ... meter" at bounding box center [573, 159] width 8 height 8
radio input "true"
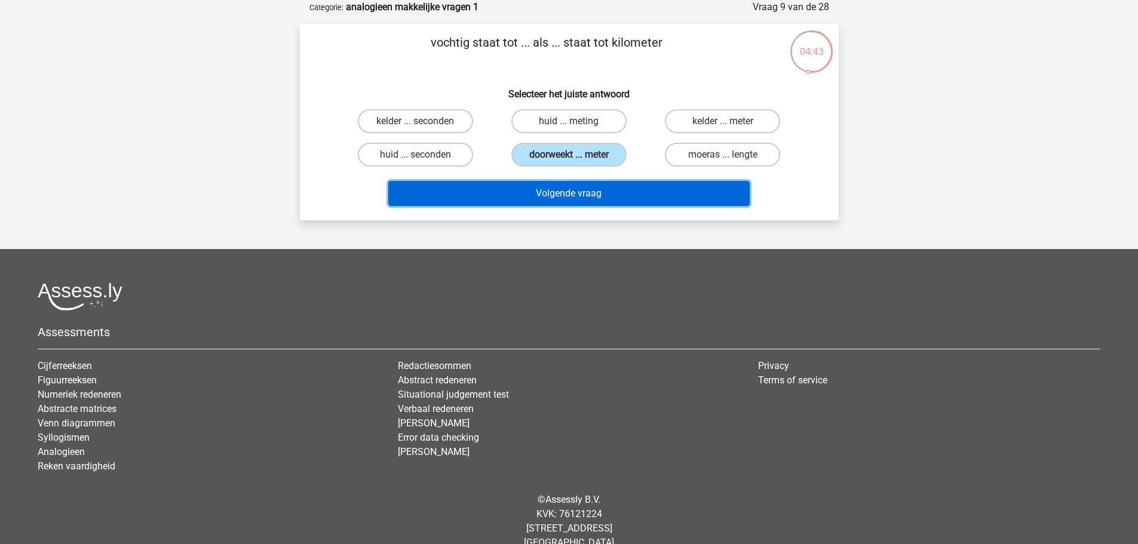
click at [569, 197] on button "Volgende vraag" at bounding box center [568, 193] width 361 height 25
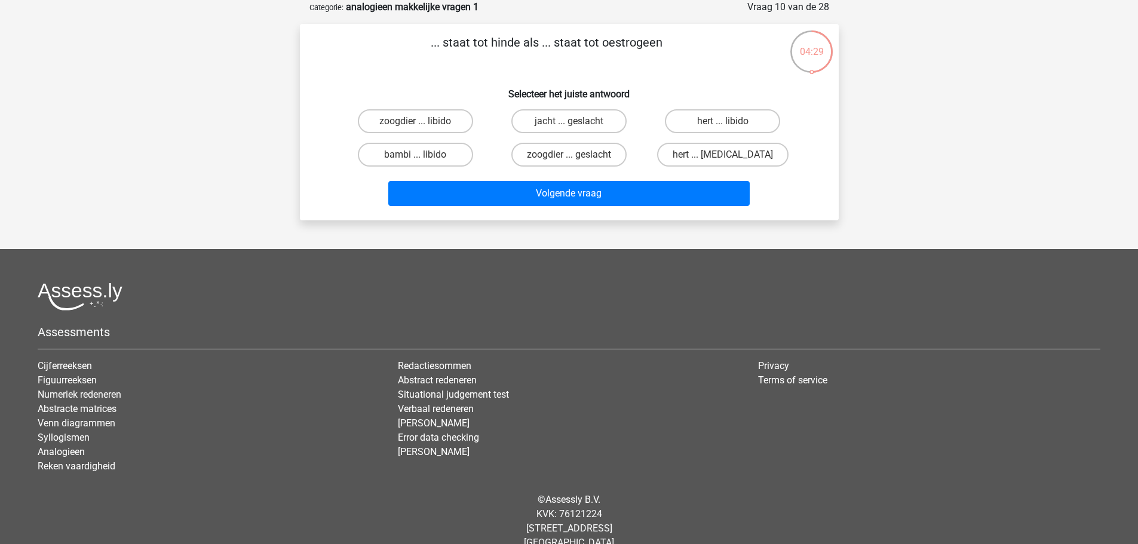
click at [728, 157] on input "hert ... testosteron" at bounding box center [727, 159] width 8 height 8
radio input "true"
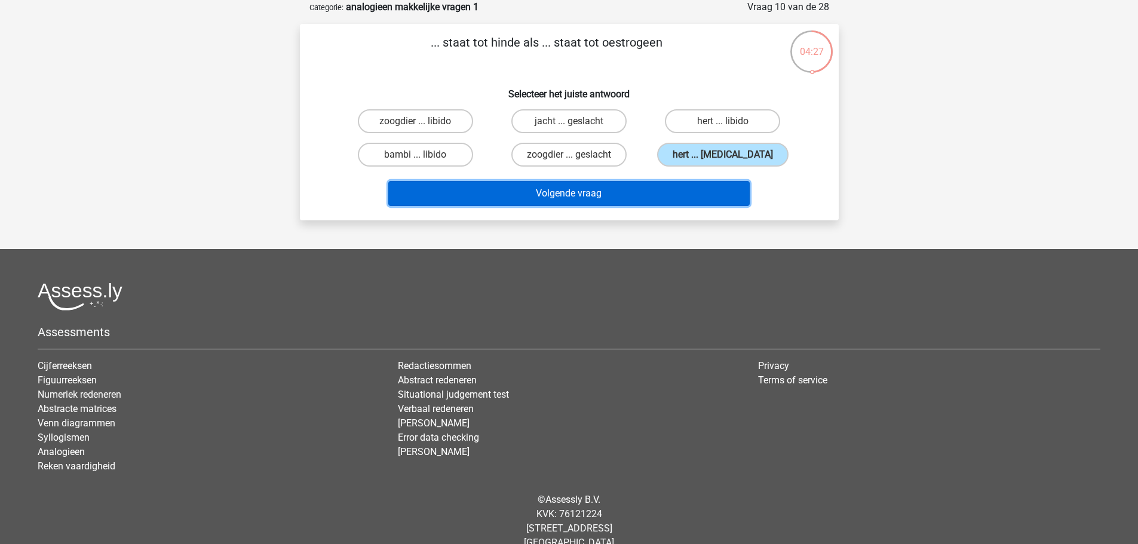
click at [565, 191] on button "Volgende vraag" at bounding box center [568, 193] width 361 height 25
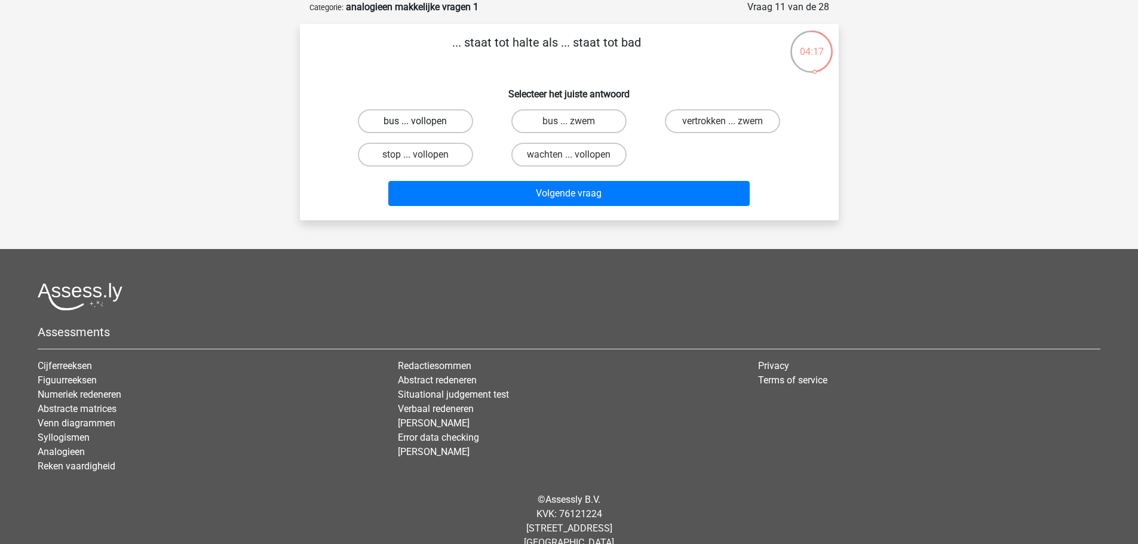
click at [399, 125] on label "bus ... vollopen" at bounding box center [415, 121] width 115 height 24
click at [415, 125] on input "bus ... vollopen" at bounding box center [419, 125] width 8 height 8
radio input "true"
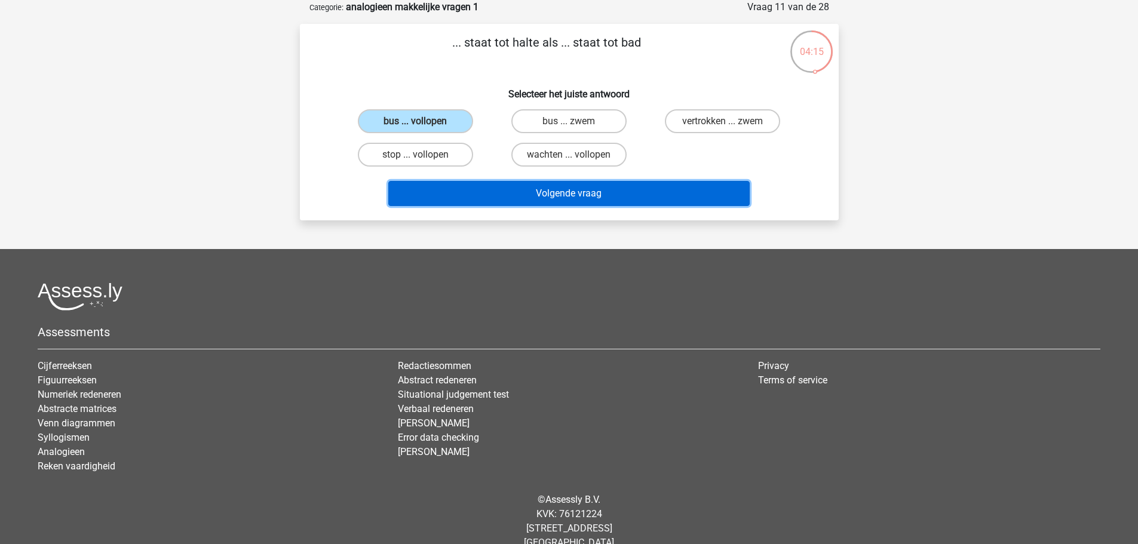
click at [582, 189] on button "Volgende vraag" at bounding box center [568, 193] width 361 height 25
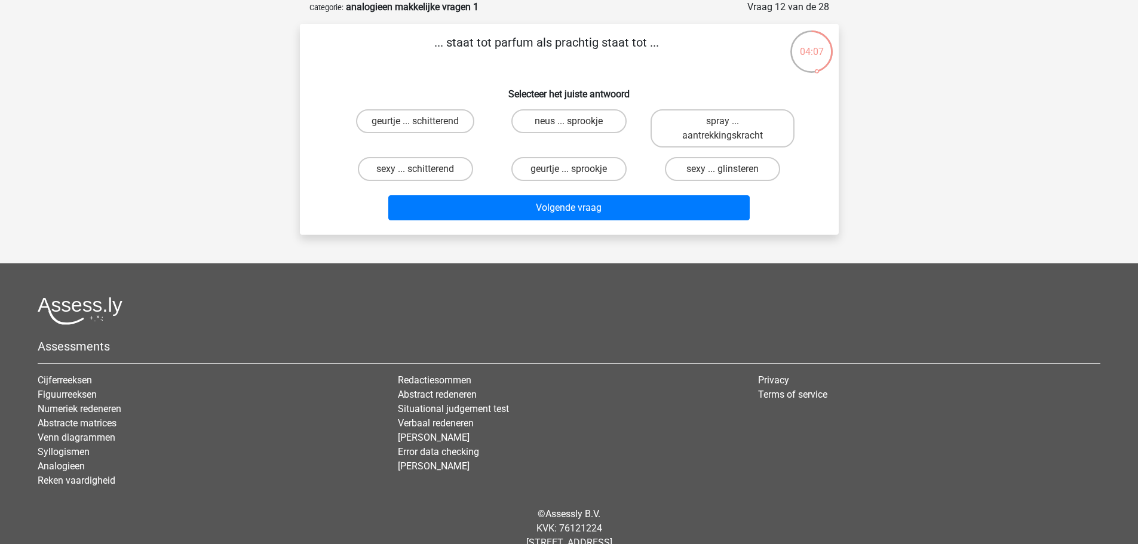
click at [421, 124] on input "geurtje ... schitterend" at bounding box center [419, 125] width 8 height 8
radio input "true"
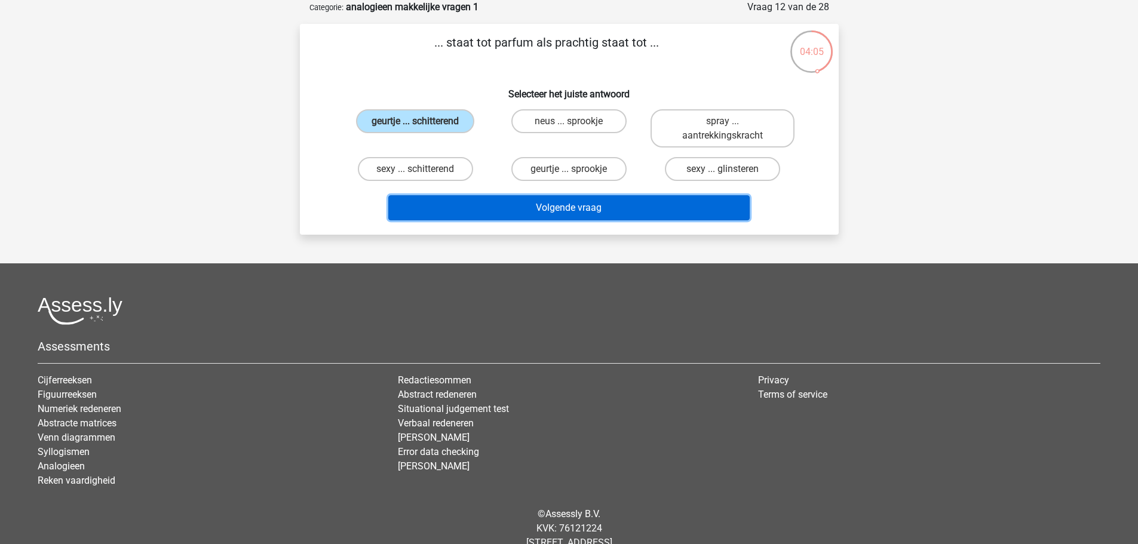
click at [588, 211] on button "Volgende vraag" at bounding box center [568, 207] width 361 height 25
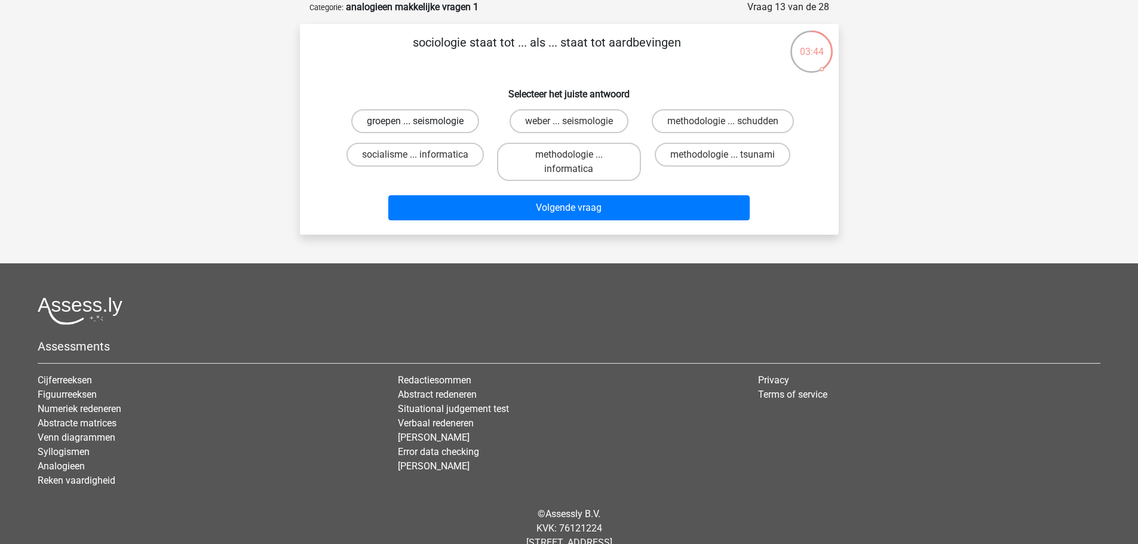
click at [373, 121] on label "groepen ... seismologie" at bounding box center [415, 121] width 128 height 24
click at [415, 121] on input "groepen ... seismologie" at bounding box center [419, 125] width 8 height 8
radio input "true"
click at [386, 154] on label "socialisme ... informatica" at bounding box center [415, 155] width 137 height 24
click at [415, 155] on input "socialisme ... informatica" at bounding box center [419, 159] width 8 height 8
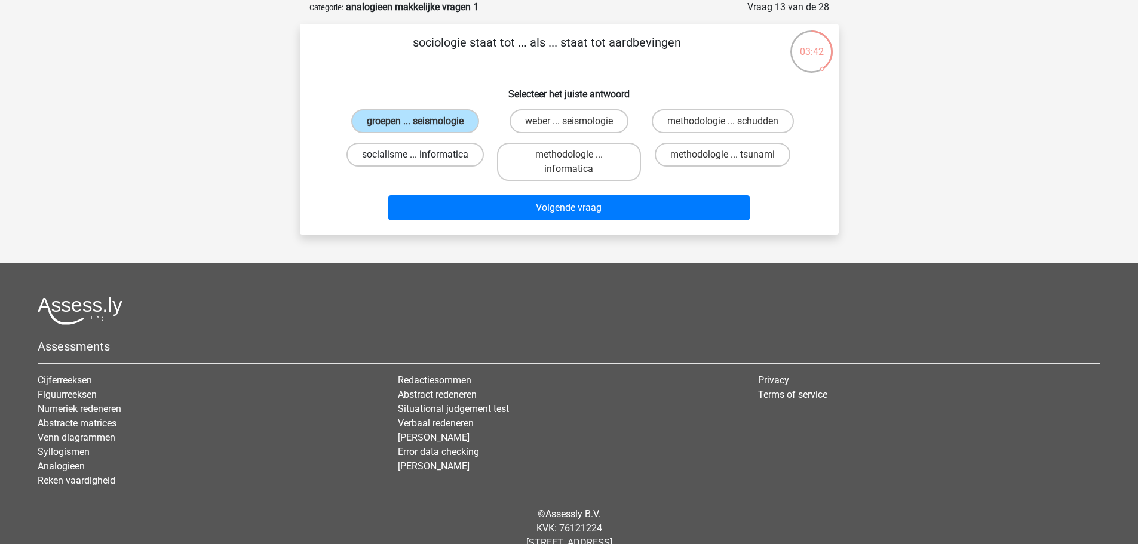
radio input "true"
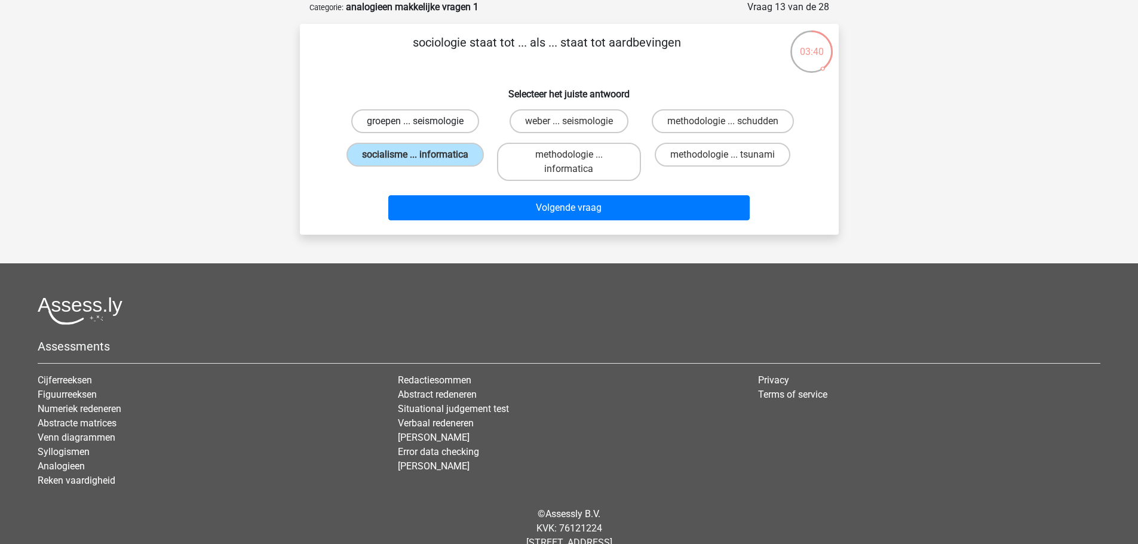
click at [421, 130] on label "groepen ... seismologie" at bounding box center [415, 121] width 128 height 24
click at [421, 129] on input "groepen ... seismologie" at bounding box center [419, 125] width 8 height 8
radio input "true"
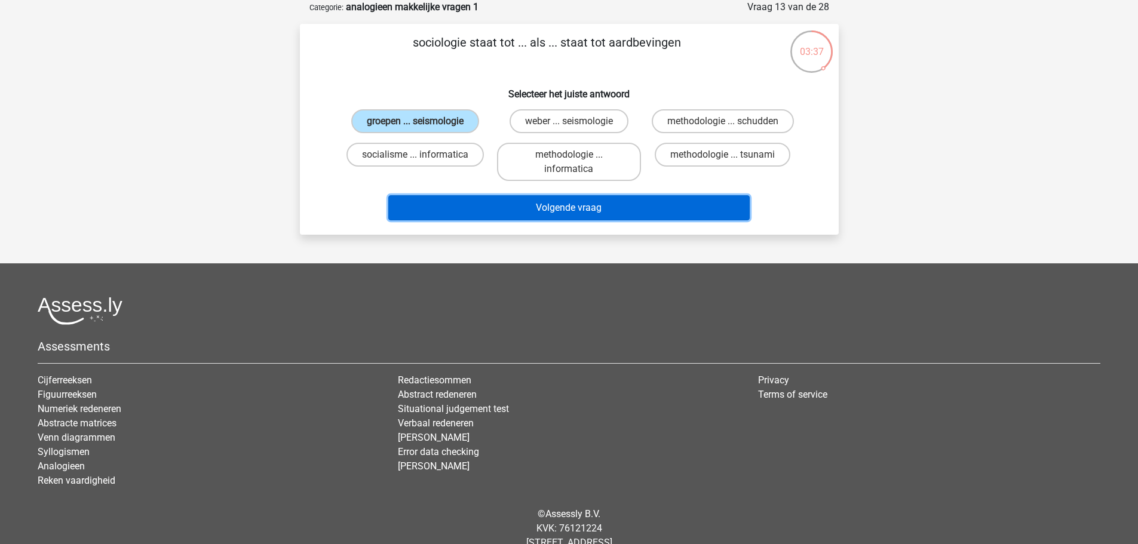
click at [470, 212] on button "Volgende vraag" at bounding box center [568, 207] width 361 height 25
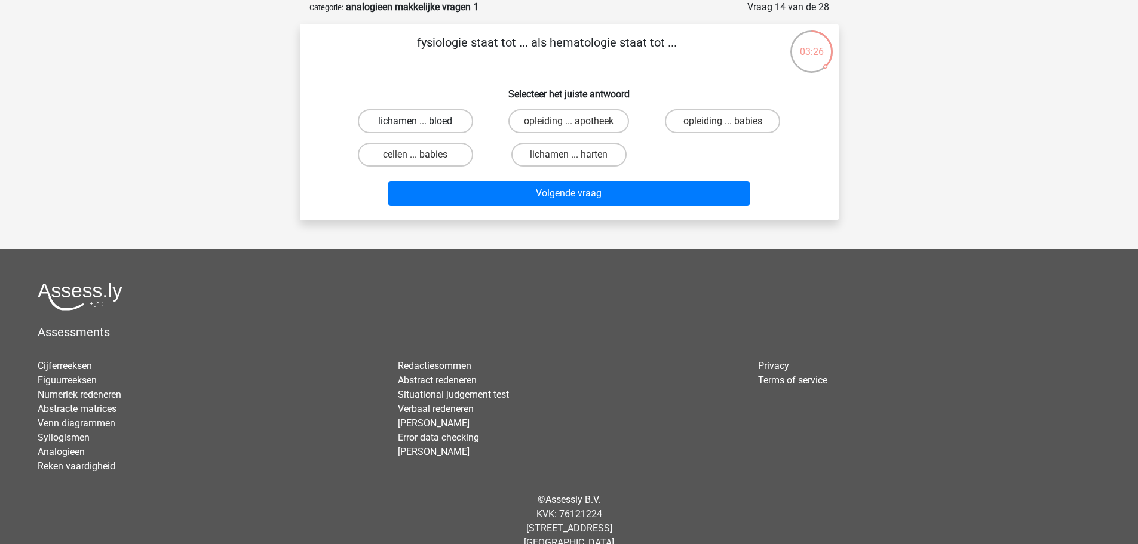
click at [407, 118] on label "lichamen ... bloed" at bounding box center [415, 121] width 115 height 24
click at [415, 121] on input "lichamen ... bloed" at bounding box center [419, 125] width 8 height 8
radio input "true"
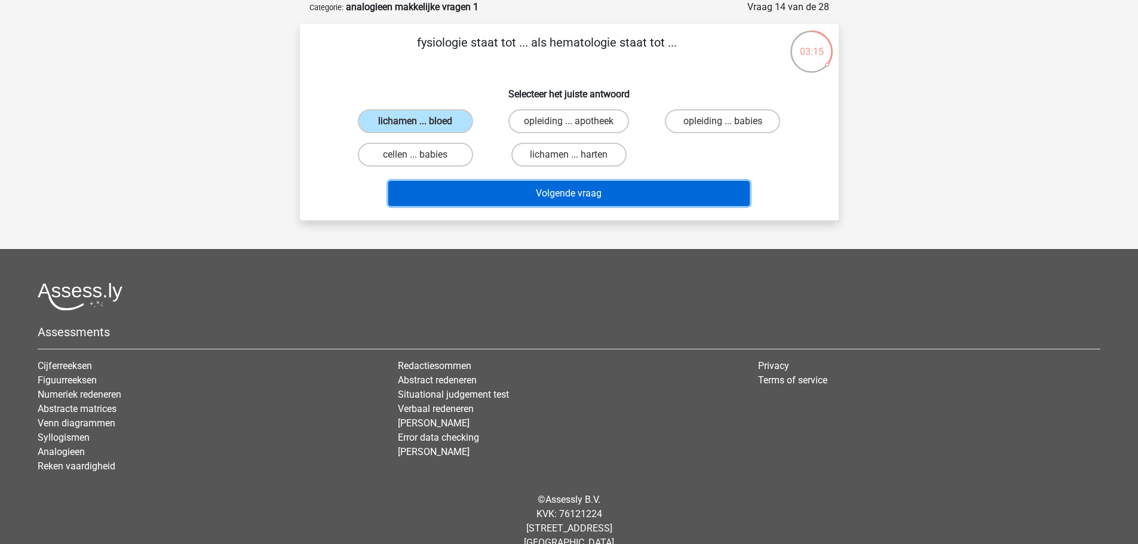
click at [499, 197] on button "Volgende vraag" at bounding box center [568, 193] width 361 height 25
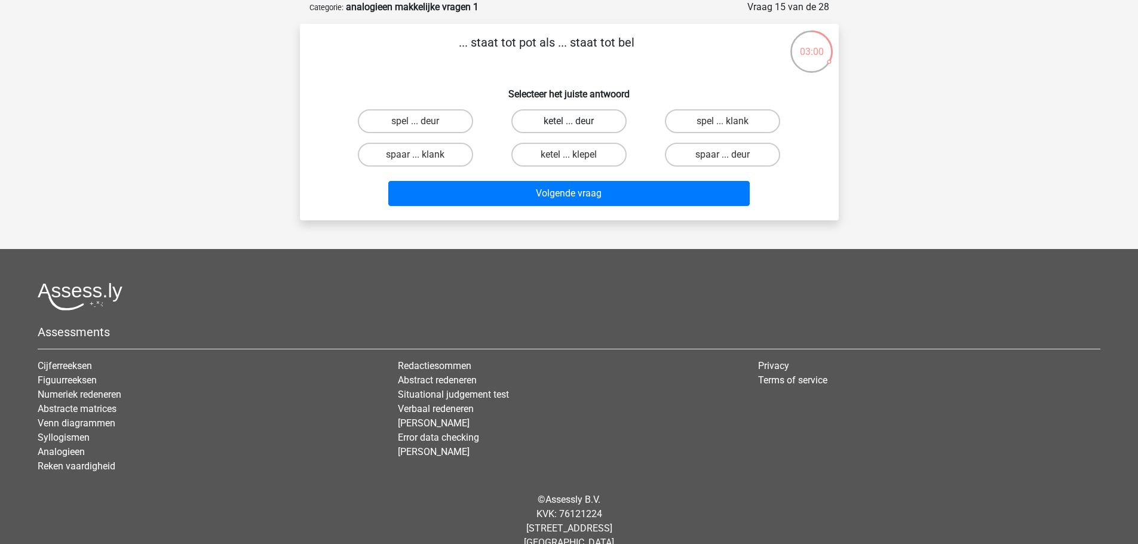
click at [523, 118] on label "ketel ... deur" at bounding box center [568, 121] width 115 height 24
click at [569, 121] on input "ketel ... deur" at bounding box center [573, 125] width 8 height 8
radio input "true"
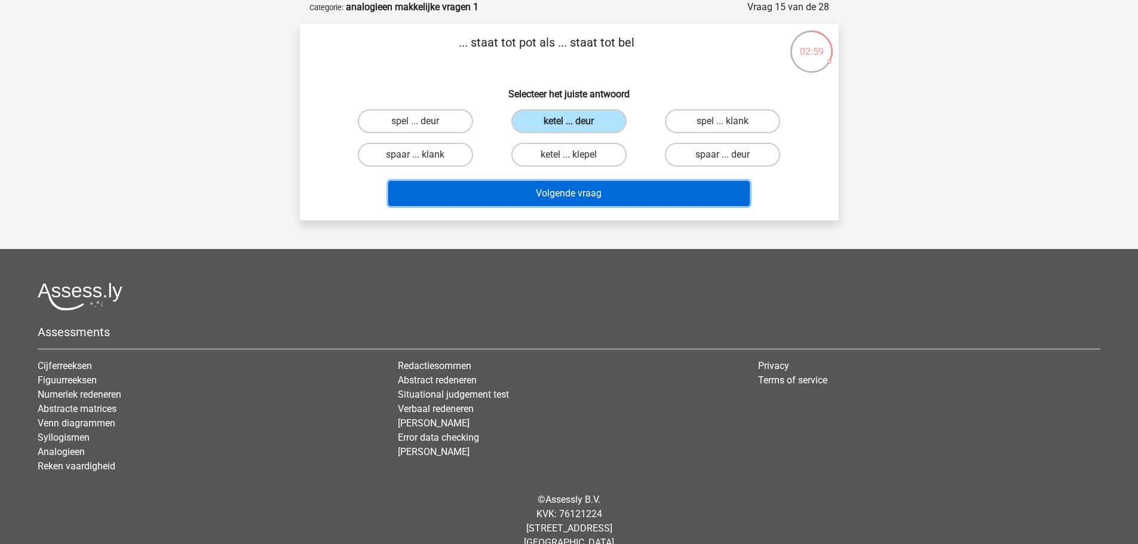
click at [547, 204] on button "Volgende vraag" at bounding box center [568, 193] width 361 height 25
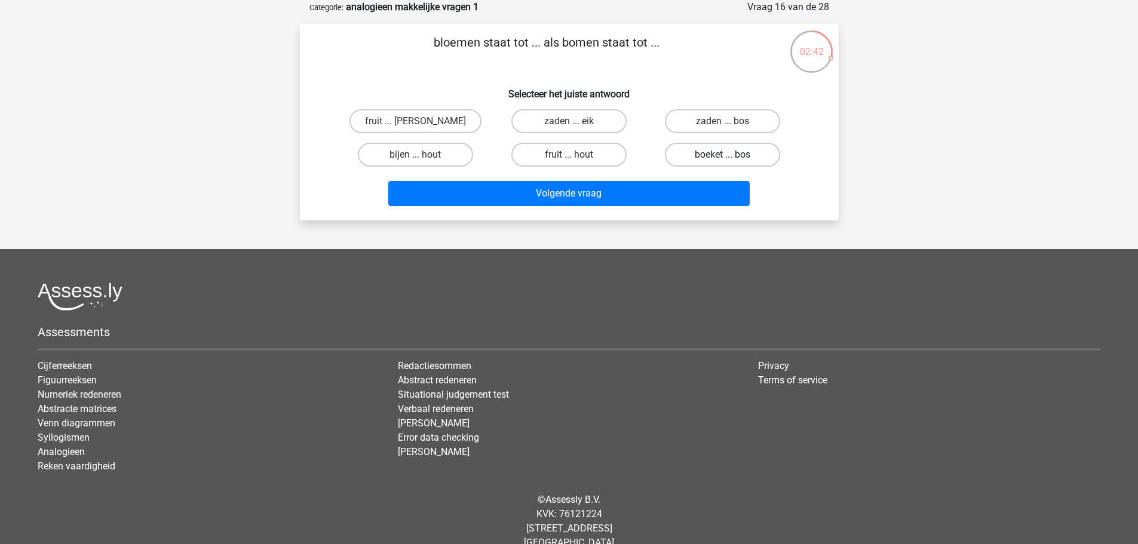
click at [686, 161] on label "boeket ... bos" at bounding box center [722, 155] width 115 height 24
click at [723, 161] on input "boeket ... bos" at bounding box center [727, 159] width 8 height 8
radio input "true"
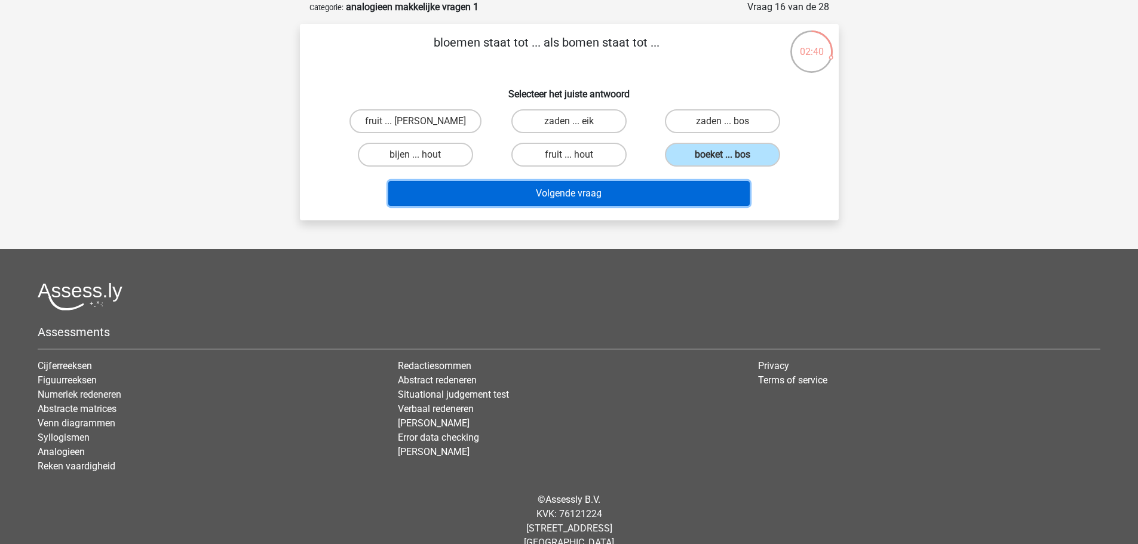
click at [554, 189] on button "Volgende vraag" at bounding box center [568, 193] width 361 height 25
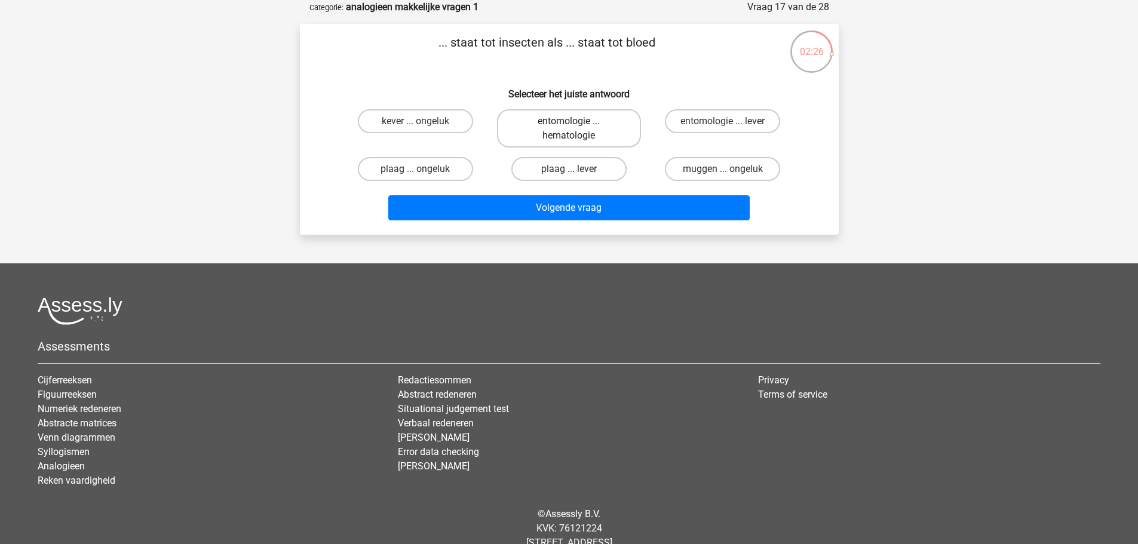
click at [513, 129] on label "entomologie ... hematologie" at bounding box center [569, 128] width 144 height 38
click at [569, 129] on input "entomologie ... hematologie" at bounding box center [573, 125] width 8 height 8
radio input "true"
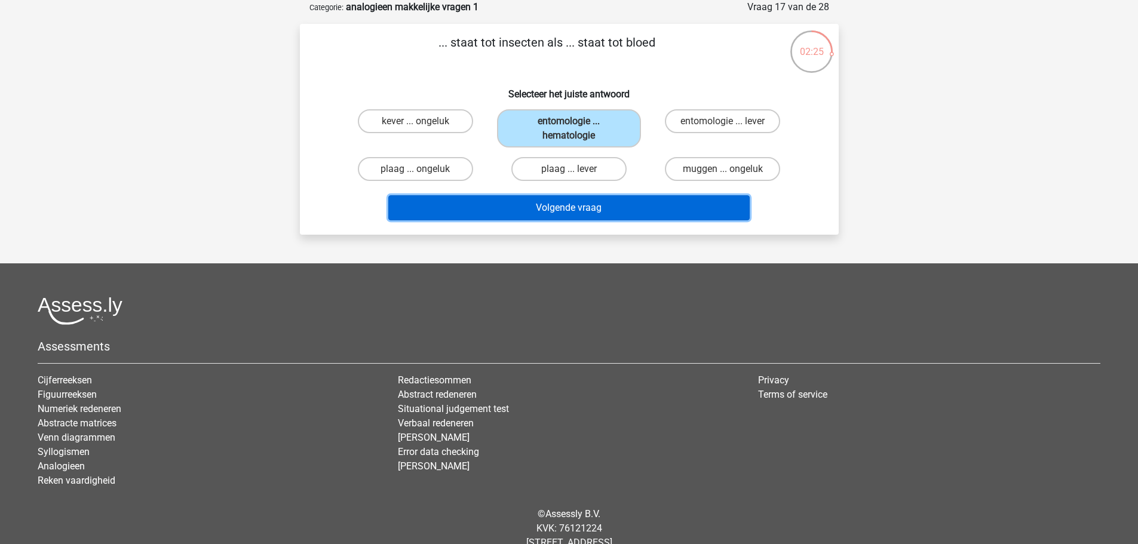
click at [526, 211] on button "Volgende vraag" at bounding box center [568, 207] width 361 height 25
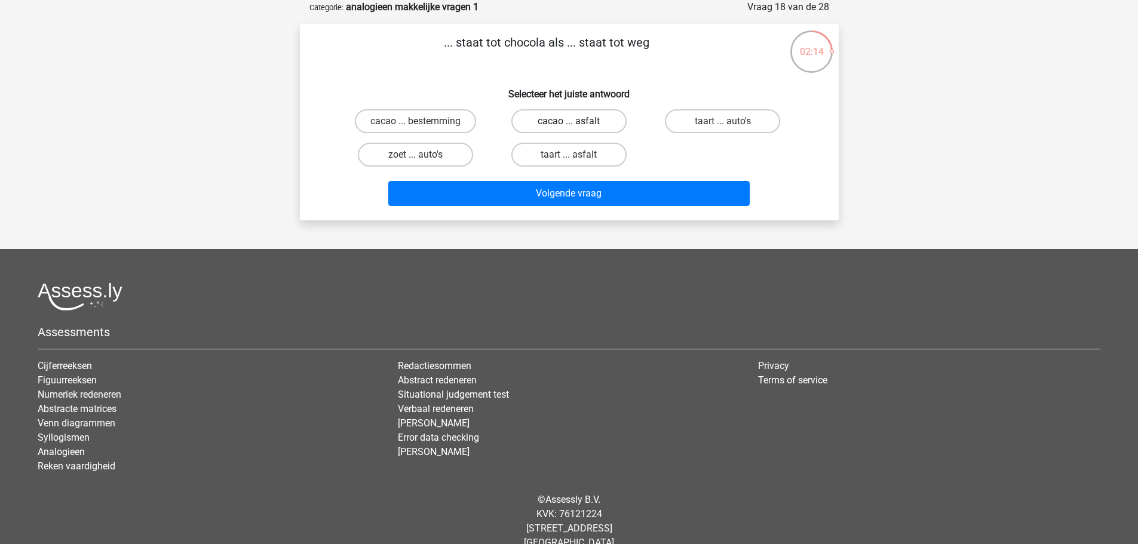
click at [588, 118] on label "cacao ... asfalt" at bounding box center [568, 121] width 115 height 24
click at [577, 121] on input "cacao ... asfalt" at bounding box center [573, 125] width 8 height 8
radio input "true"
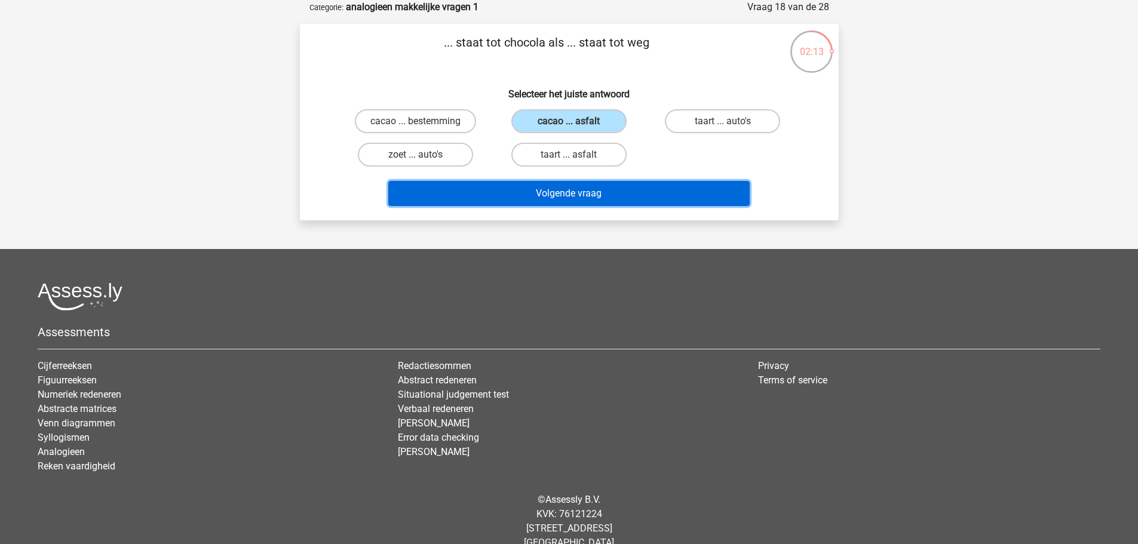
click at [554, 196] on button "Volgende vraag" at bounding box center [568, 193] width 361 height 25
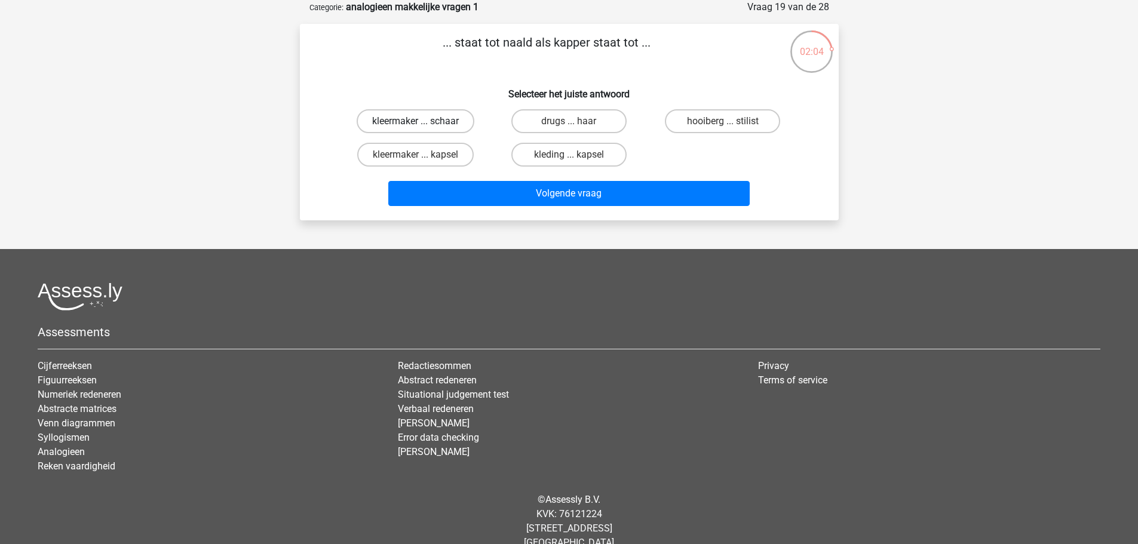
click at [374, 119] on label "kleermaker ... schaar" at bounding box center [416, 121] width 118 height 24
click at [415, 121] on input "kleermaker ... schaar" at bounding box center [419, 125] width 8 height 8
radio input "true"
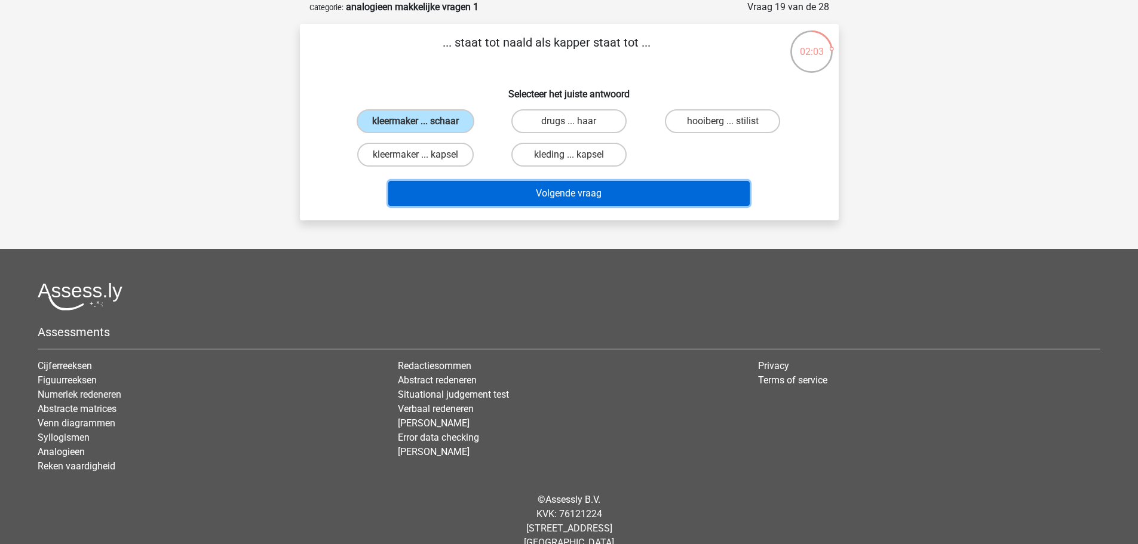
click at [480, 197] on button "Volgende vraag" at bounding box center [568, 193] width 361 height 25
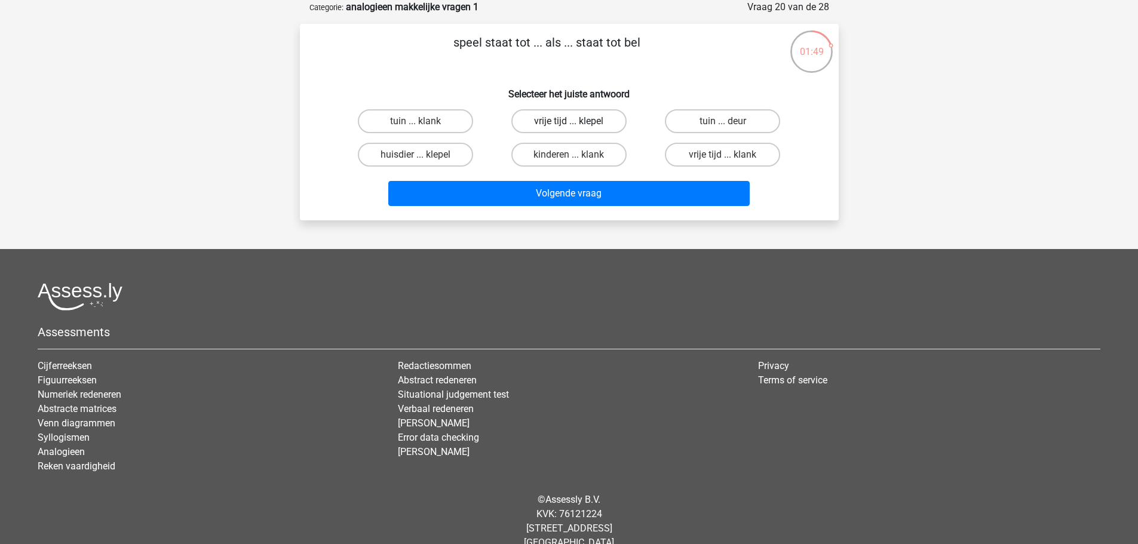
click at [534, 118] on label "vrije tijd ... klepel" at bounding box center [568, 121] width 115 height 24
click at [569, 121] on input "vrije tijd ... klepel" at bounding box center [573, 125] width 8 height 8
radio input "true"
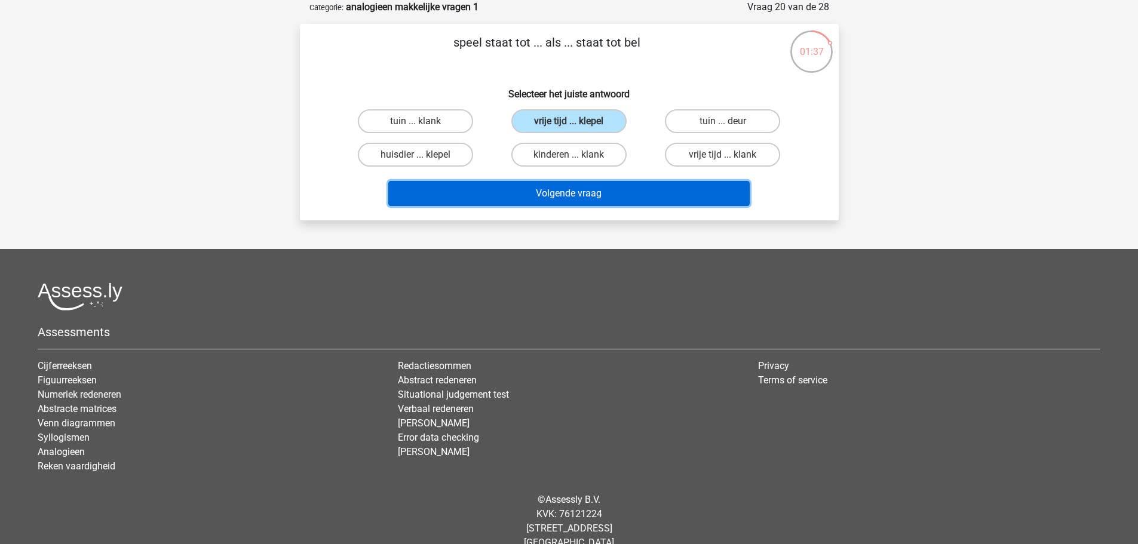
click at [588, 189] on button "Volgende vraag" at bounding box center [568, 193] width 361 height 25
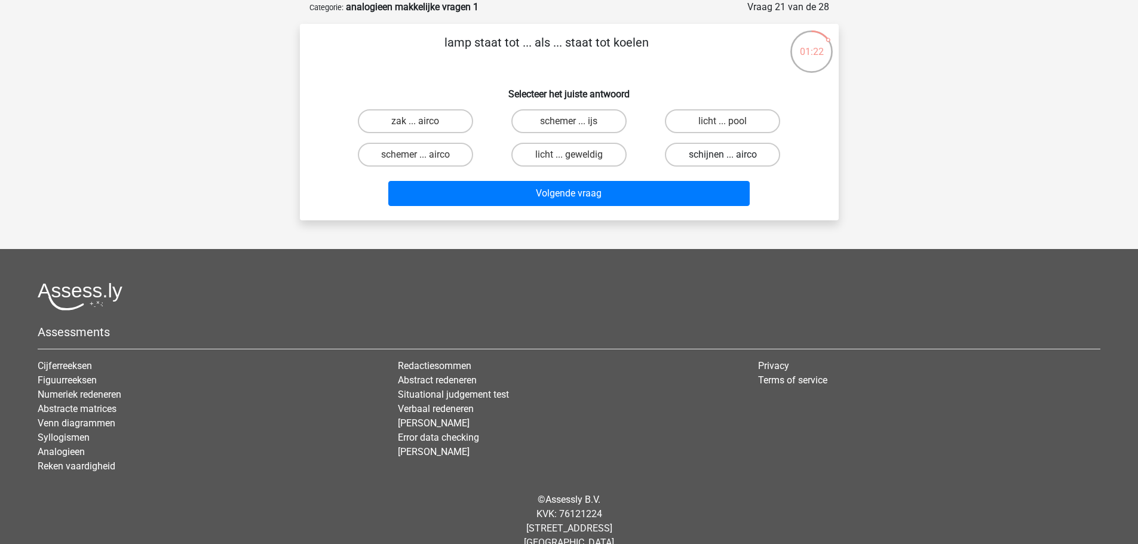
click at [698, 154] on label "schijnen ... airco" at bounding box center [722, 155] width 115 height 24
click at [723, 155] on input "schijnen ... airco" at bounding box center [727, 159] width 8 height 8
radio input "true"
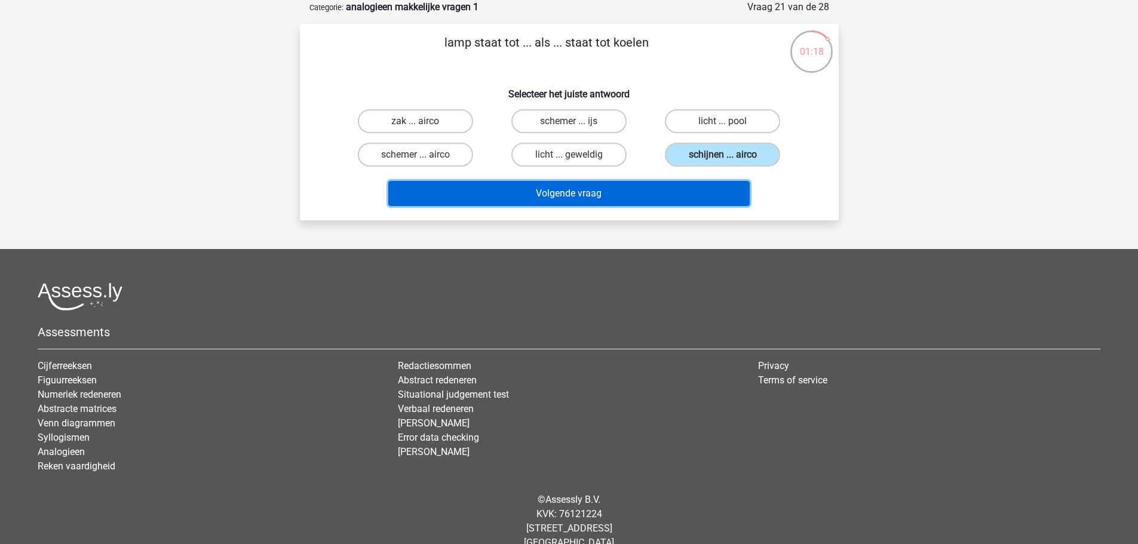
click at [556, 189] on button "Volgende vraag" at bounding box center [568, 193] width 361 height 25
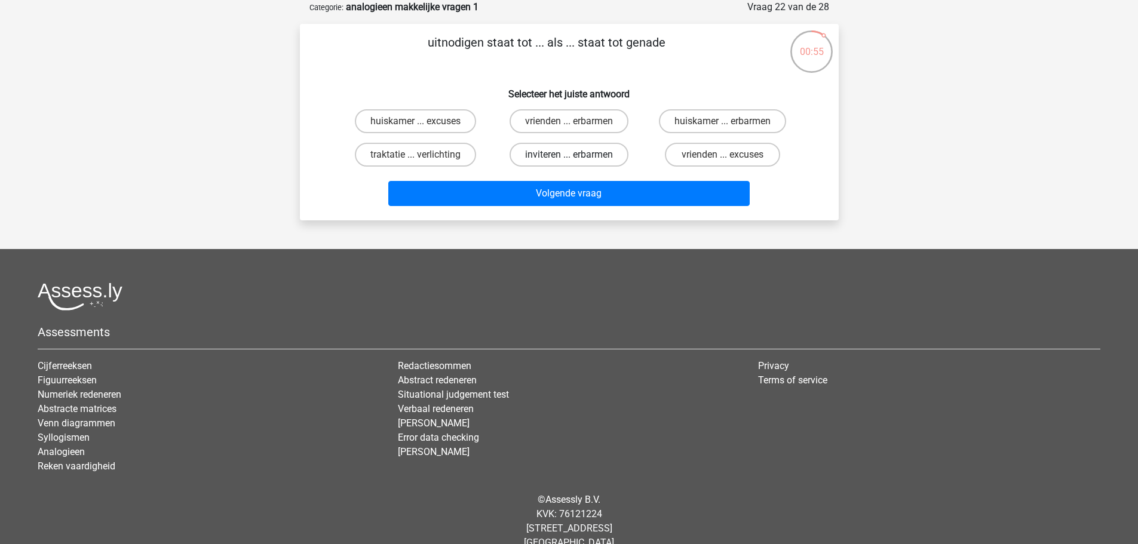
click at [582, 162] on label "inviteren ... erbarmen" at bounding box center [569, 155] width 119 height 24
click at [577, 162] on input "inviteren ... erbarmen" at bounding box center [573, 159] width 8 height 8
radio input "true"
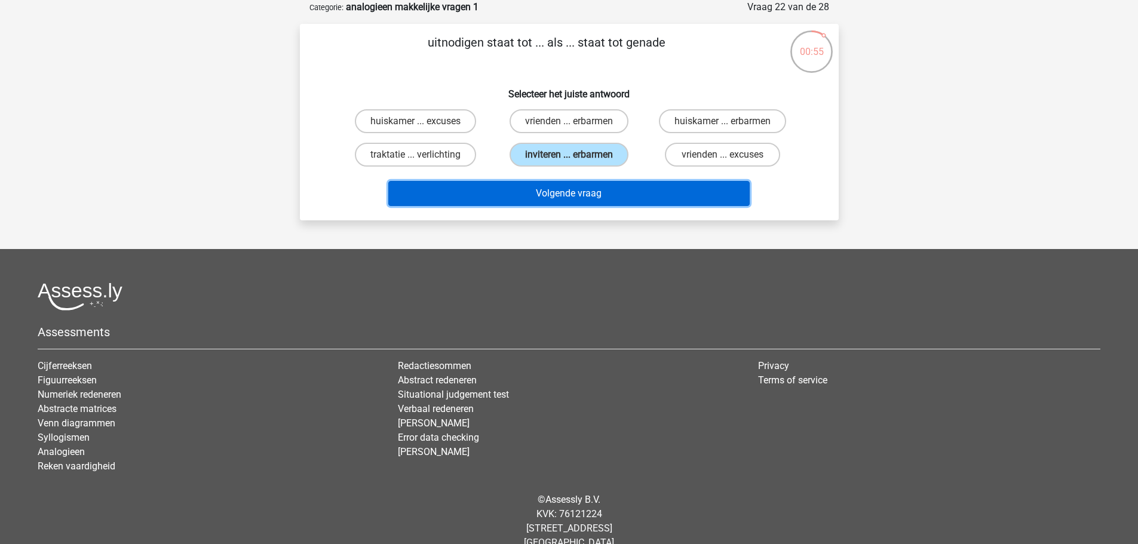
click at [558, 201] on button "Volgende vraag" at bounding box center [568, 193] width 361 height 25
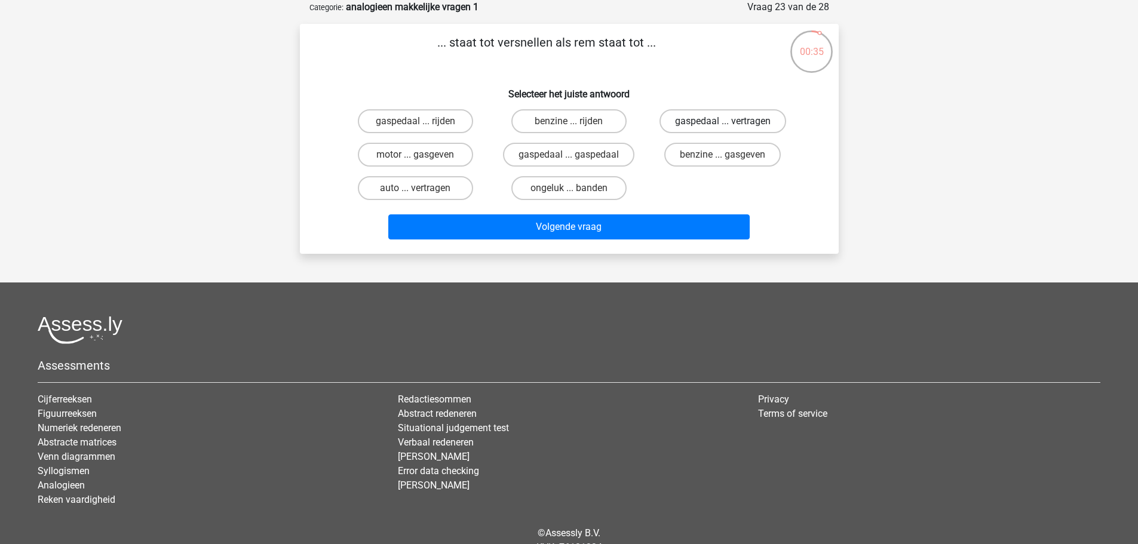
click at [674, 125] on label "gaspedaal ... vertragen" at bounding box center [723, 121] width 127 height 24
click at [723, 125] on input "gaspedaal ... vertragen" at bounding box center [727, 125] width 8 height 8
radio input "true"
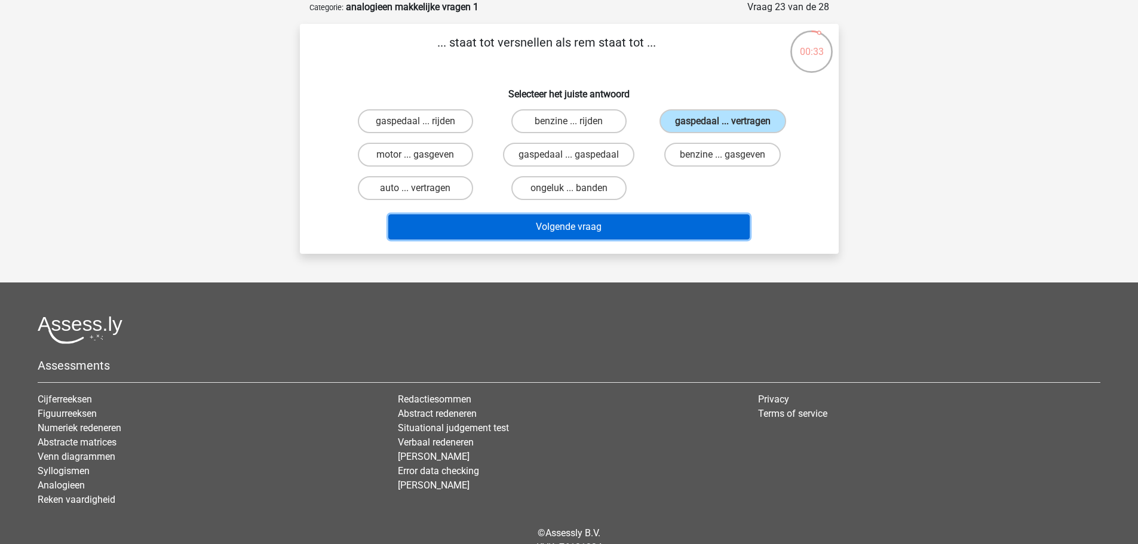
click at [636, 231] on button "Volgende vraag" at bounding box center [568, 226] width 361 height 25
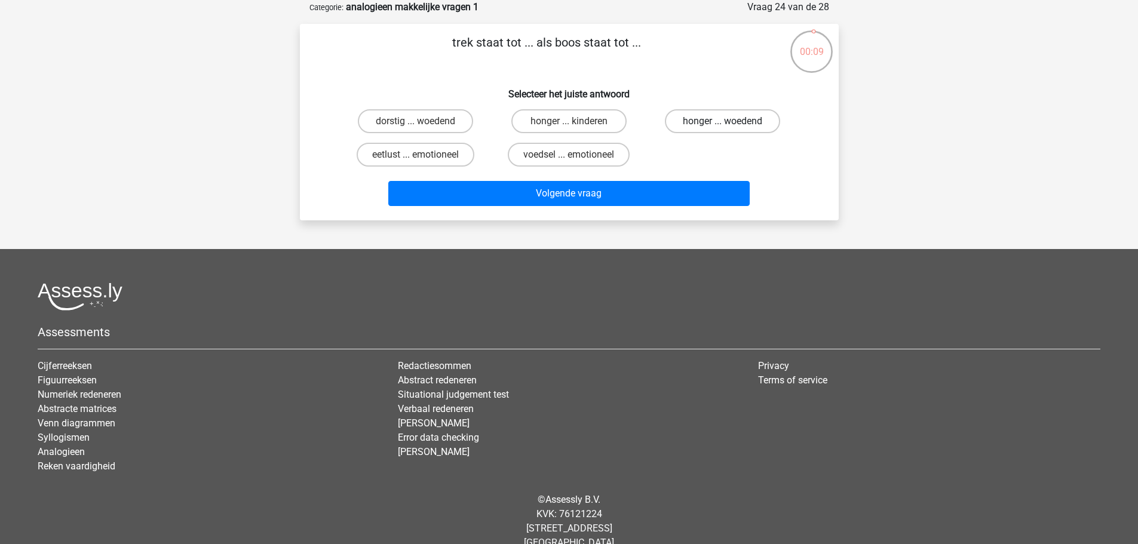
click at [707, 125] on label "honger ... woedend" at bounding box center [722, 121] width 115 height 24
click at [723, 125] on input "honger ... woedend" at bounding box center [727, 125] width 8 height 8
radio input "true"
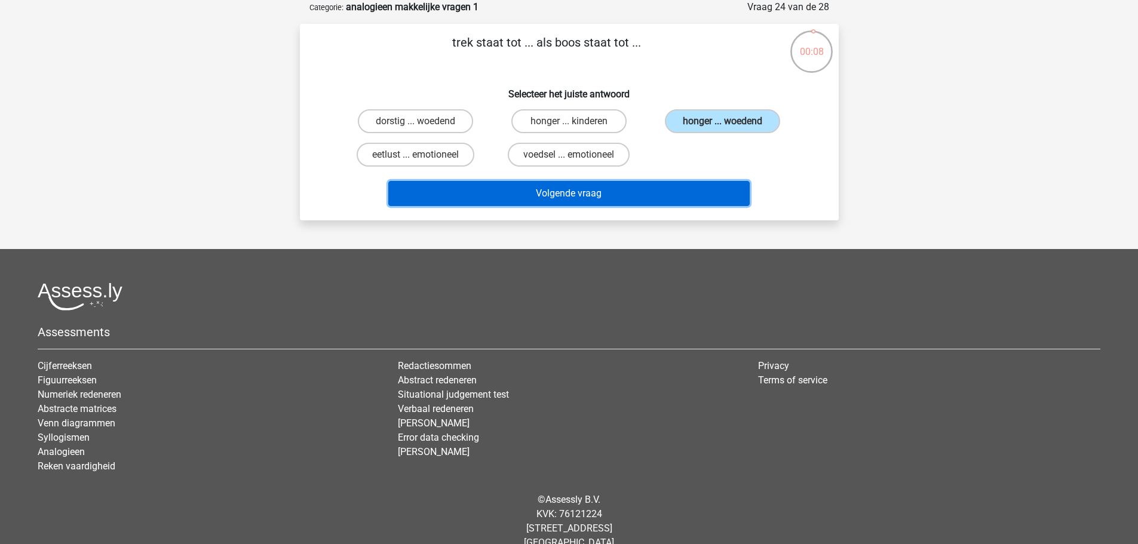
click at [595, 194] on button "Volgende vraag" at bounding box center [568, 193] width 361 height 25
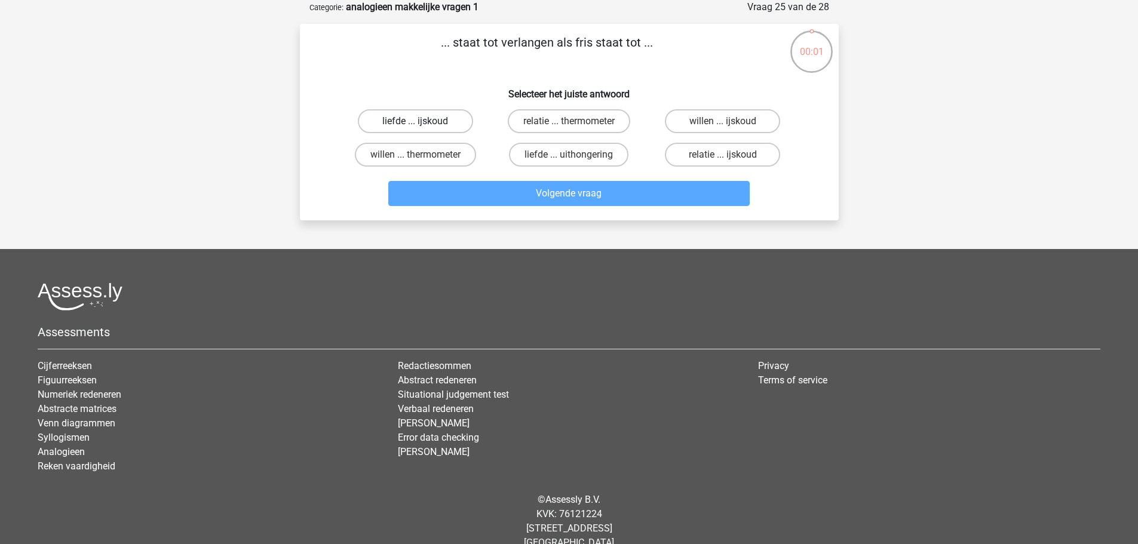
click at [397, 125] on label "liefde ... ijskoud" at bounding box center [415, 121] width 115 height 24
click at [415, 125] on input "liefde ... ijskoud" at bounding box center [419, 125] width 8 height 8
radio input "true"
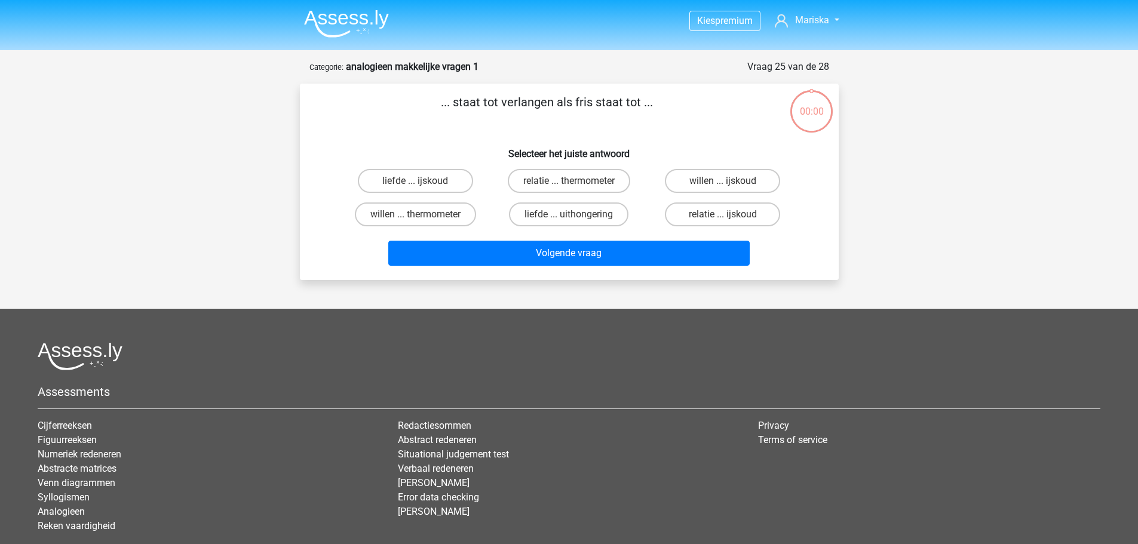
scroll to position [60, 0]
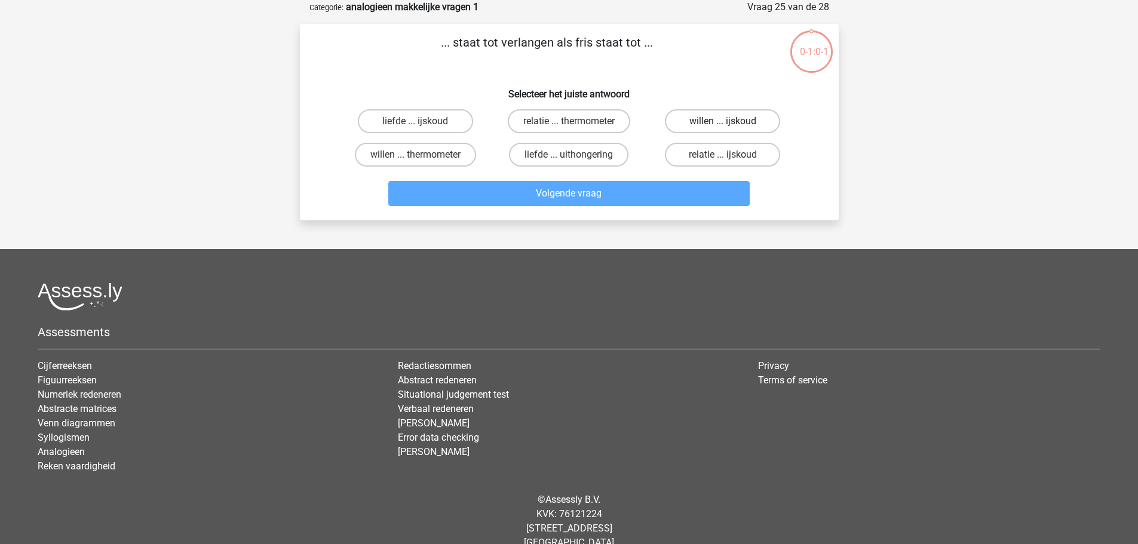
click at [694, 122] on label "willen ... ijskoud" at bounding box center [722, 121] width 115 height 24
click at [723, 122] on input "willen ... ijskoud" at bounding box center [727, 125] width 8 height 8
radio input "true"
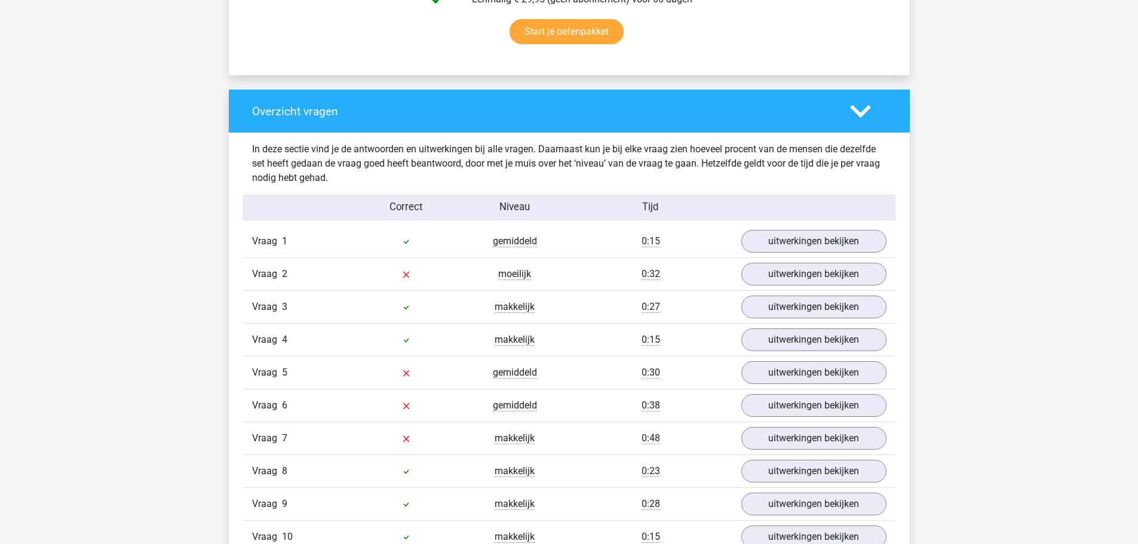
scroll to position [836, 0]
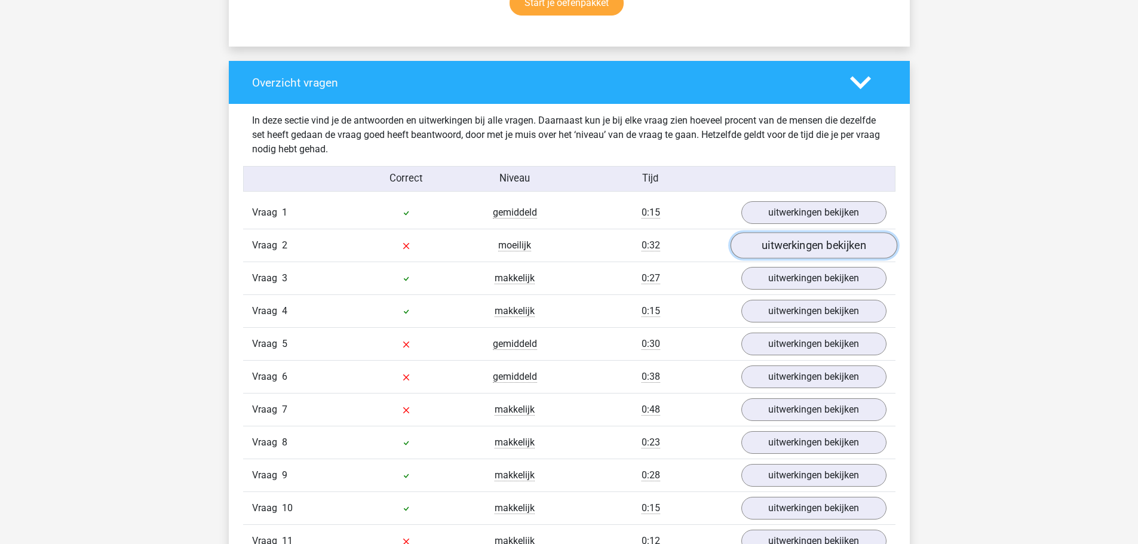
click at [784, 245] on link "uitwerkingen bekijken" at bounding box center [813, 246] width 167 height 26
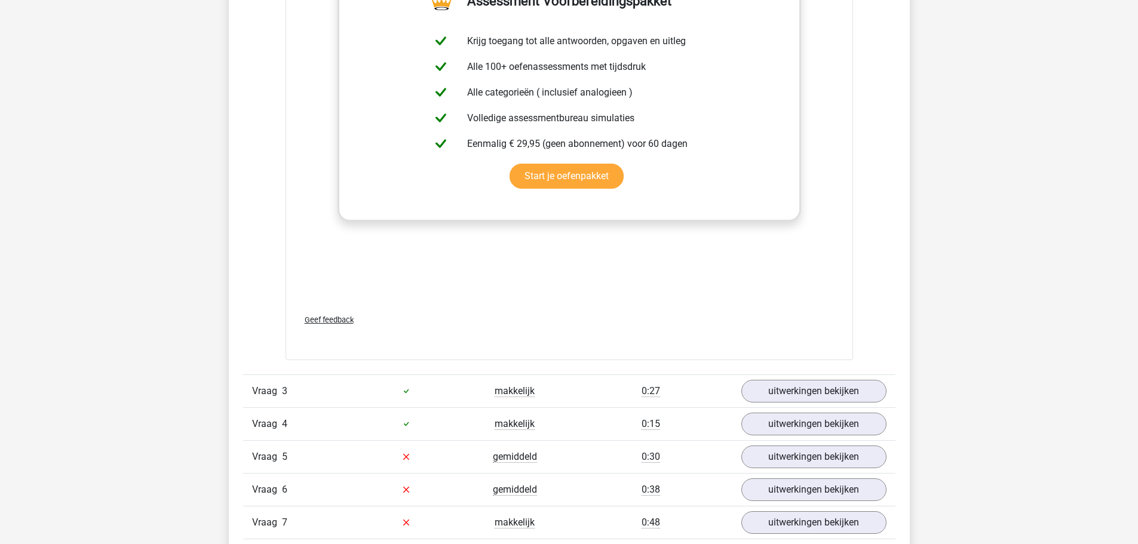
scroll to position [1494, 0]
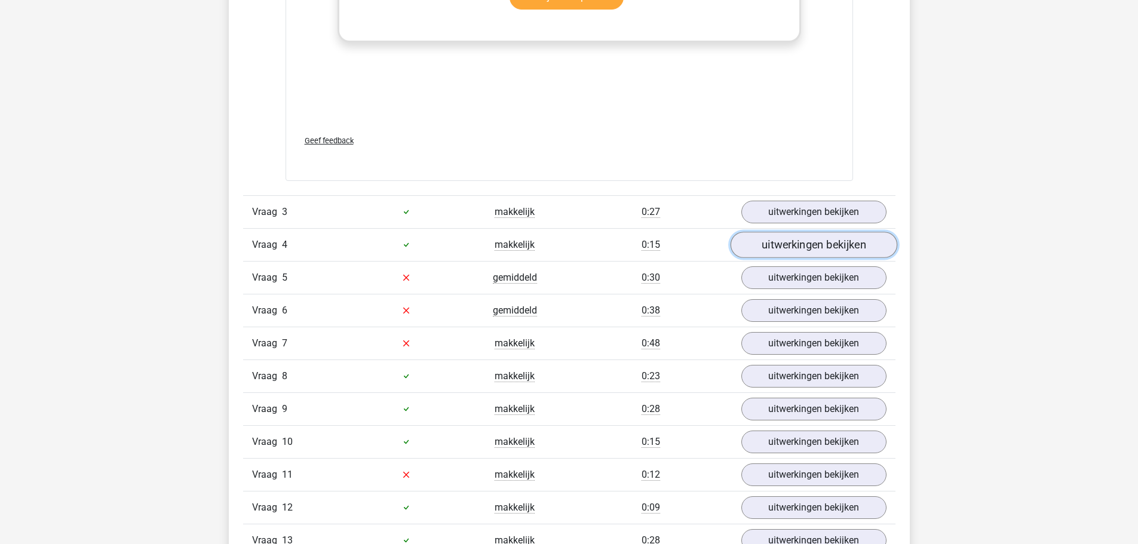
click at [780, 253] on link "uitwerkingen bekijken" at bounding box center [813, 245] width 167 height 26
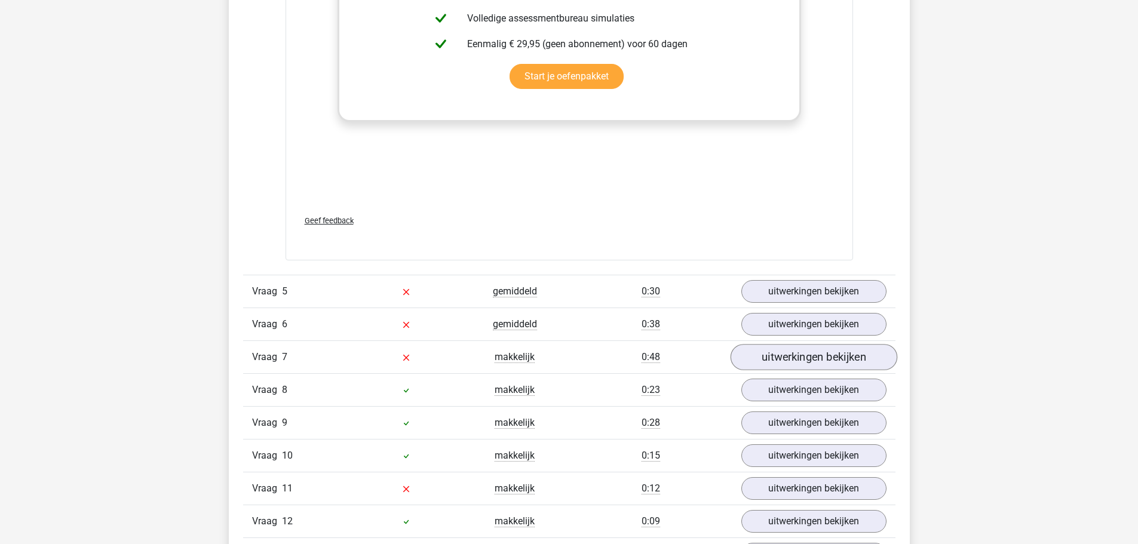
scroll to position [2151, 0]
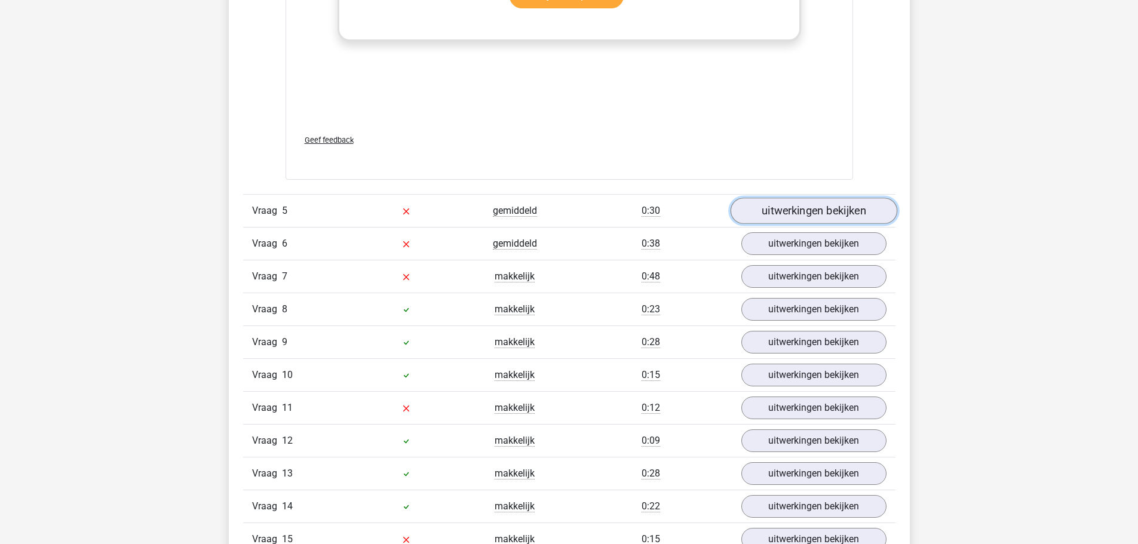
click at [802, 211] on link "uitwerkingen bekijken" at bounding box center [813, 211] width 167 height 26
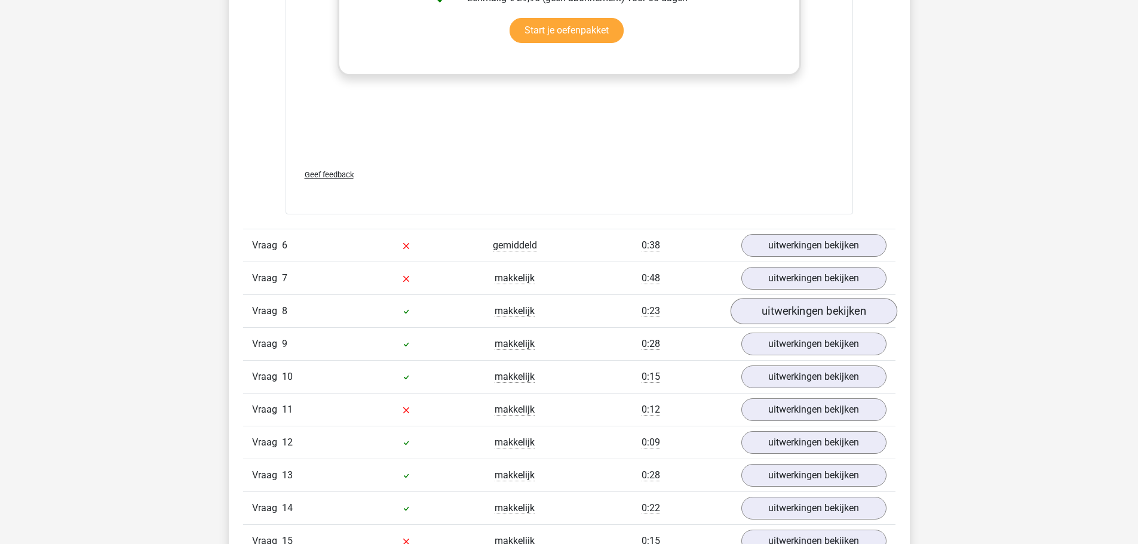
scroll to position [2808, 0]
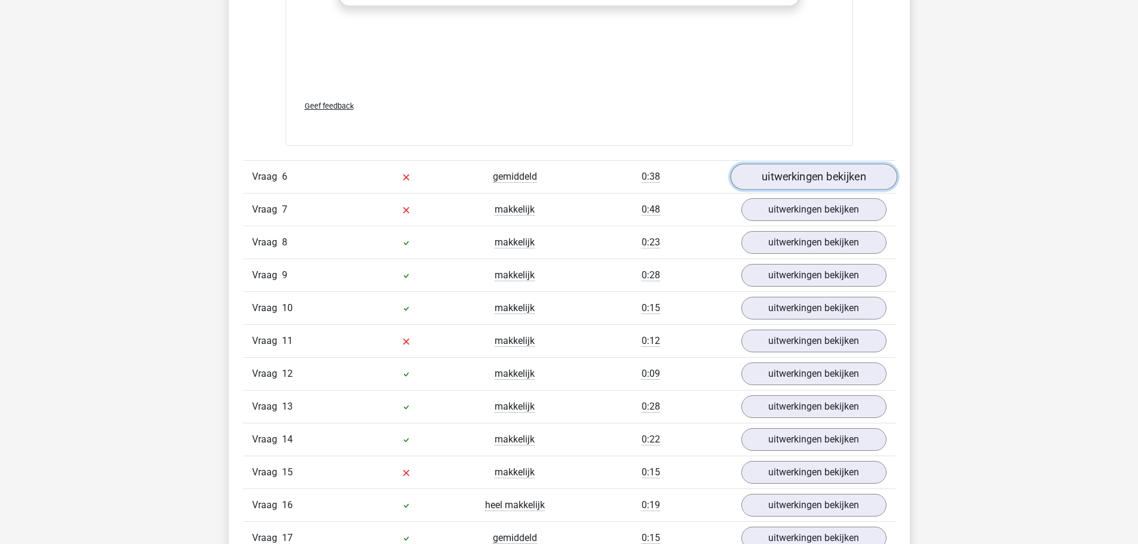
click at [801, 170] on link "uitwerkingen bekijken" at bounding box center [813, 177] width 167 height 26
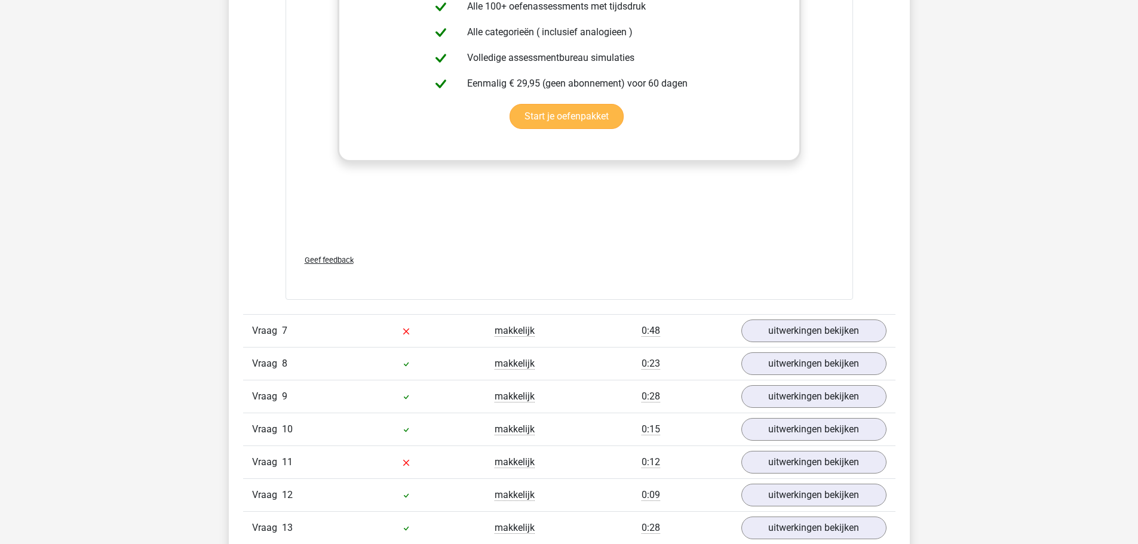
scroll to position [3346, 0]
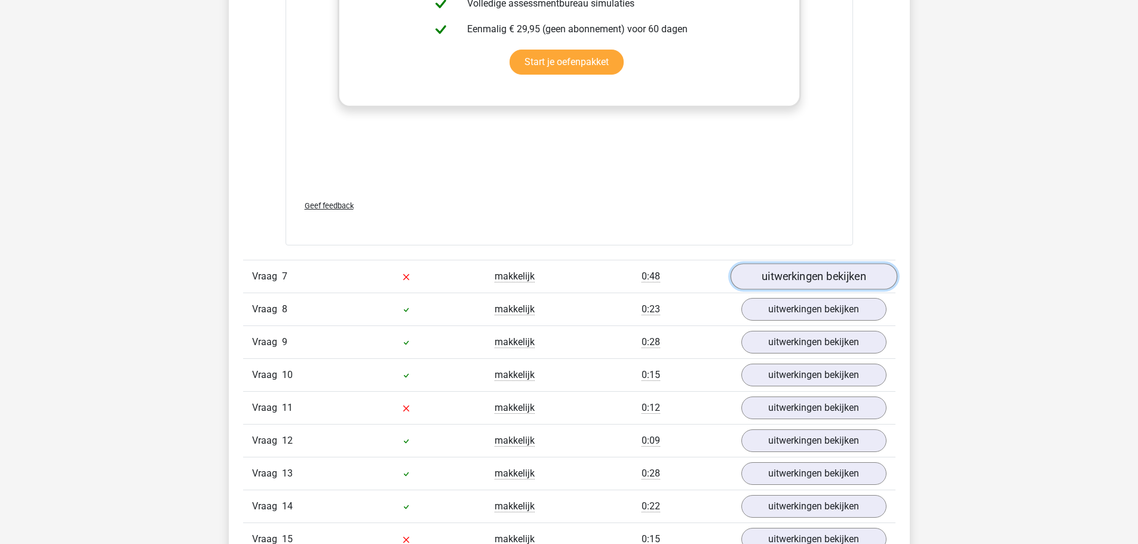
click at [801, 283] on link "uitwerkingen bekijken" at bounding box center [813, 276] width 167 height 26
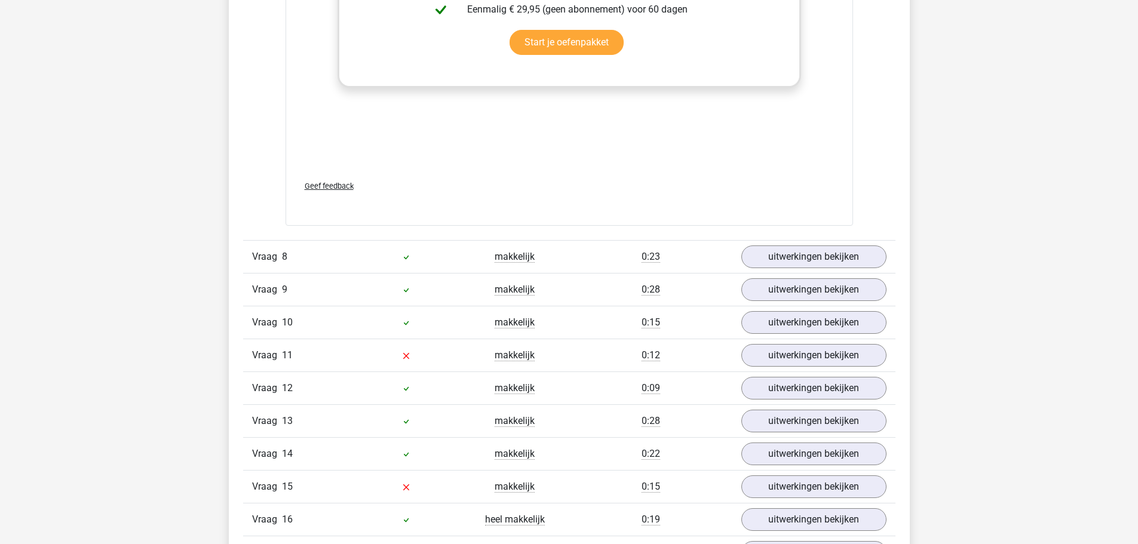
scroll to position [4063, 0]
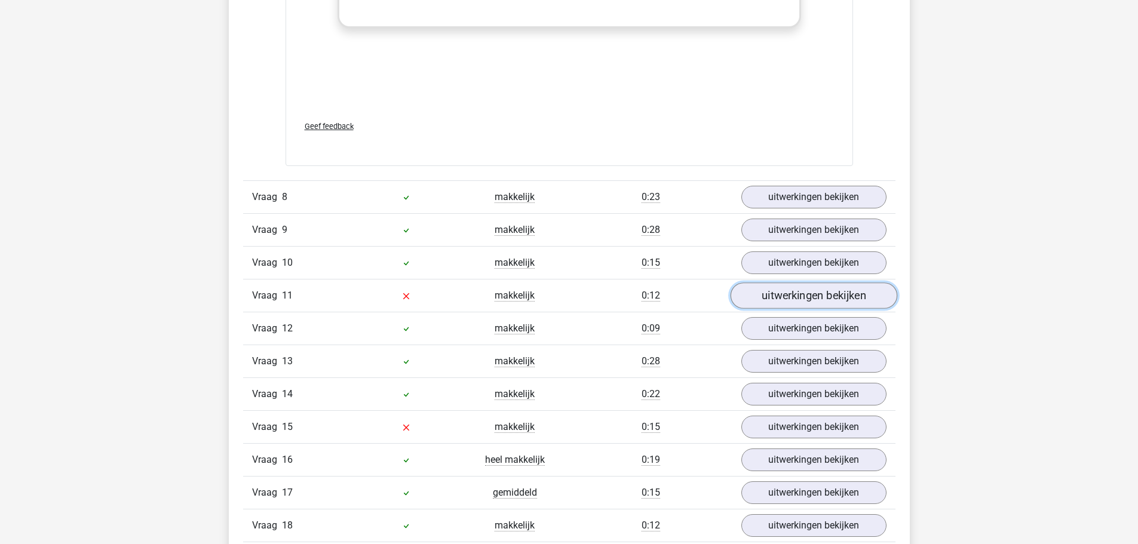
click at [799, 290] on link "uitwerkingen bekijken" at bounding box center [813, 296] width 167 height 26
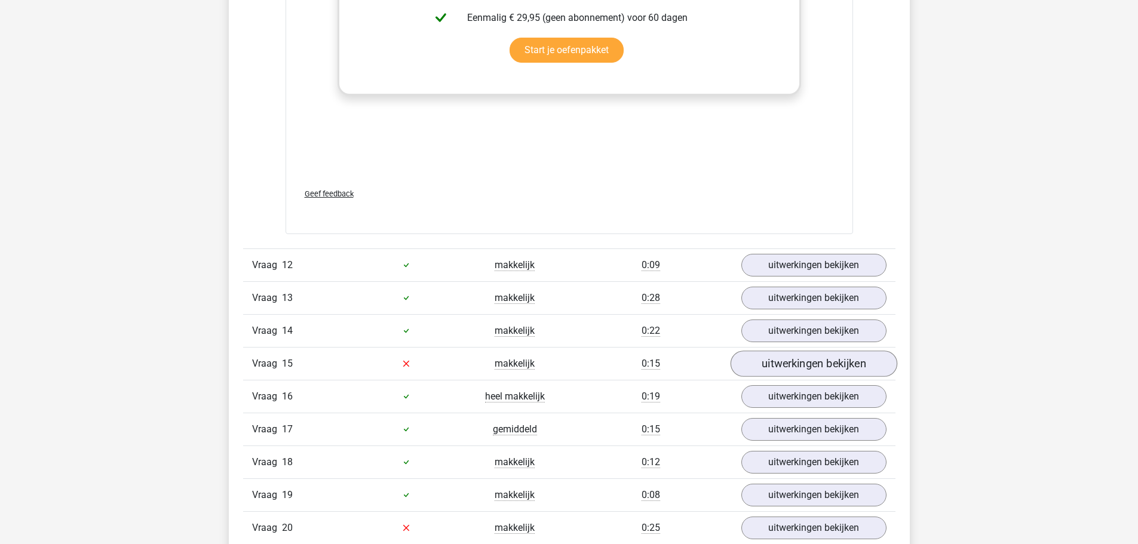
scroll to position [4720, 0]
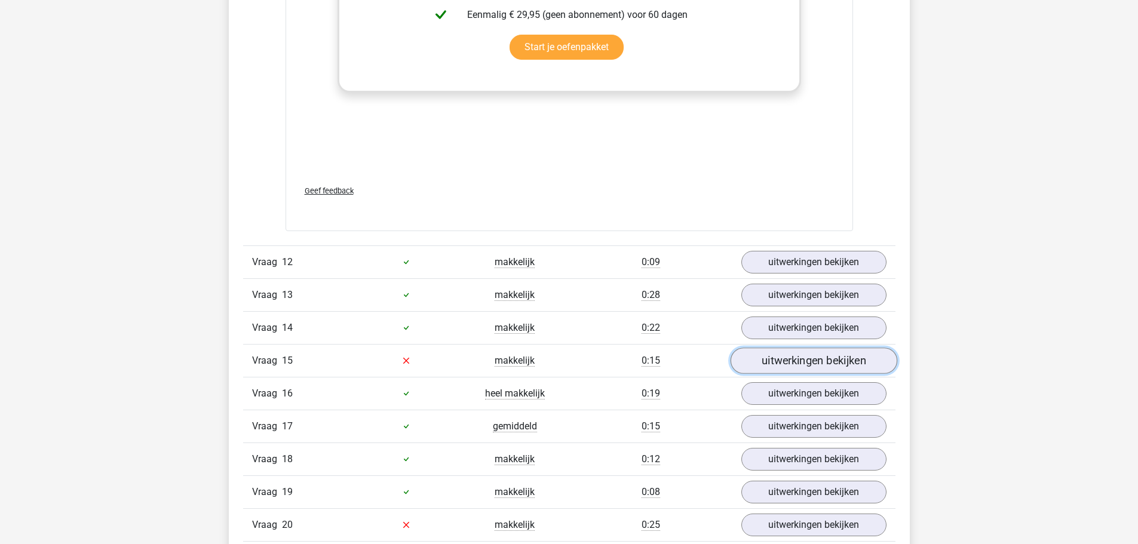
click at [810, 365] on link "uitwerkingen bekijken" at bounding box center [813, 361] width 167 height 26
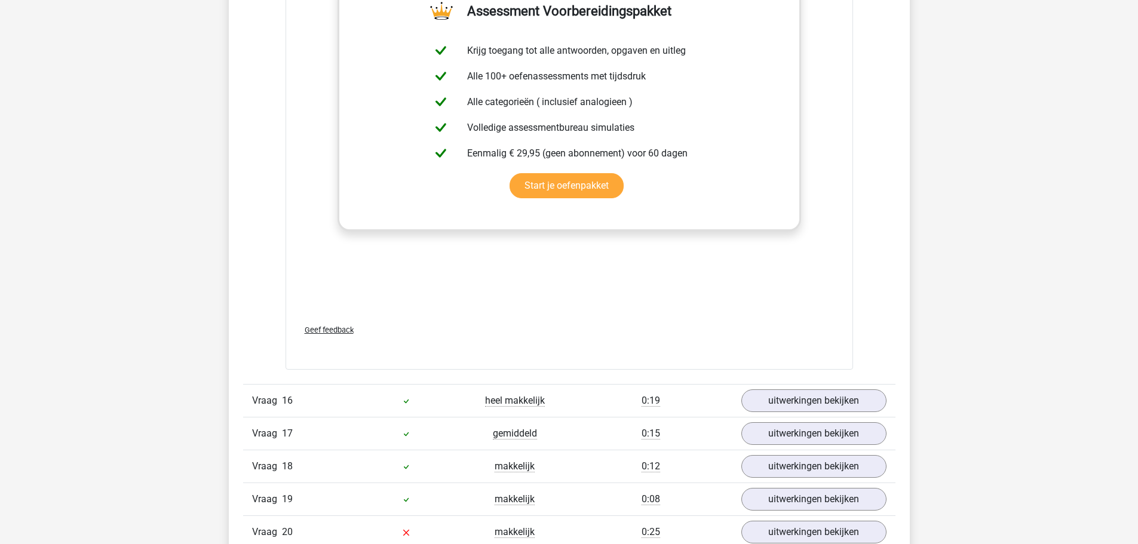
scroll to position [5616, 0]
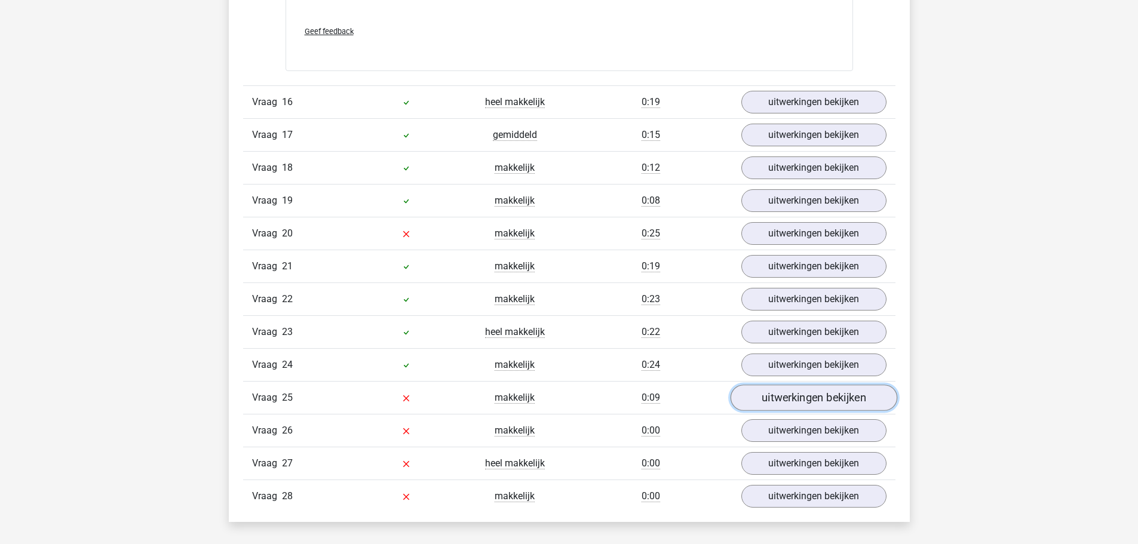
click at [822, 401] on link "uitwerkingen bekijken" at bounding box center [813, 398] width 167 height 26
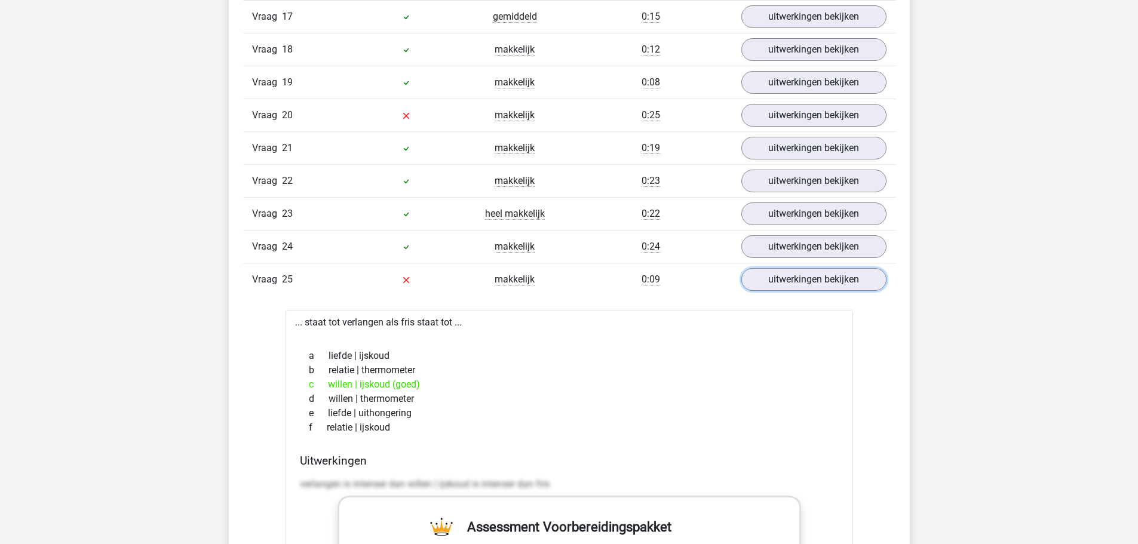
scroll to position [5735, 0]
click at [801, 286] on link "uitwerkingen bekijken" at bounding box center [813, 278] width 167 height 26
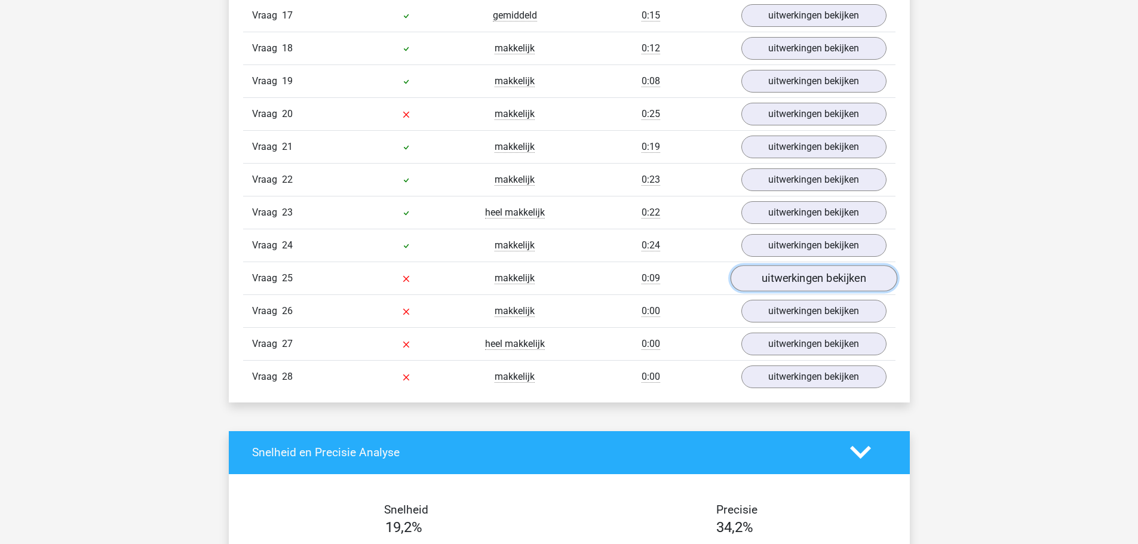
click at [793, 277] on link "uitwerkingen bekijken" at bounding box center [813, 278] width 167 height 26
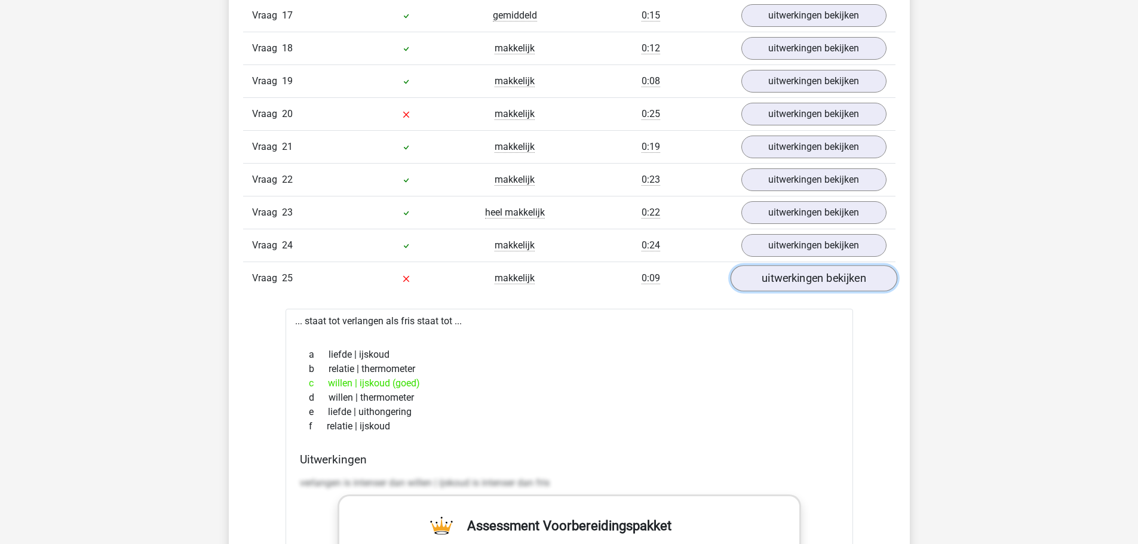
click at [793, 280] on link "uitwerkingen bekijken" at bounding box center [813, 278] width 167 height 26
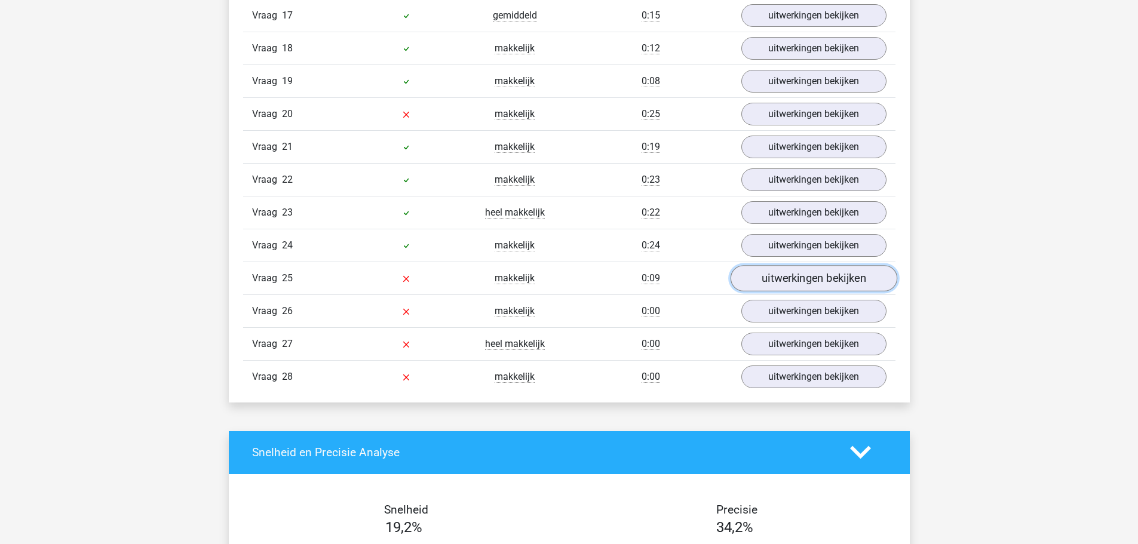
click at [791, 287] on link "uitwerkingen bekijken" at bounding box center [813, 278] width 167 height 26
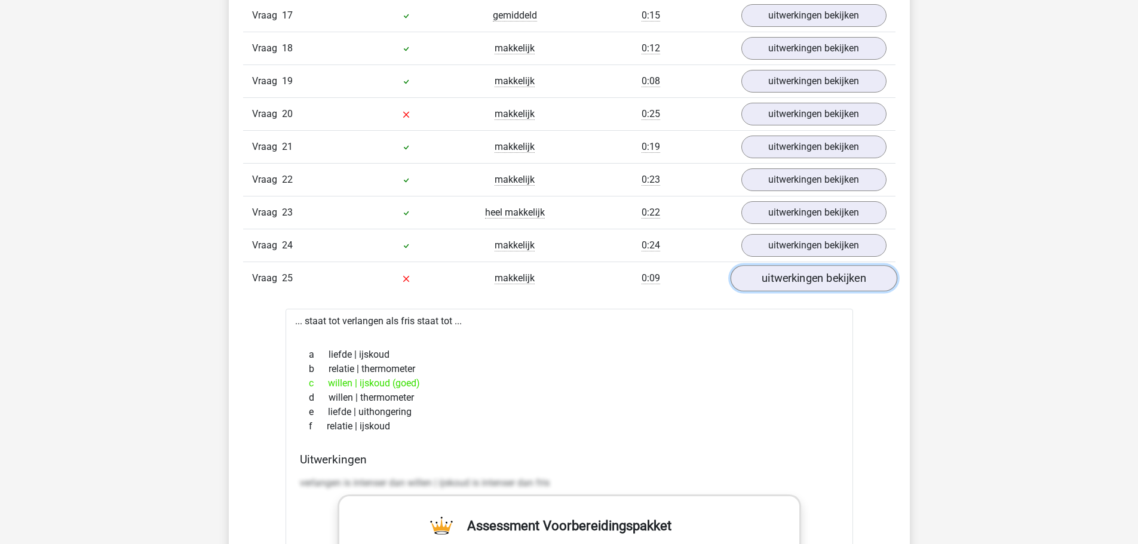
click at [791, 287] on link "uitwerkingen bekijken" at bounding box center [813, 278] width 167 height 26
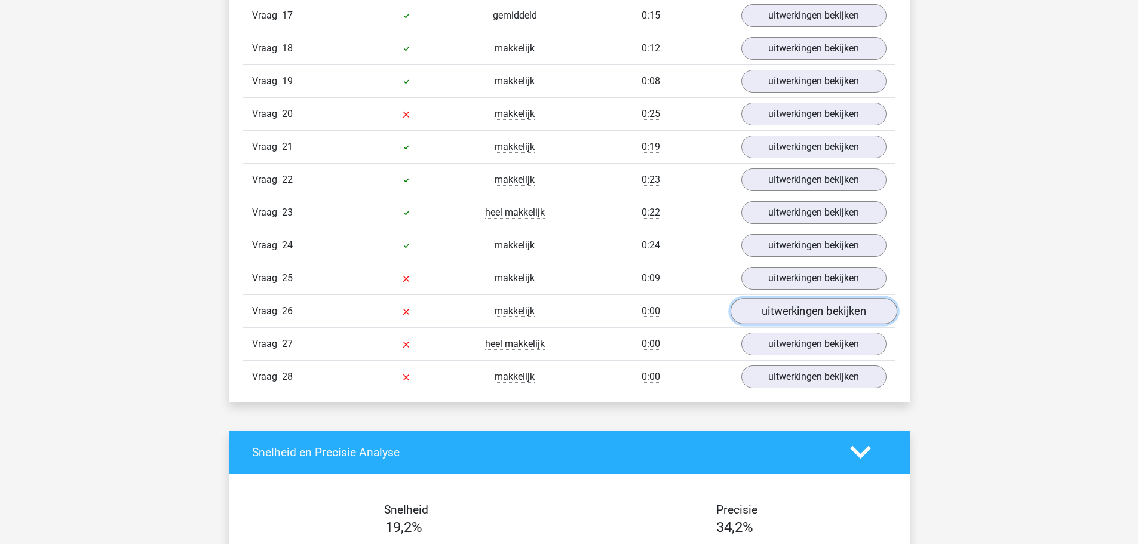
click at [794, 315] on link "uitwerkingen bekijken" at bounding box center [813, 311] width 167 height 26
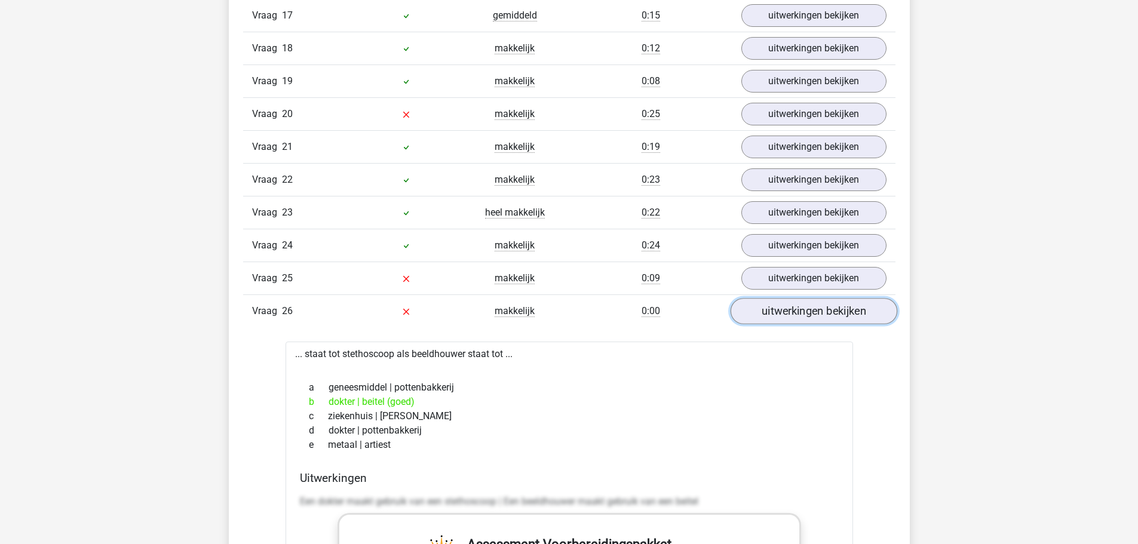
click at [795, 315] on link "uitwerkingen bekijken" at bounding box center [813, 311] width 167 height 26
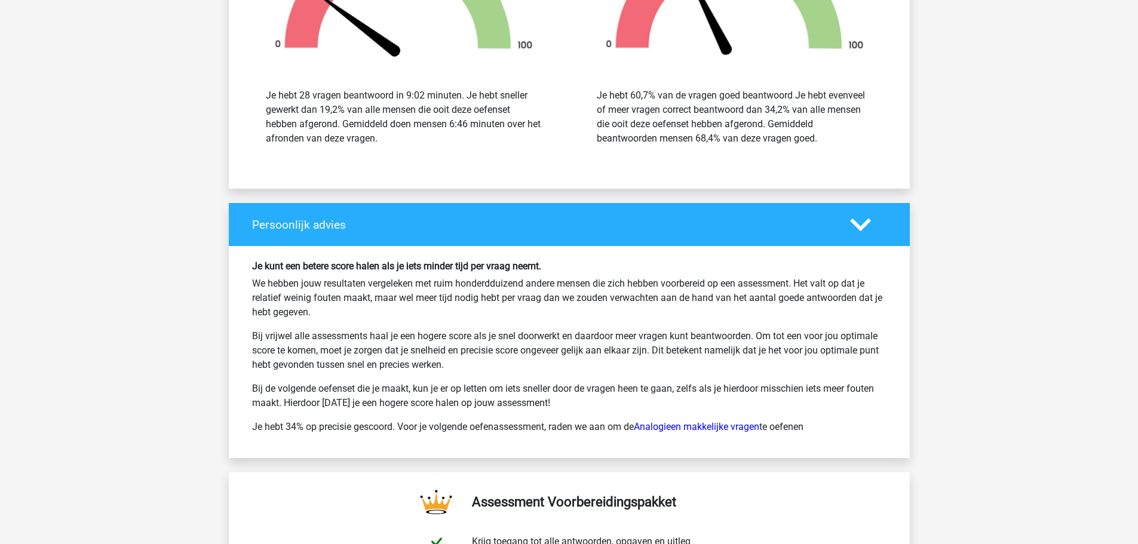
scroll to position [6393, 0]
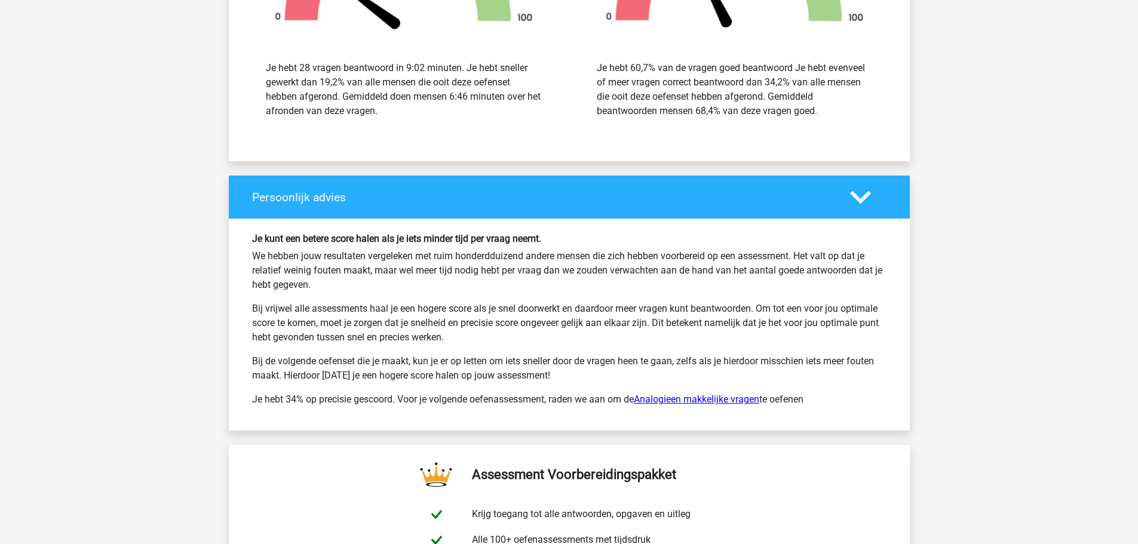
click at [709, 399] on link "Analogieen makkelijke vragen" at bounding box center [696, 399] width 125 height 11
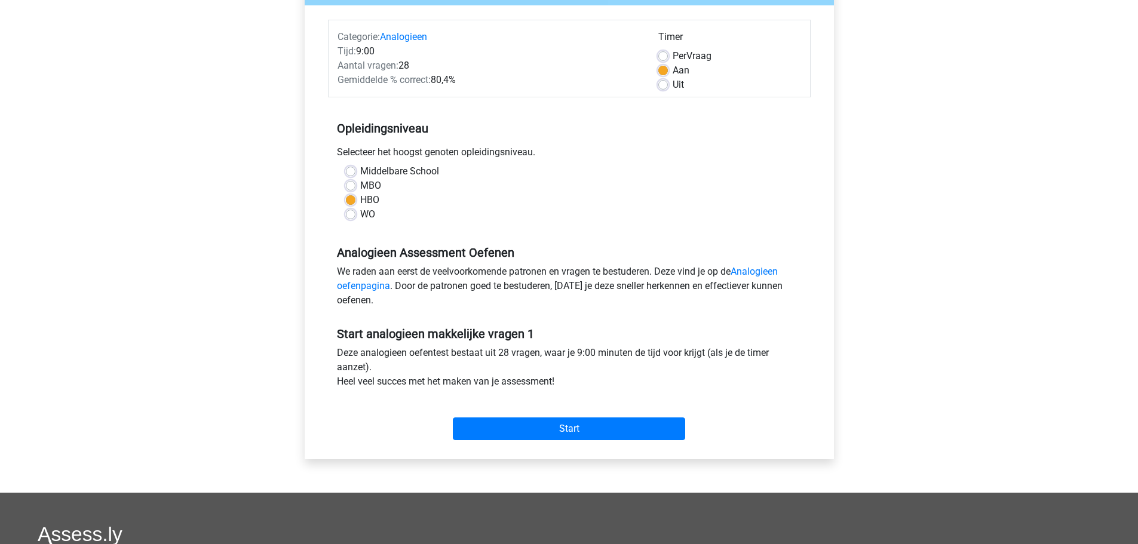
scroll to position [179, 0]
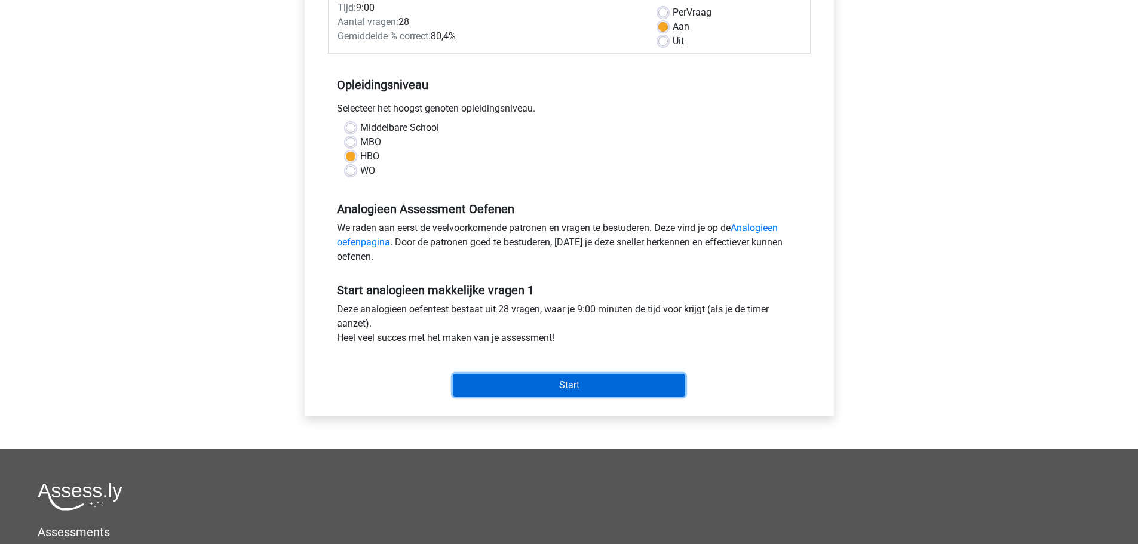
click at [565, 385] on input "Start" at bounding box center [569, 385] width 232 height 23
